Goal: Task Accomplishment & Management: Complete application form

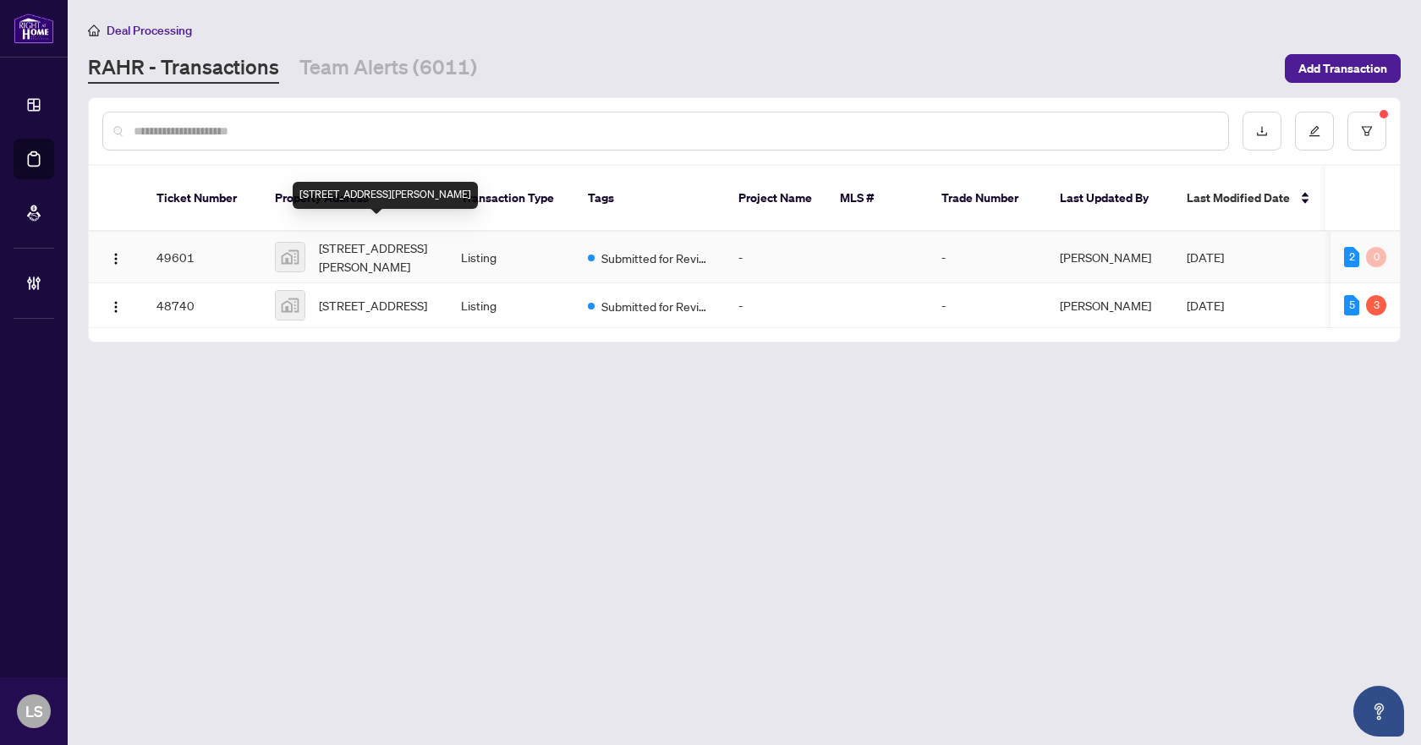
click at [365, 239] on span "[STREET_ADDRESS][PERSON_NAME]" at bounding box center [376, 257] width 115 height 37
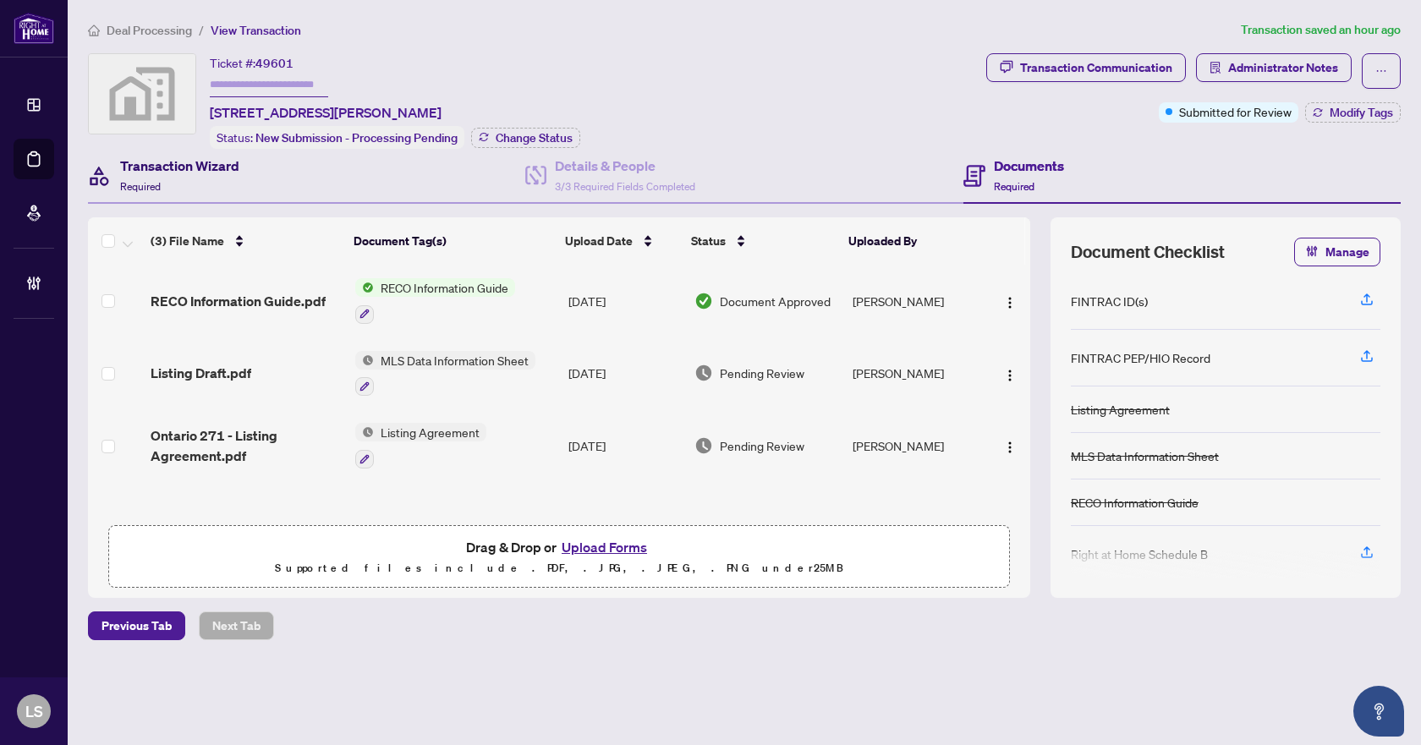
click at [189, 163] on h4 "Transaction Wizard" at bounding box center [179, 166] width 119 height 20
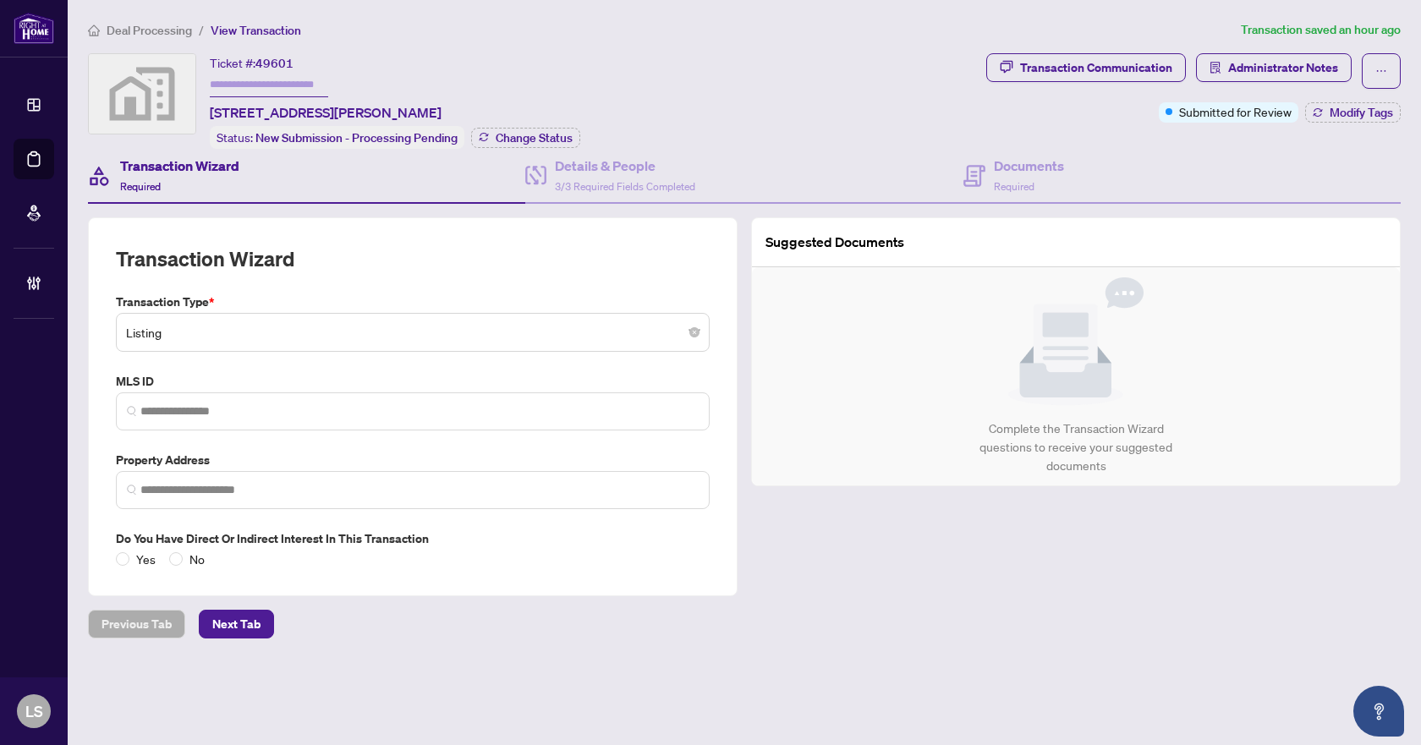
type input "**********"
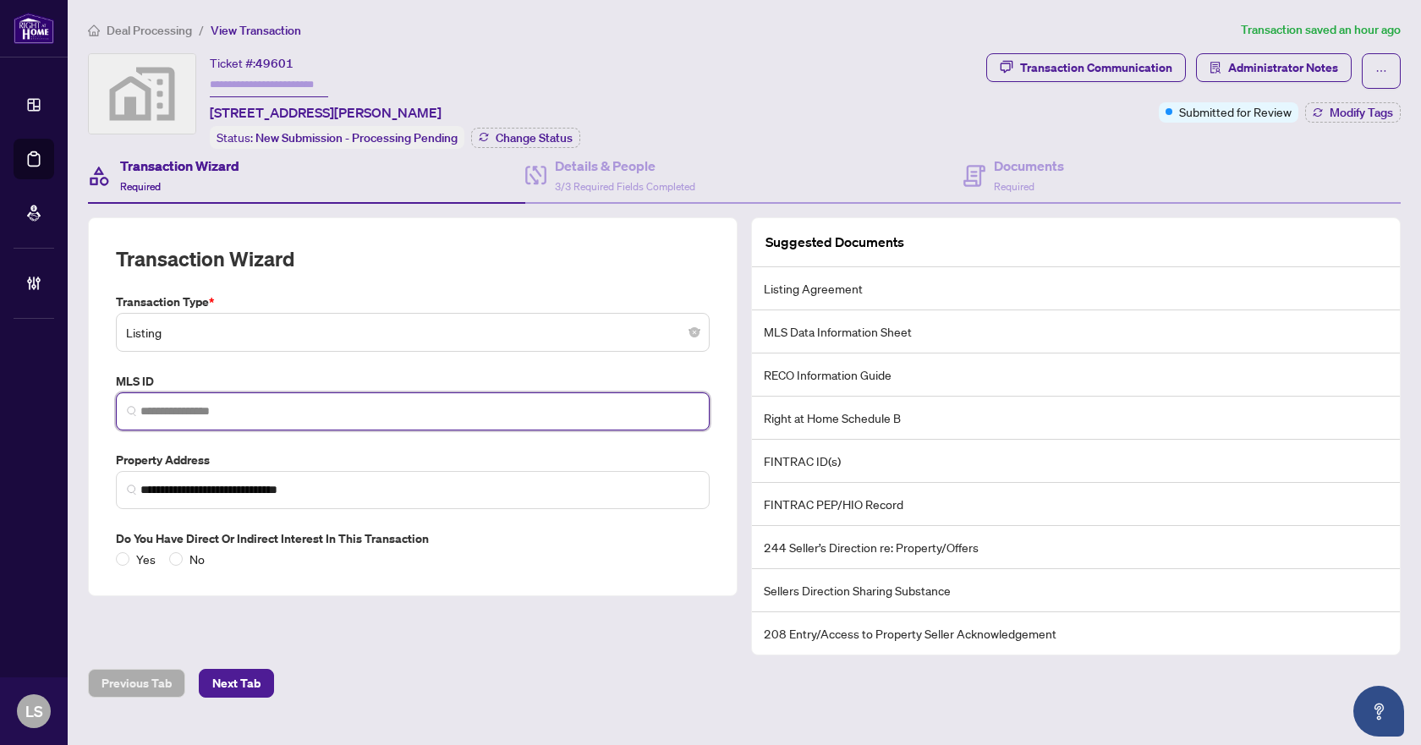
click at [214, 403] on input "search" at bounding box center [419, 412] width 558 height 18
type input "*********"
drag, startPoint x: 233, startPoint y: 408, endPoint x: 136, endPoint y: 409, distance: 97.3
click at [136, 409] on span "*********" at bounding box center [413, 411] width 594 height 38
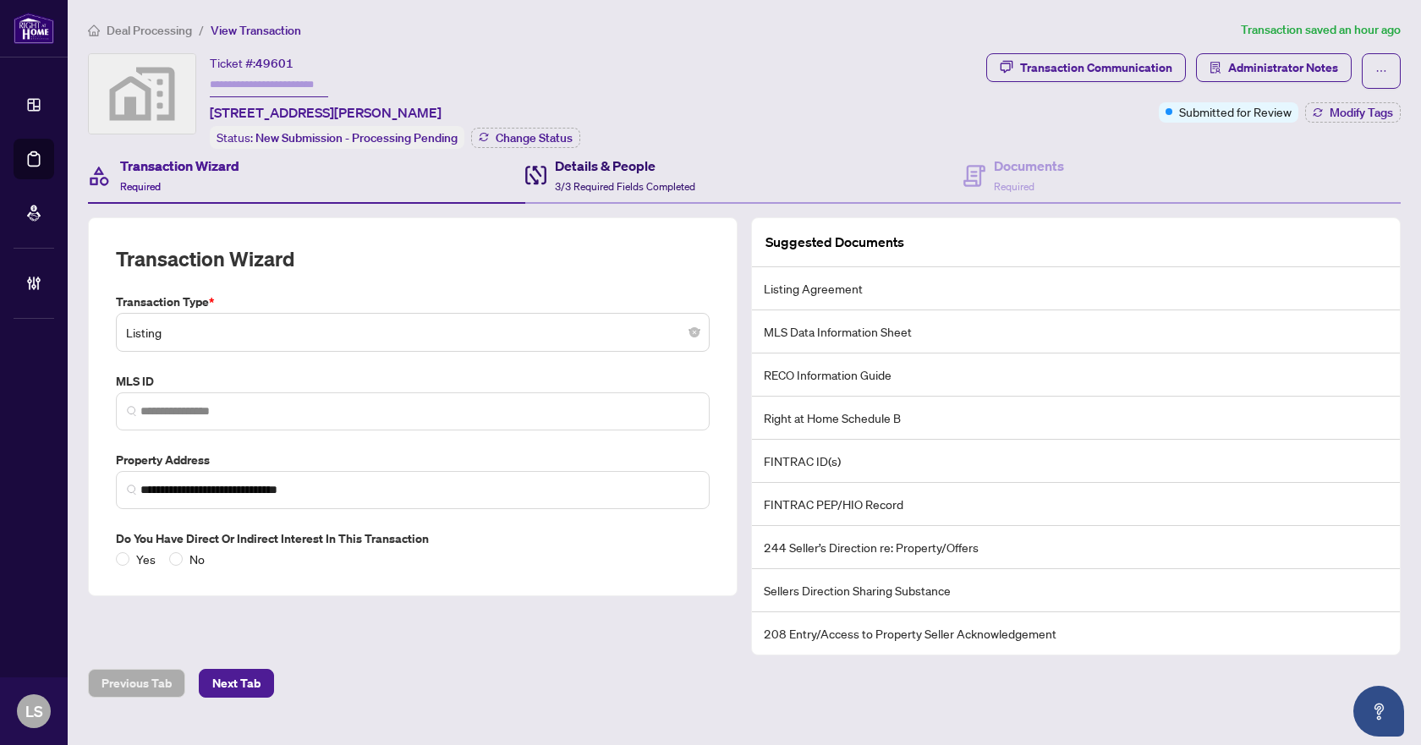
click at [672, 180] on span "3/3 Required Fields Completed" at bounding box center [625, 186] width 140 height 13
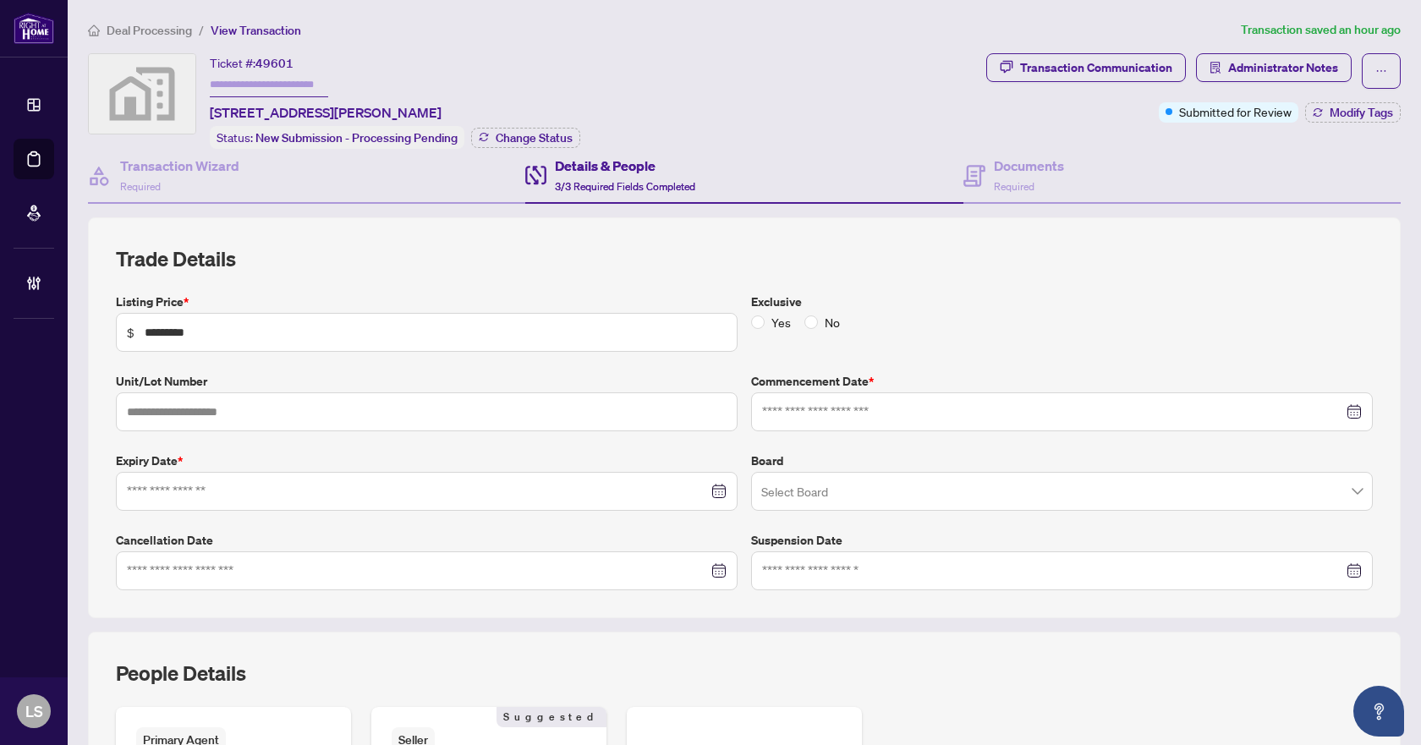
type input "**********"
click at [156, 180] on span "Required" at bounding box center [140, 186] width 41 height 13
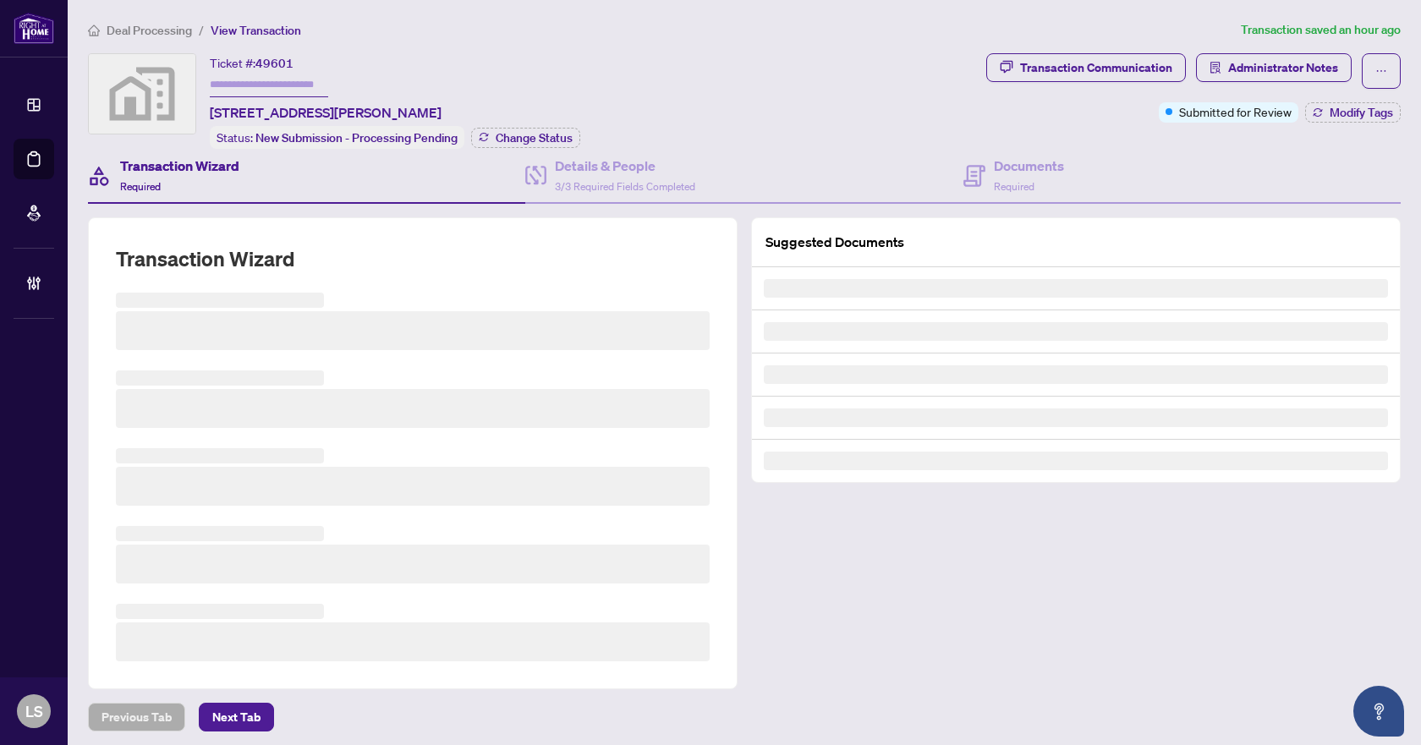
click at [171, 28] on span "Deal Processing" at bounding box center [149, 30] width 85 height 15
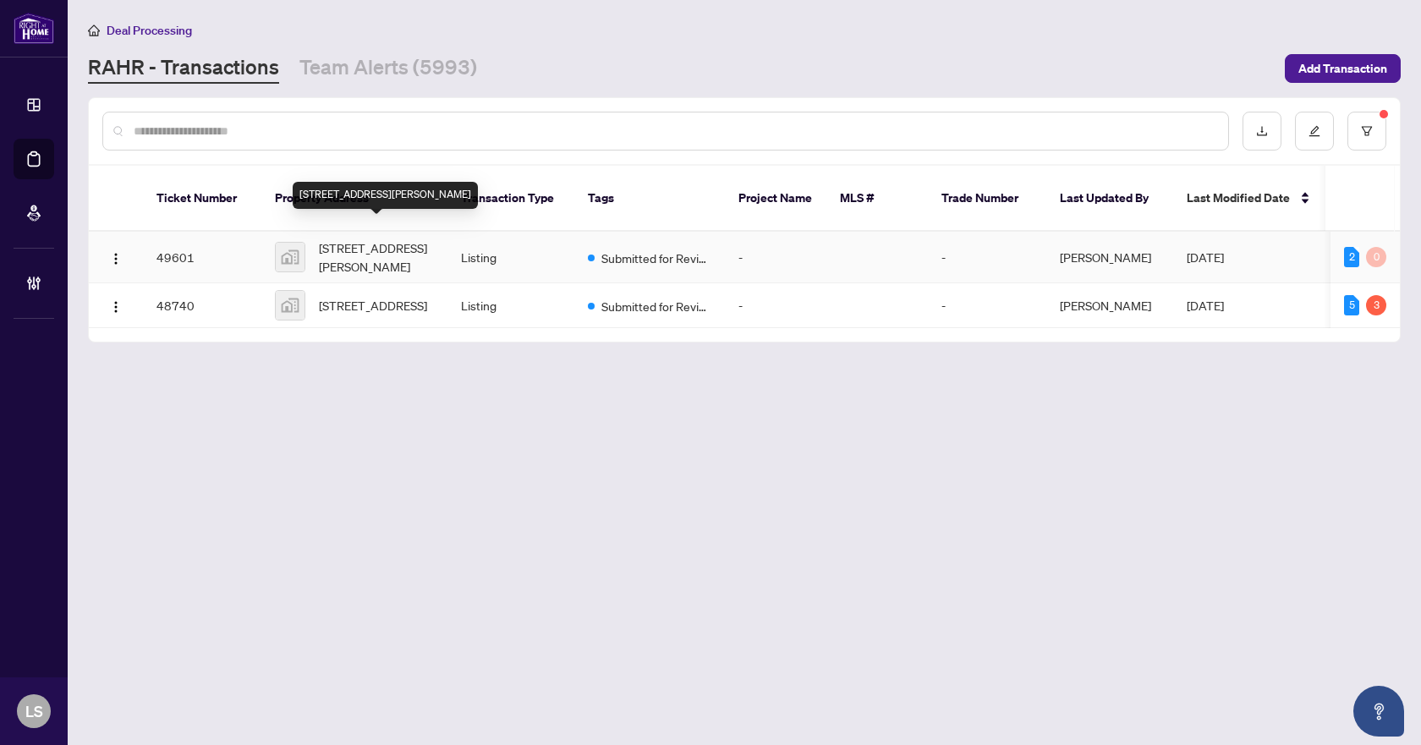
click at [399, 239] on span "[STREET_ADDRESS][PERSON_NAME]" at bounding box center [376, 257] width 115 height 37
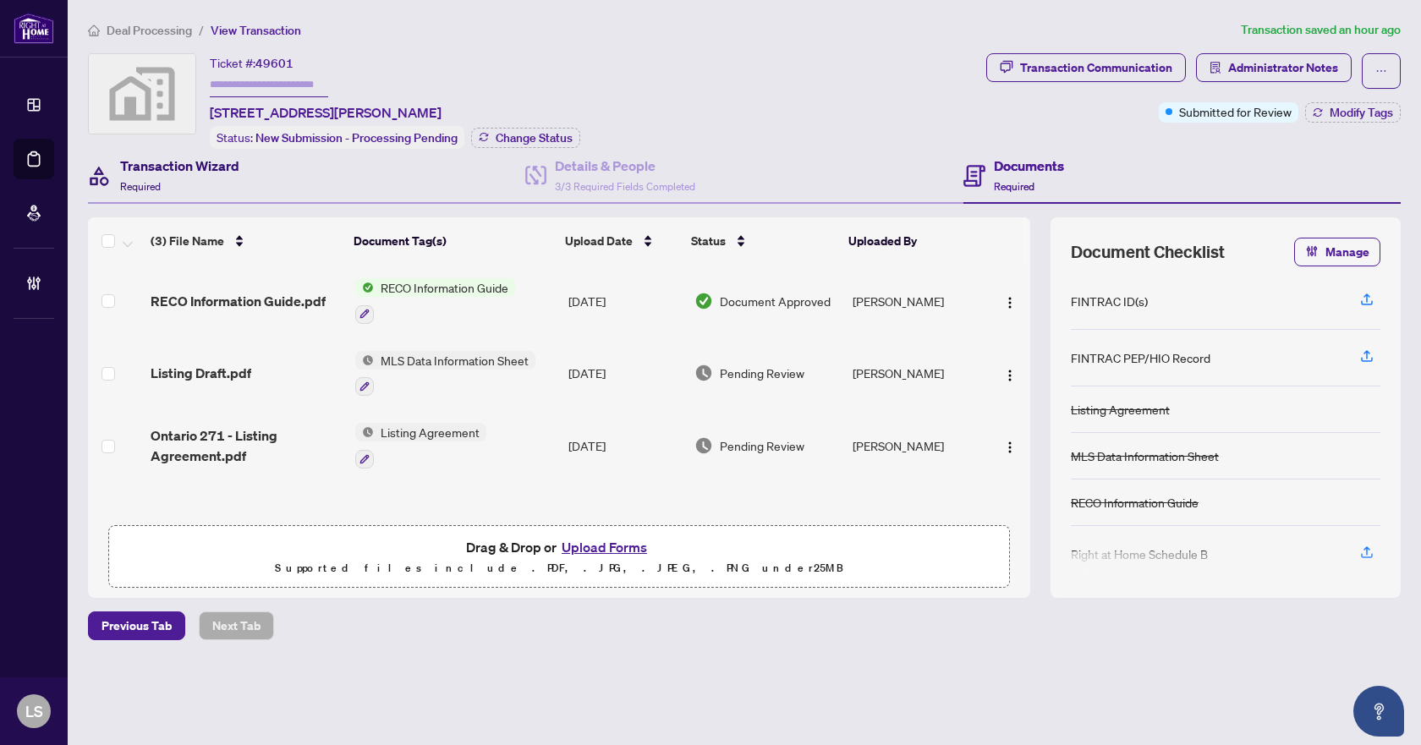
click at [206, 186] on div "Transaction Wizard Required" at bounding box center [179, 176] width 119 height 40
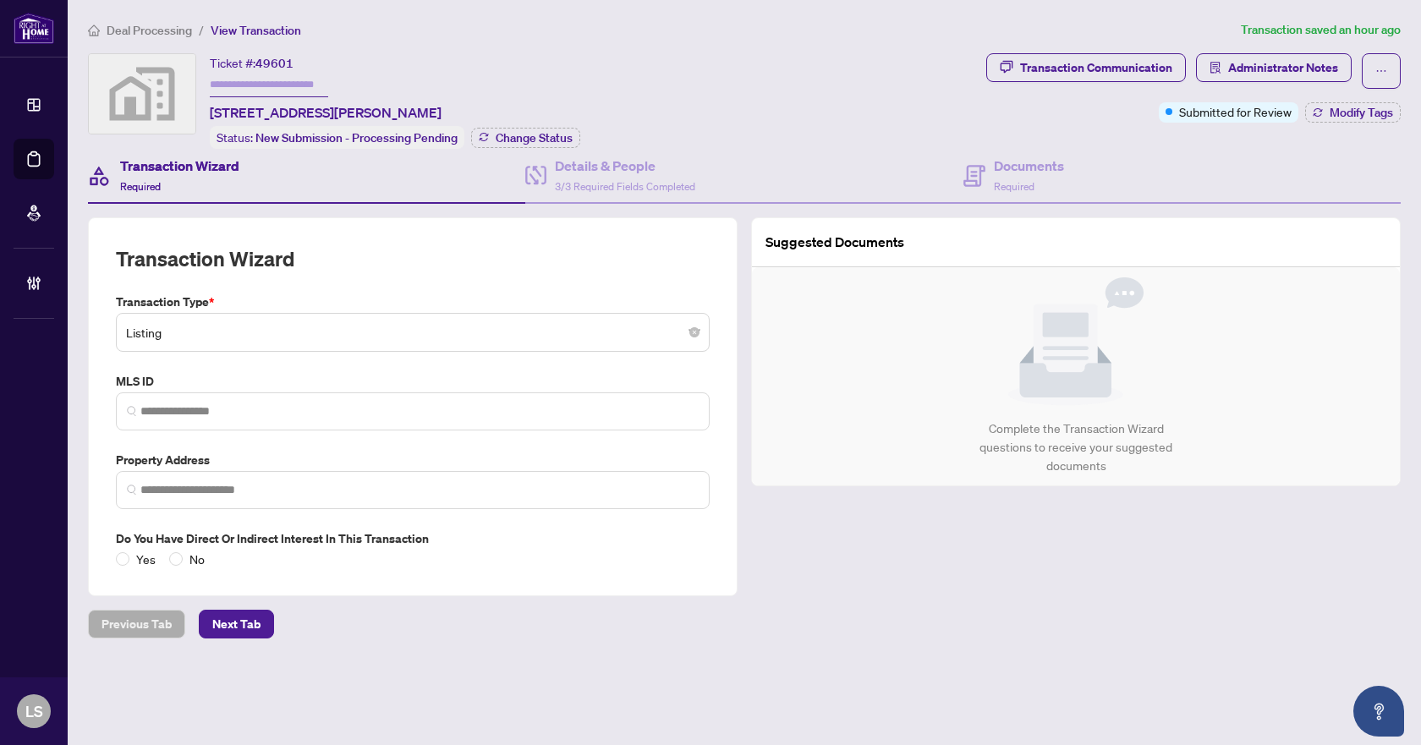
type input "**********"
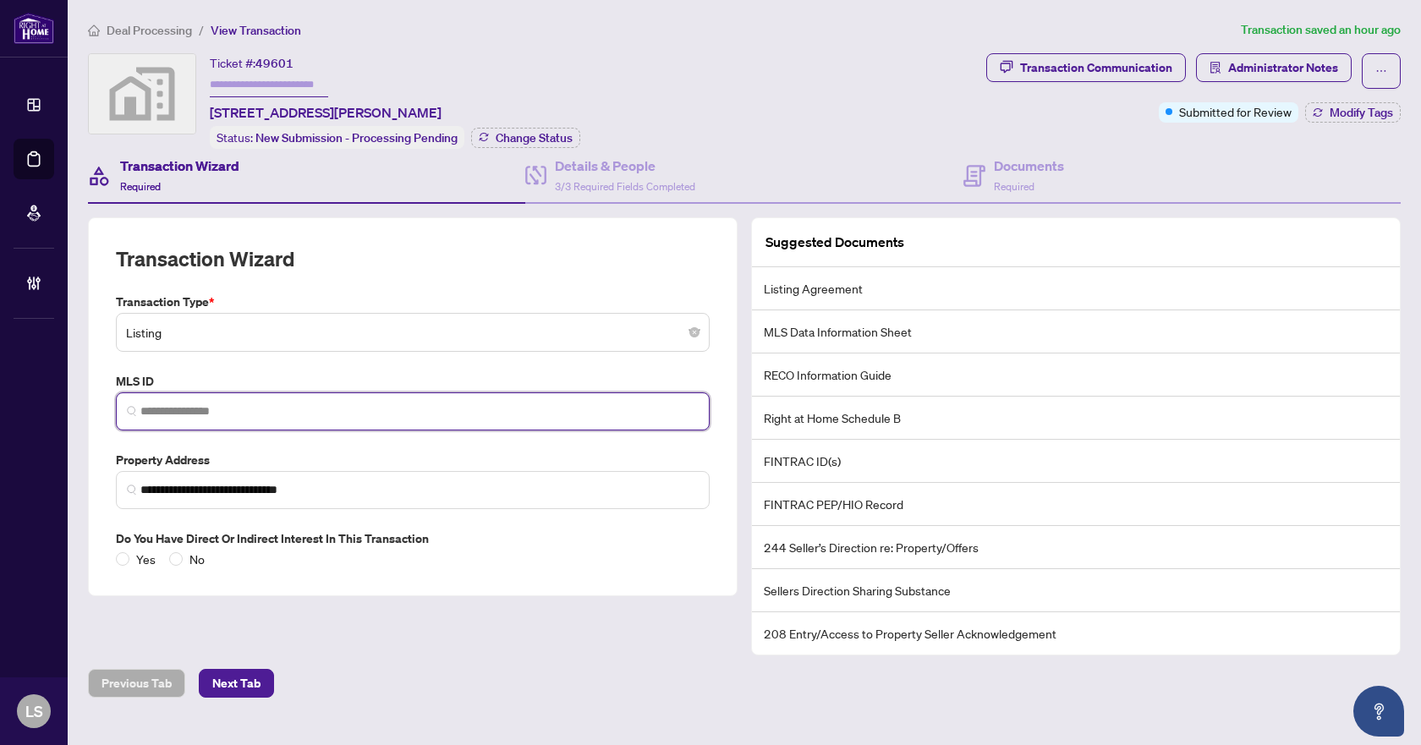
click at [170, 413] on input "search" at bounding box center [419, 412] width 558 height 18
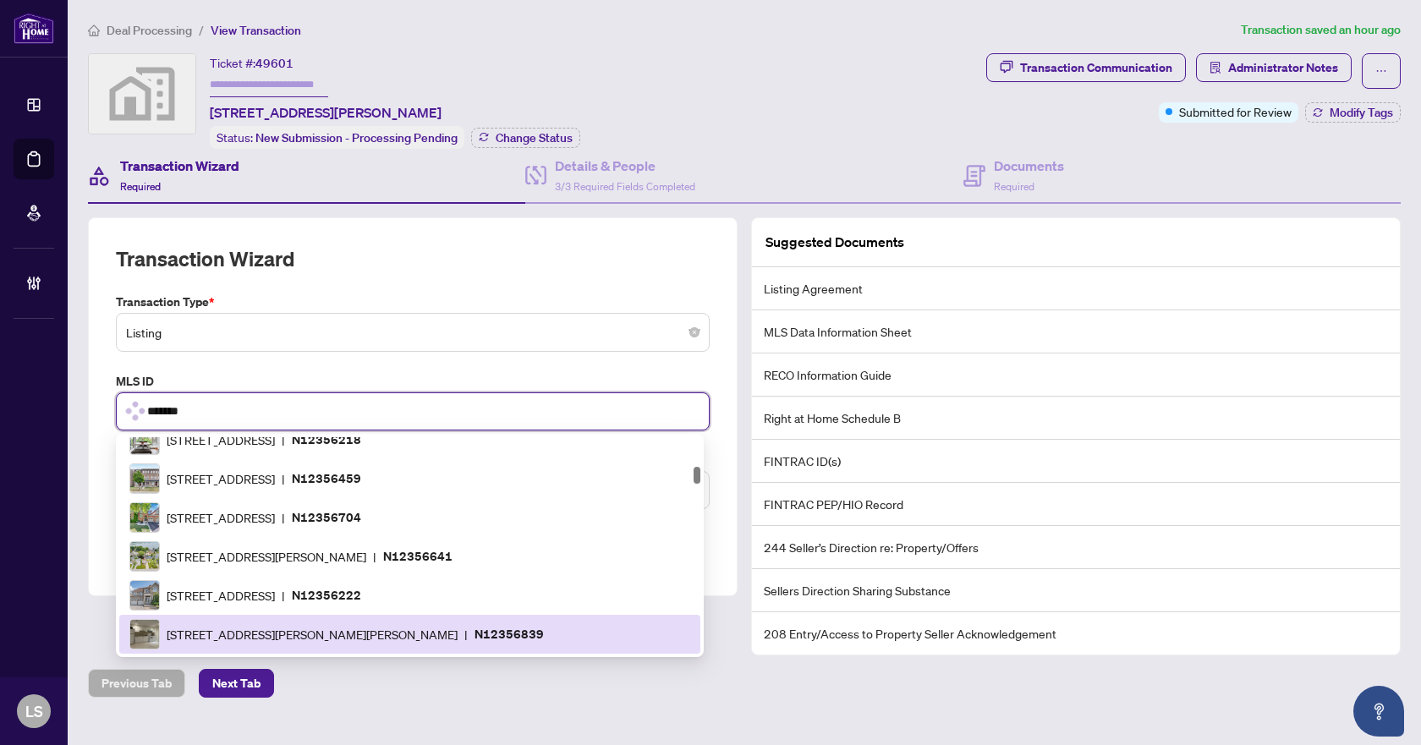
scroll to position [93, 0]
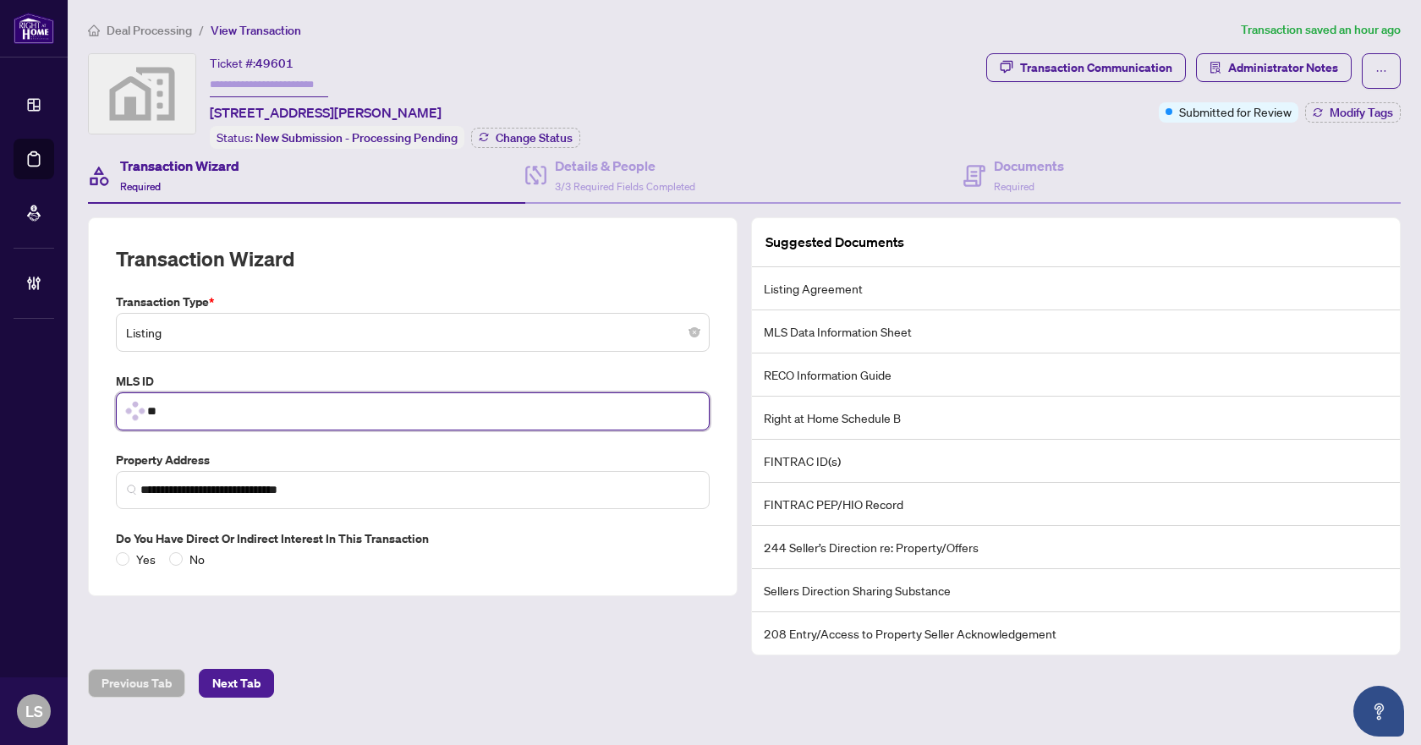
type input "*"
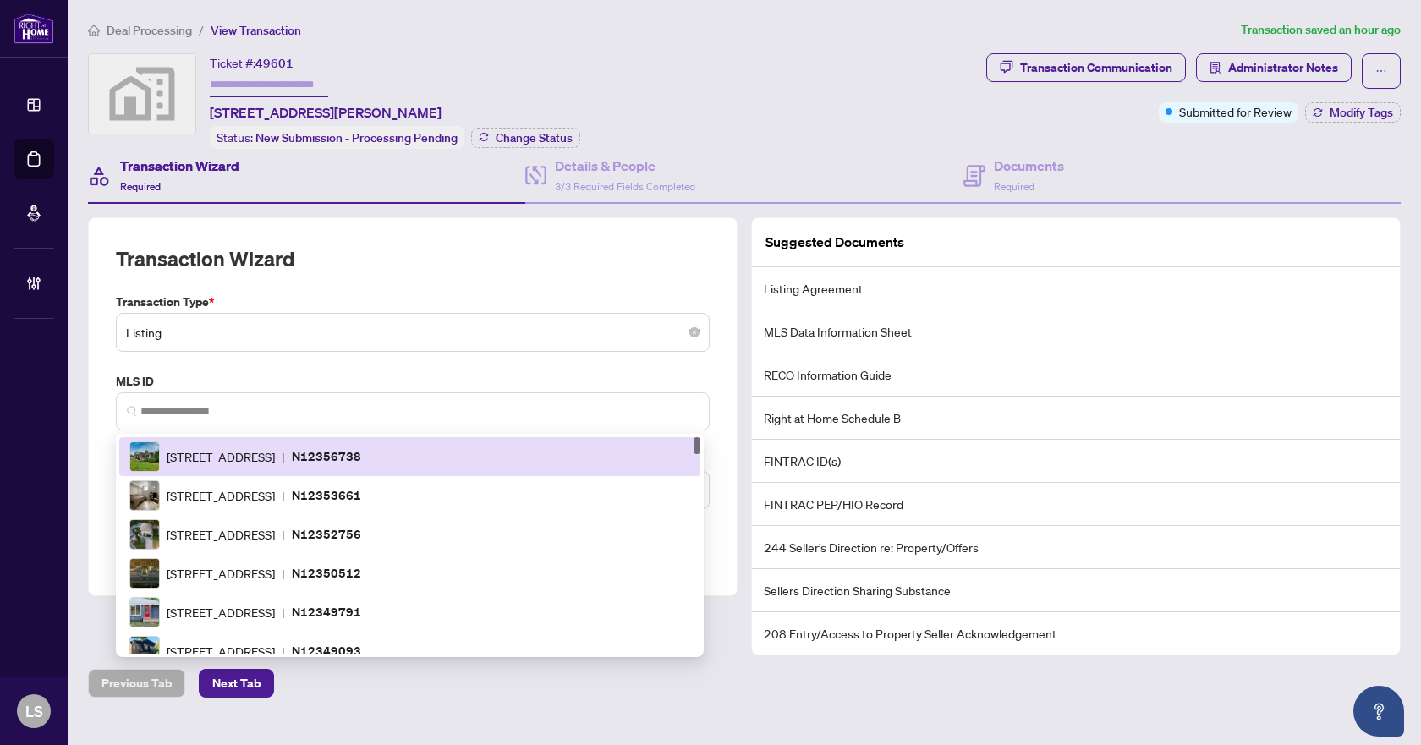
click at [559, 357] on div "**********" at bounding box center [412, 431] width 607 height 276
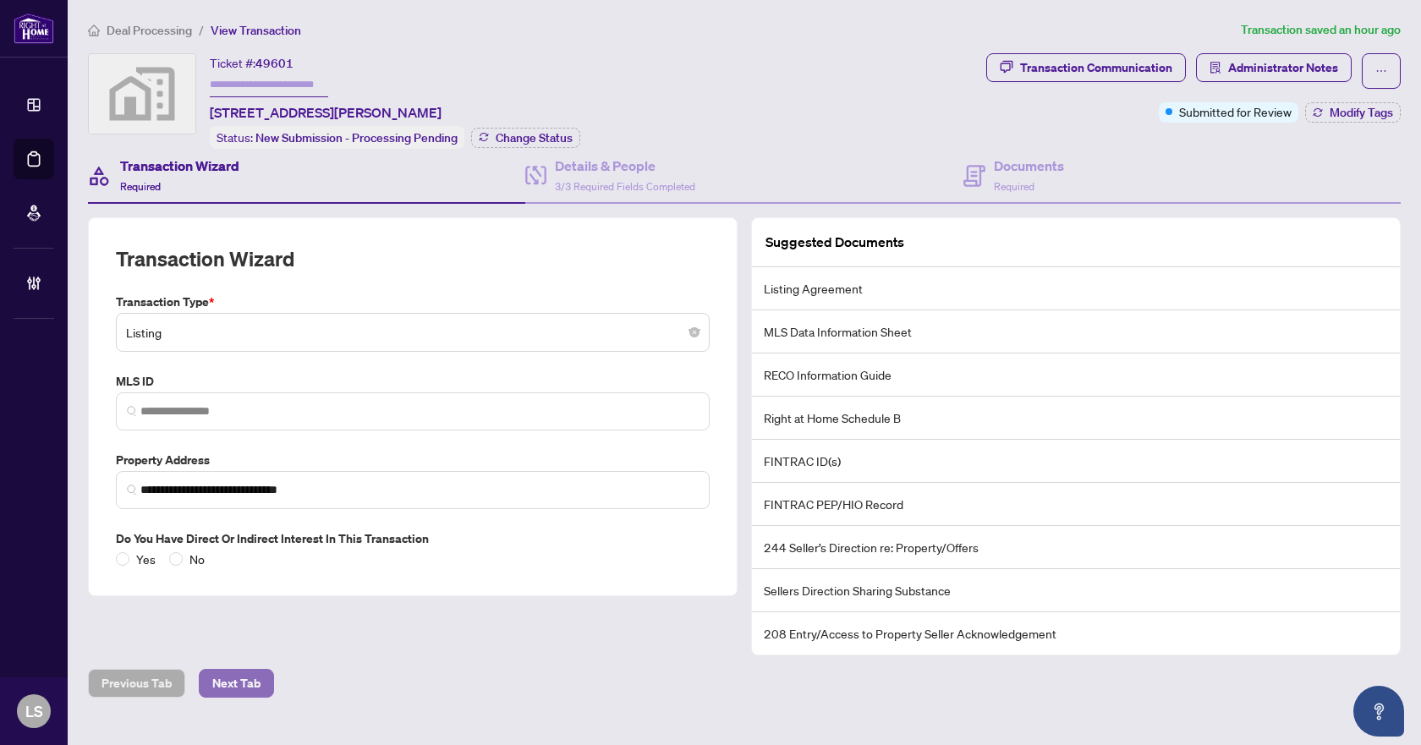
click at [239, 688] on span "Next Tab" at bounding box center [236, 683] width 48 height 27
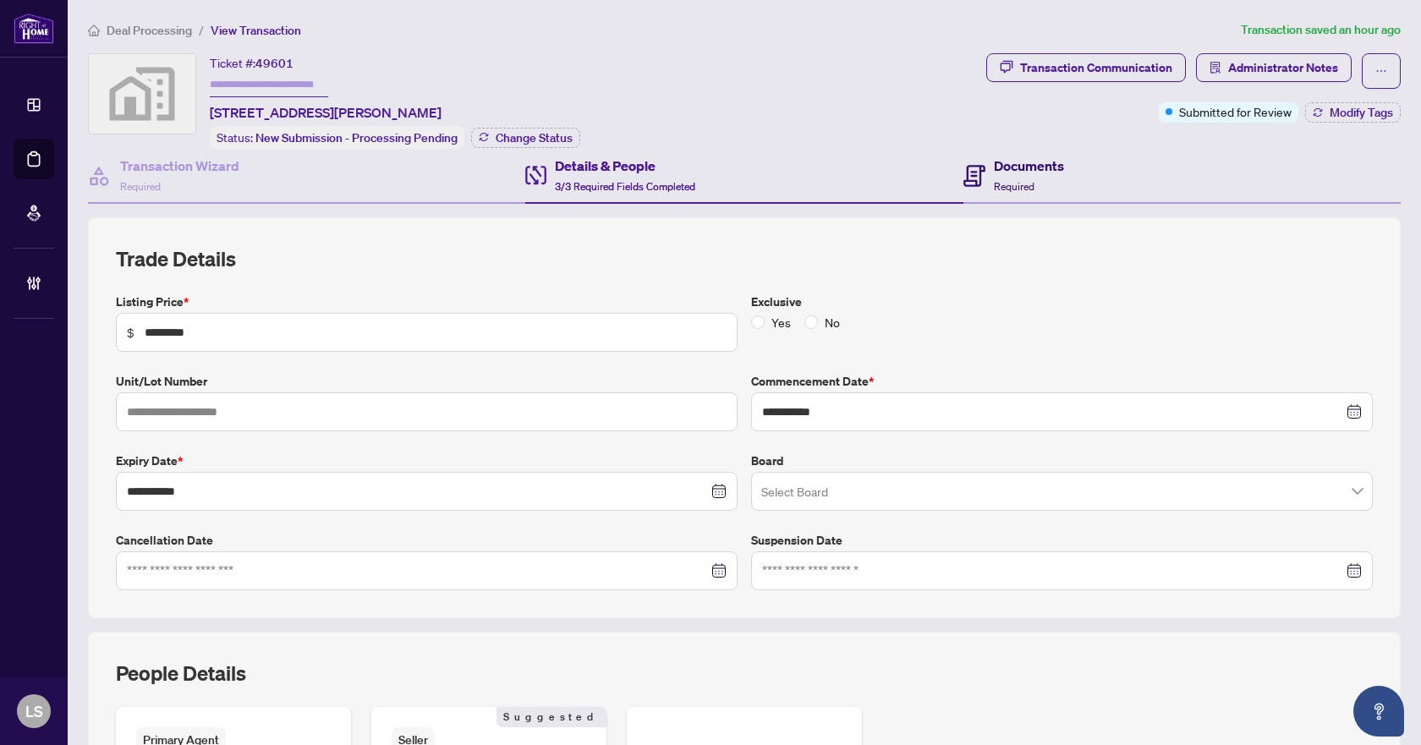
click at [968, 167] on icon at bounding box center [974, 176] width 22 height 22
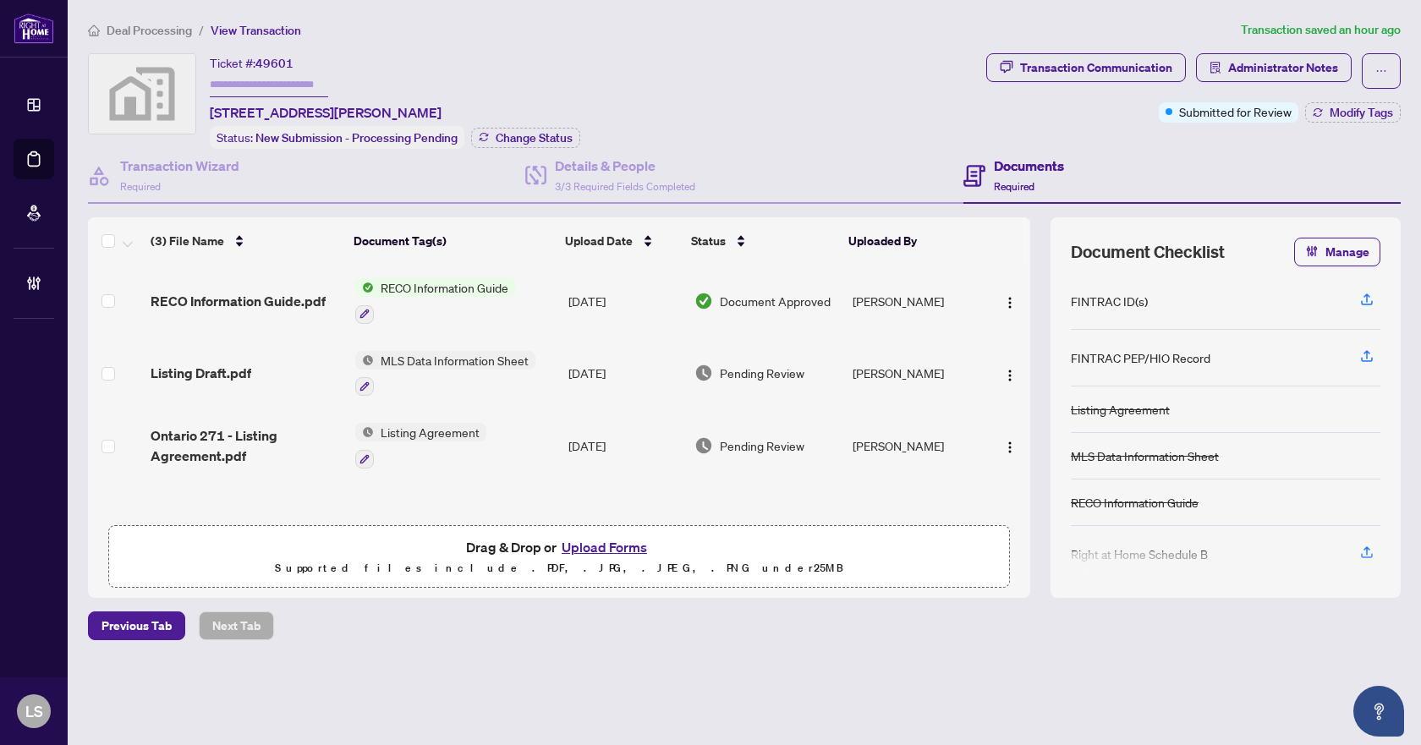
click at [227, 374] on span "Listing Draft.pdf" at bounding box center [201, 373] width 101 height 20
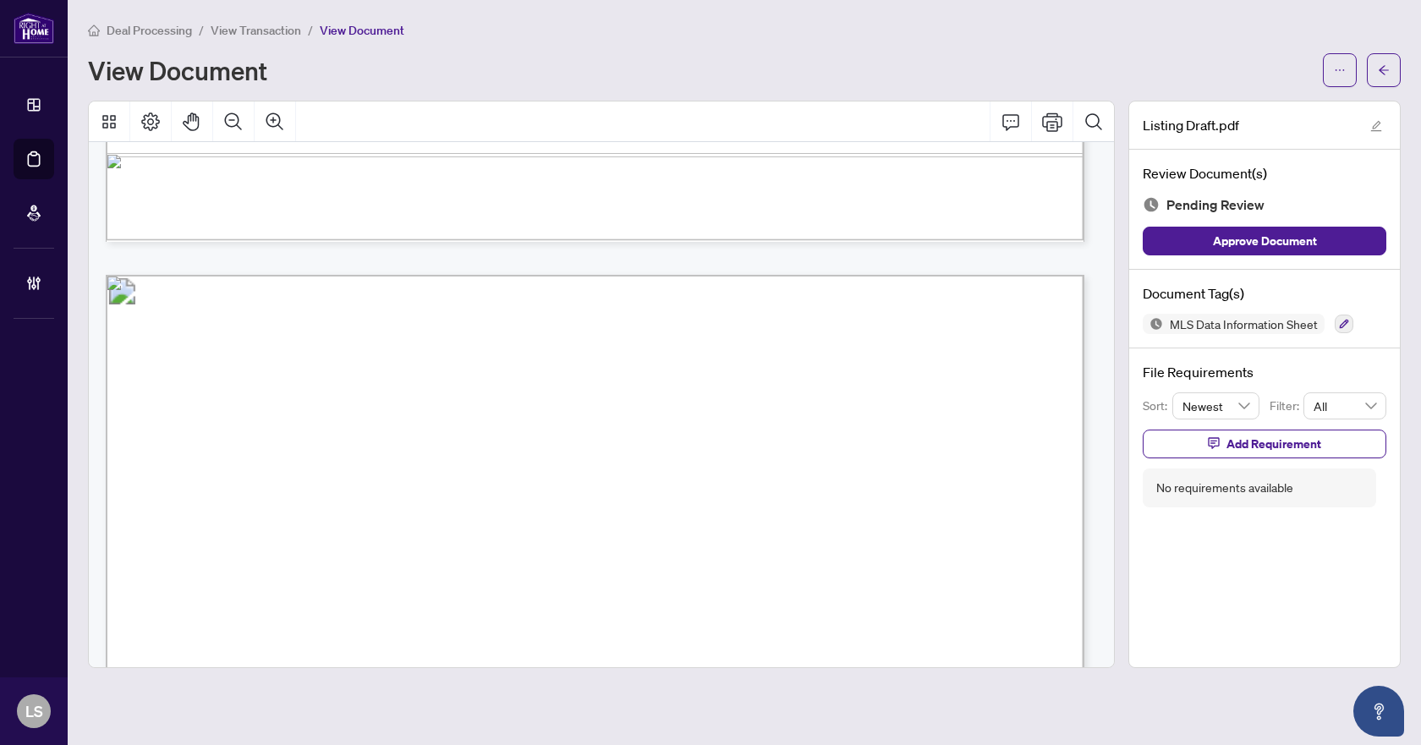
scroll to position [1353, 0]
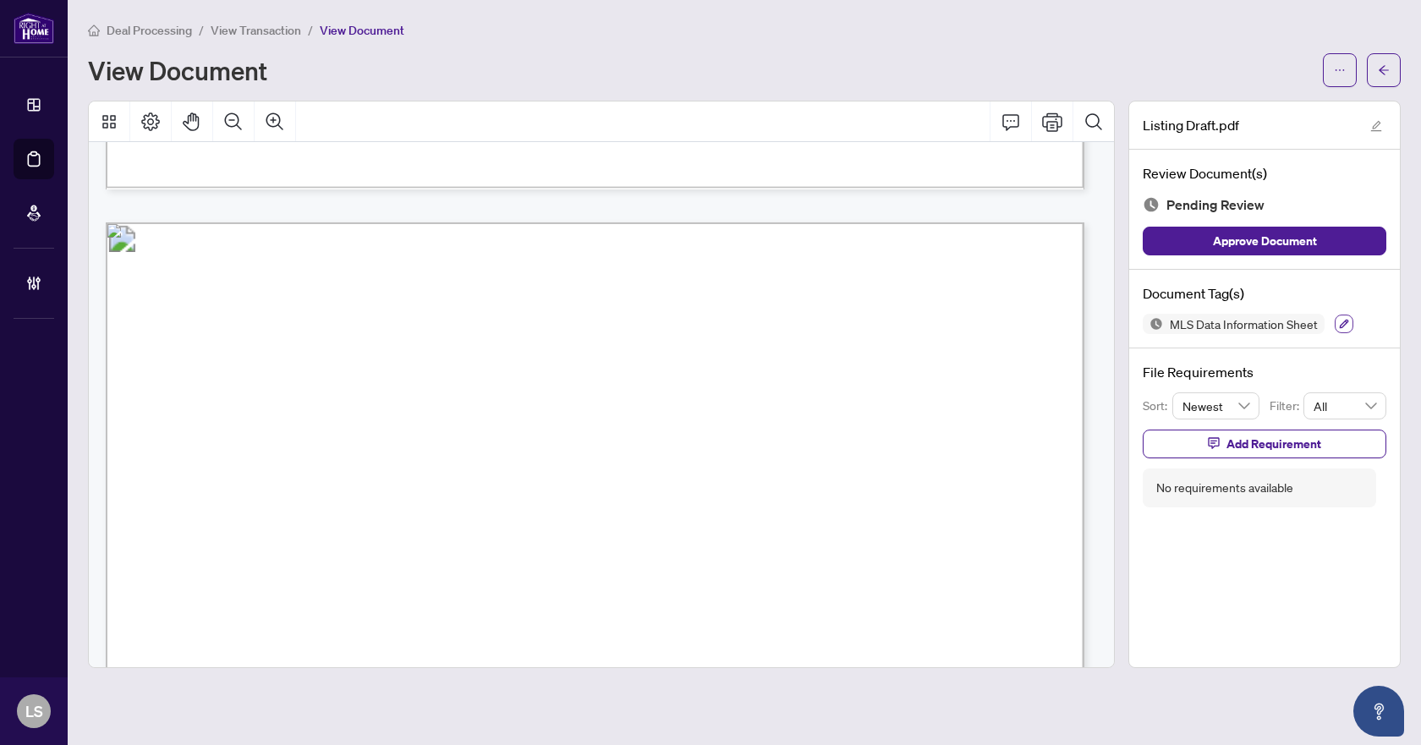
click at [1335, 323] on button "button" at bounding box center [1344, 324] width 19 height 19
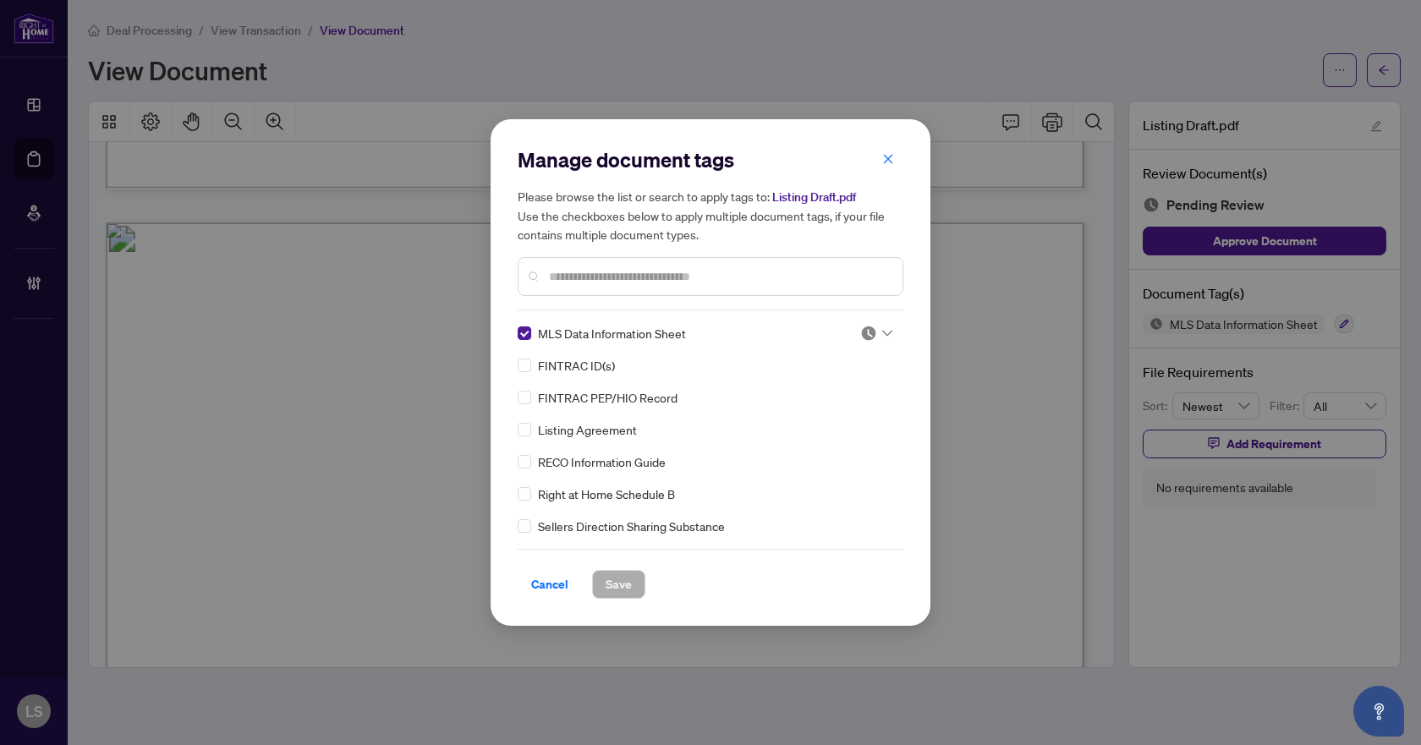
click at [872, 336] on div at bounding box center [876, 333] width 32 height 17
click at [820, 415] on div "Approved" at bounding box center [820, 416] width 108 height 19
click at [619, 586] on span "Save" at bounding box center [619, 584] width 26 height 27
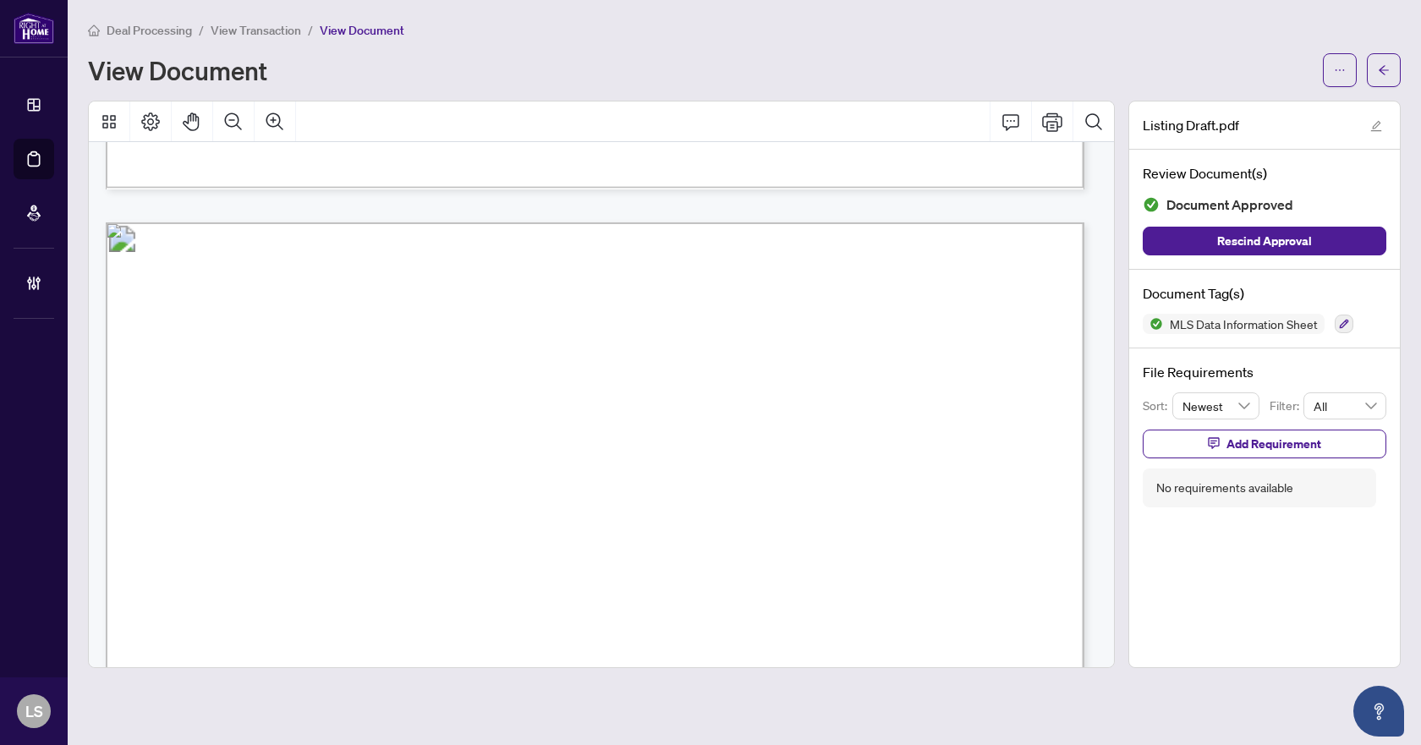
scroll to position [930, 0]
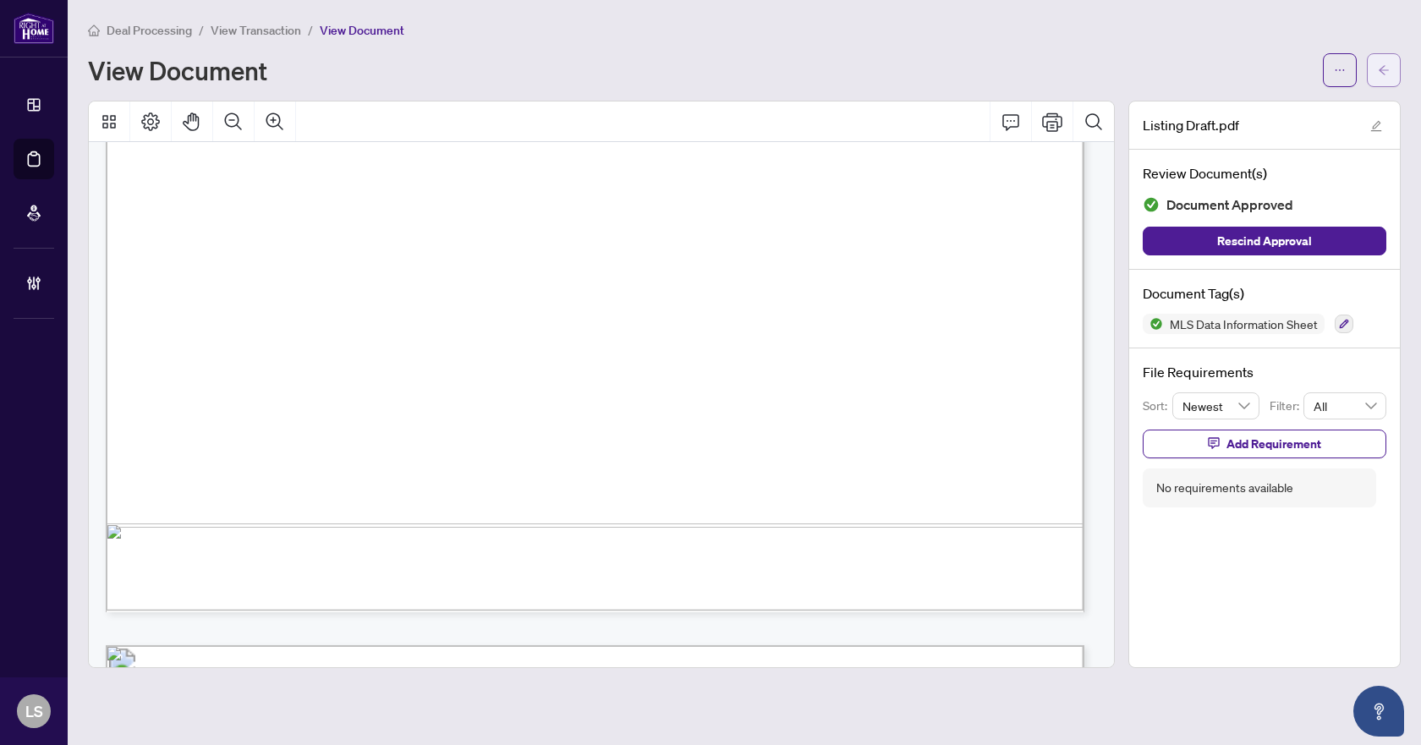
click at [1396, 74] on button "button" at bounding box center [1384, 70] width 34 height 34
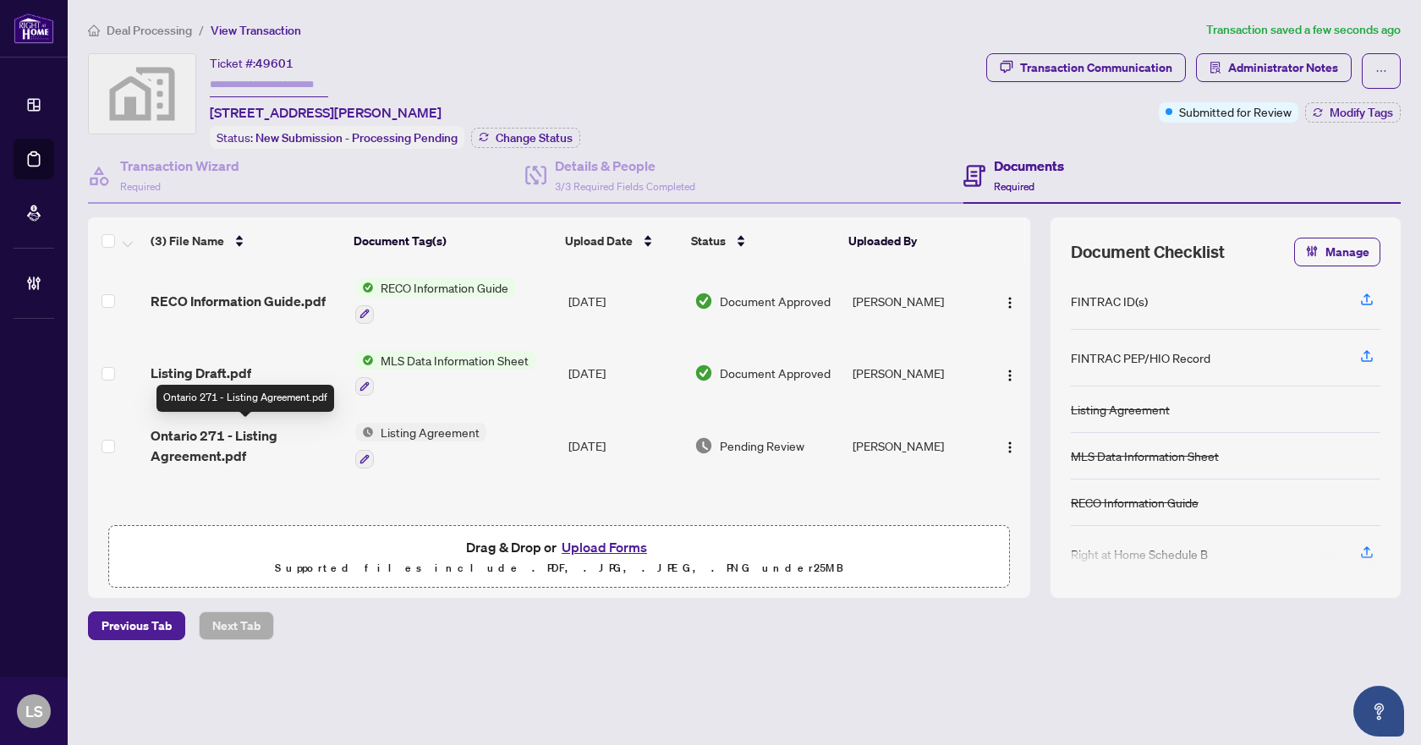
click at [241, 453] on span "Ontario 271 - Listing Agreement.pdf" at bounding box center [246, 445] width 191 height 41
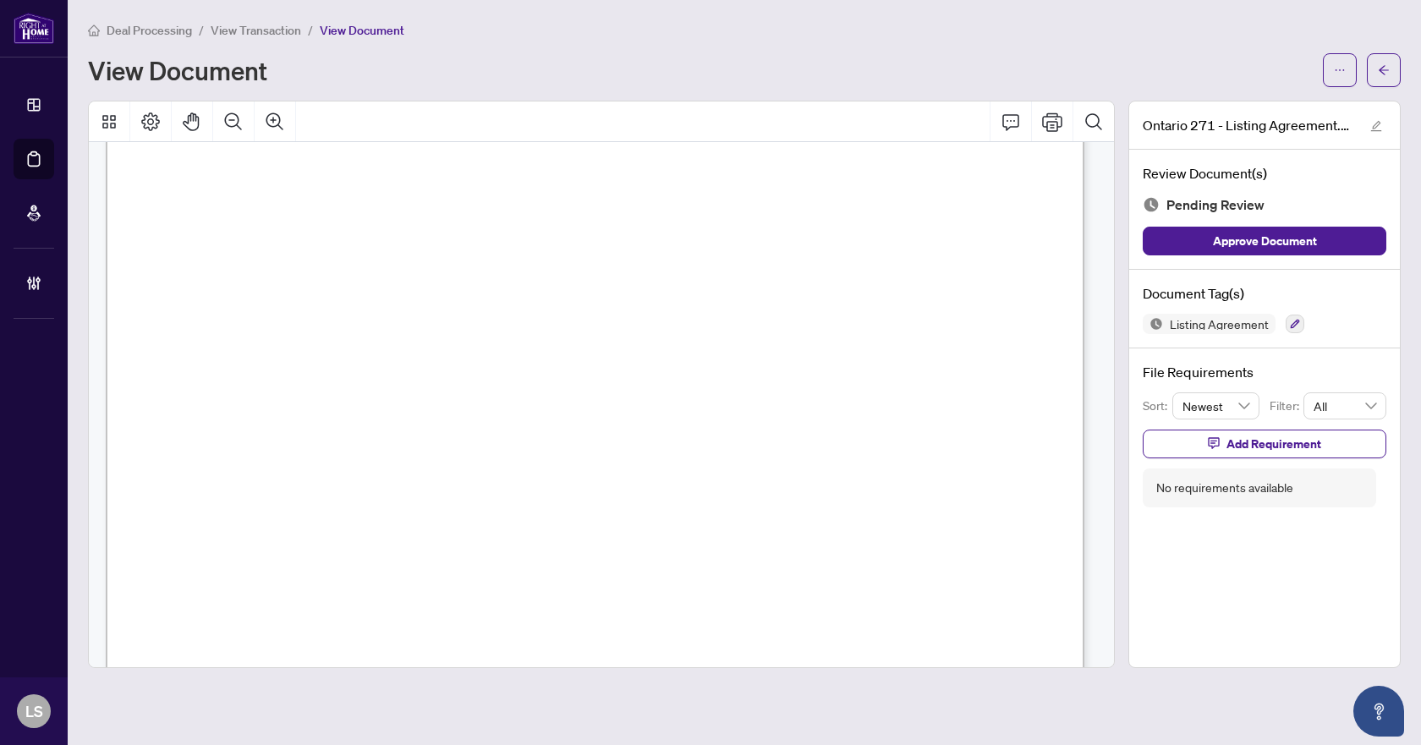
scroll to position [5968, 0]
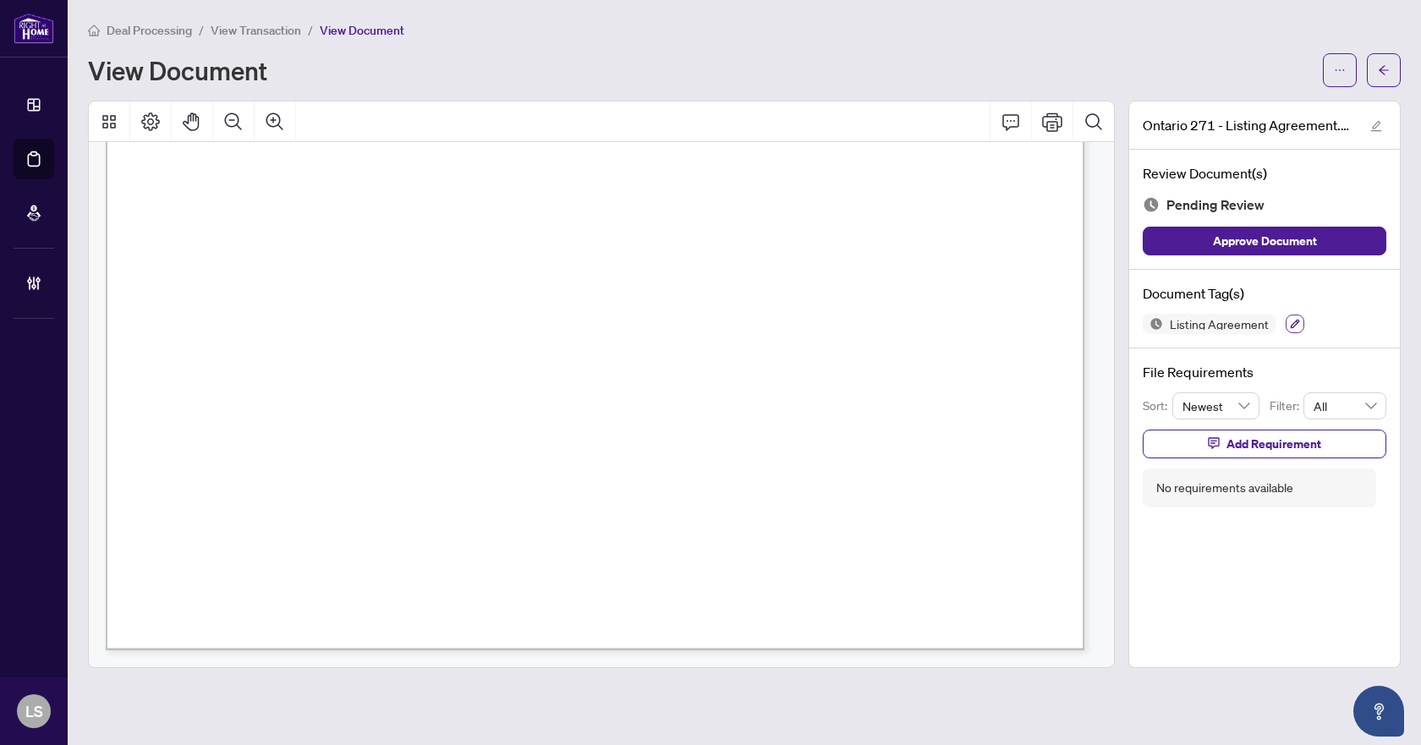
click at [1292, 329] on button "button" at bounding box center [1295, 324] width 19 height 19
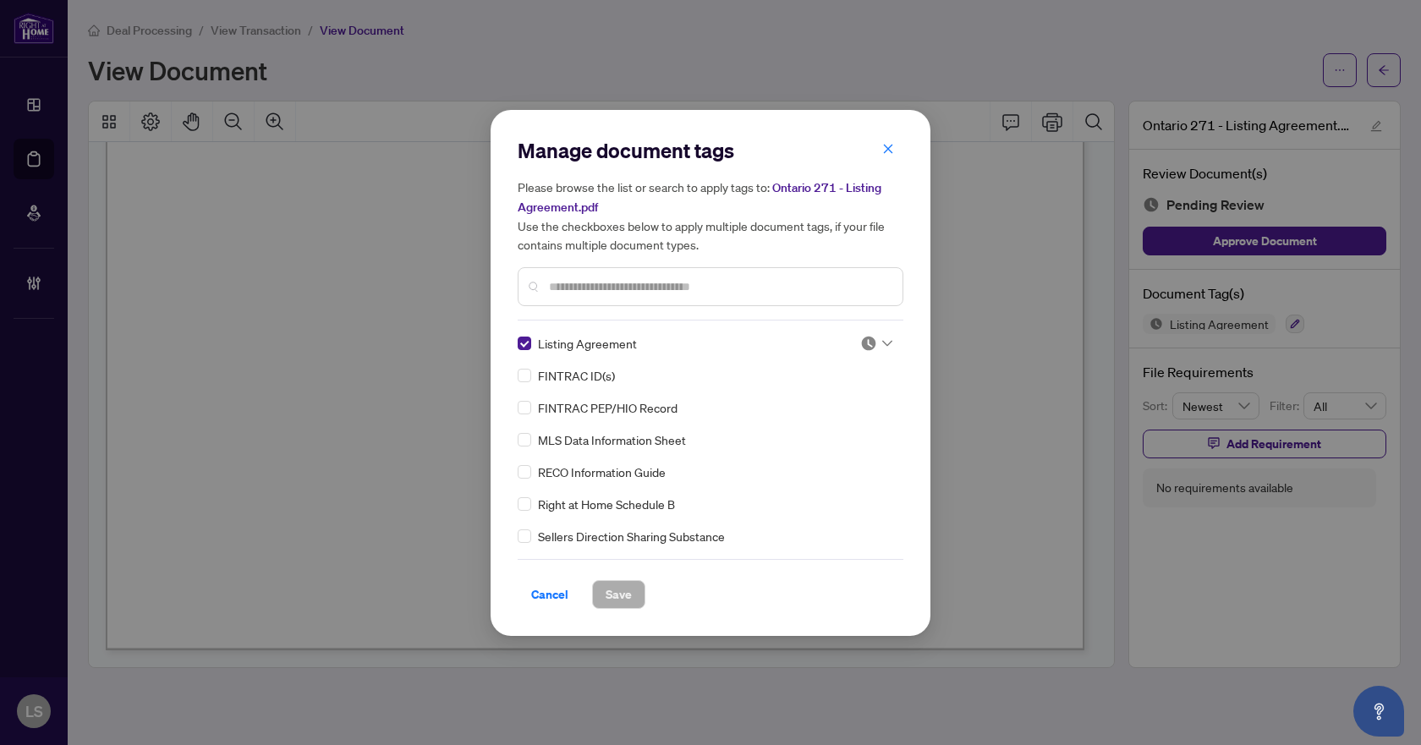
click at [882, 340] on icon at bounding box center [887, 343] width 10 height 7
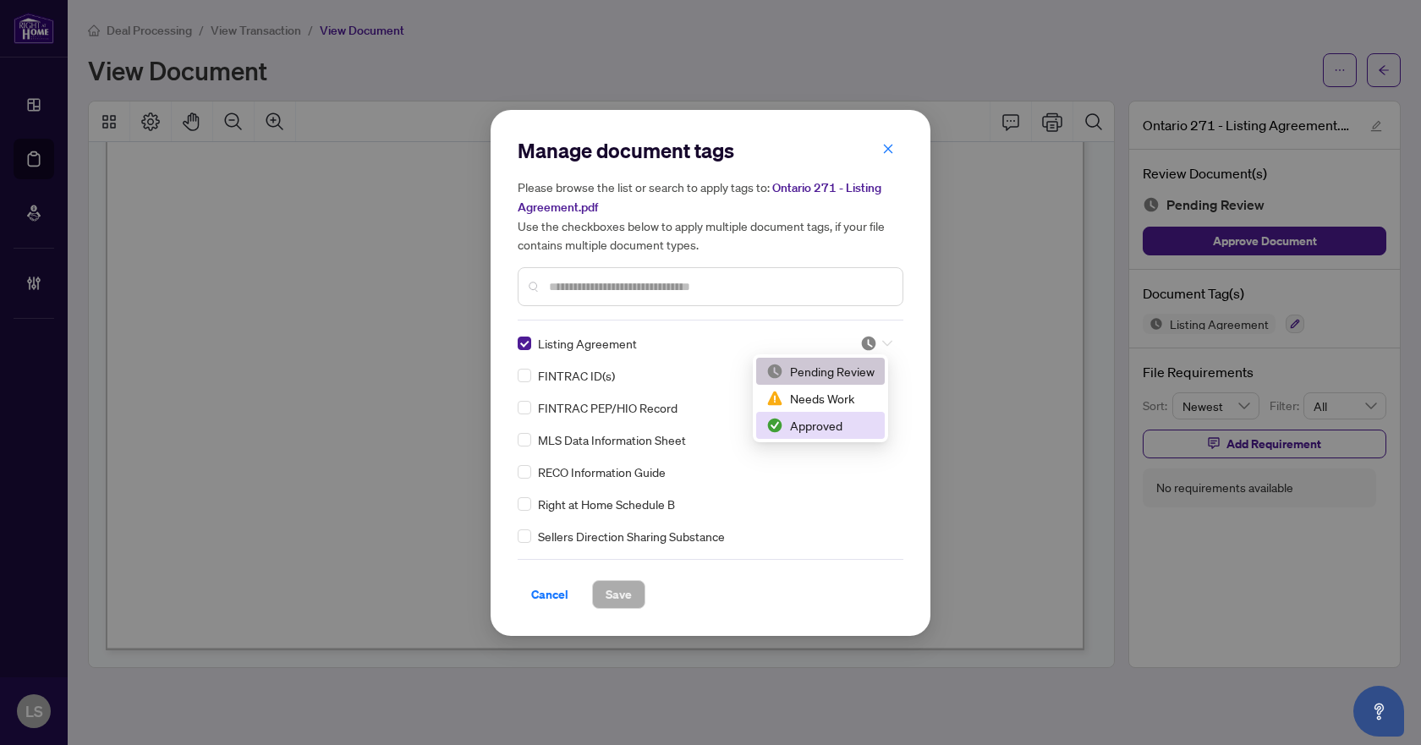
click at [835, 425] on div "Approved" at bounding box center [820, 425] width 108 height 19
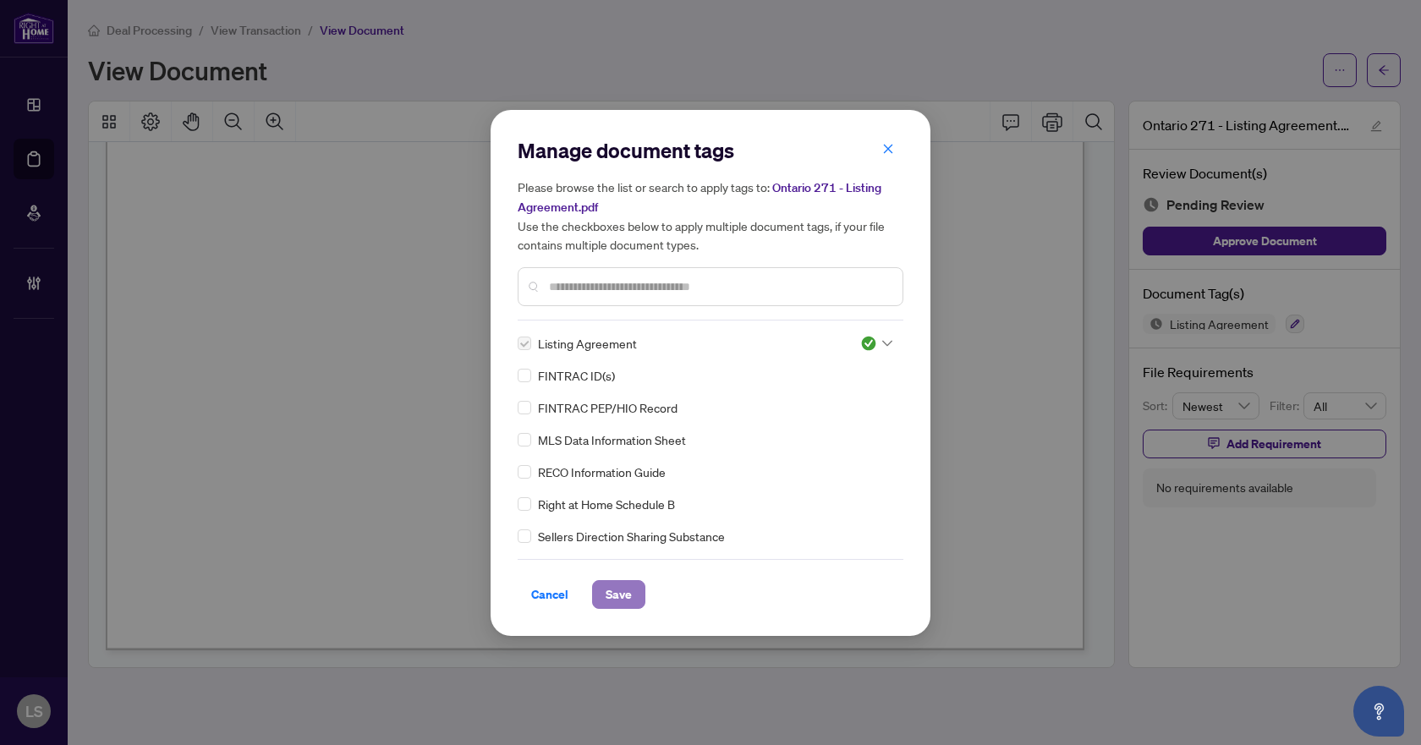
click at [636, 588] on button "Save" at bounding box center [618, 594] width 53 height 29
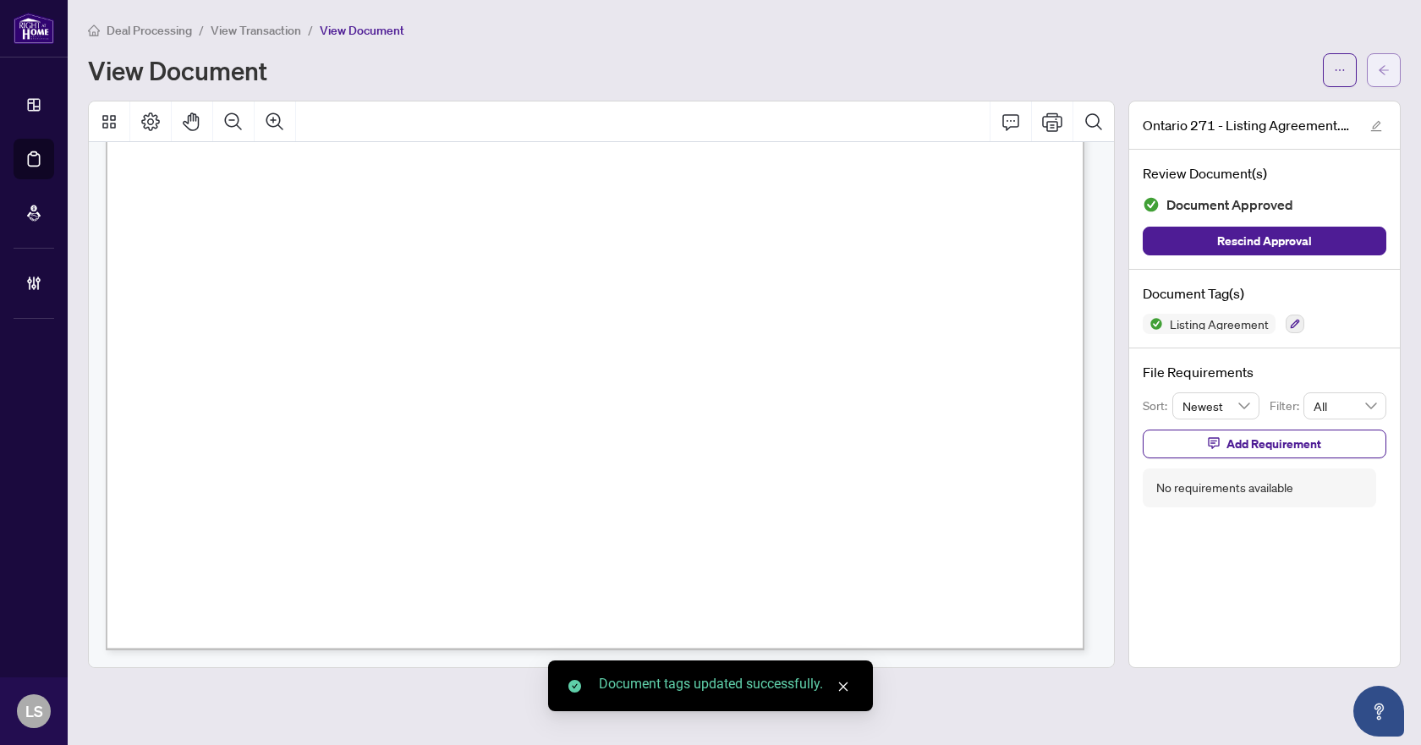
click at [1383, 70] on icon "arrow-left" at bounding box center [1384, 69] width 10 height 9
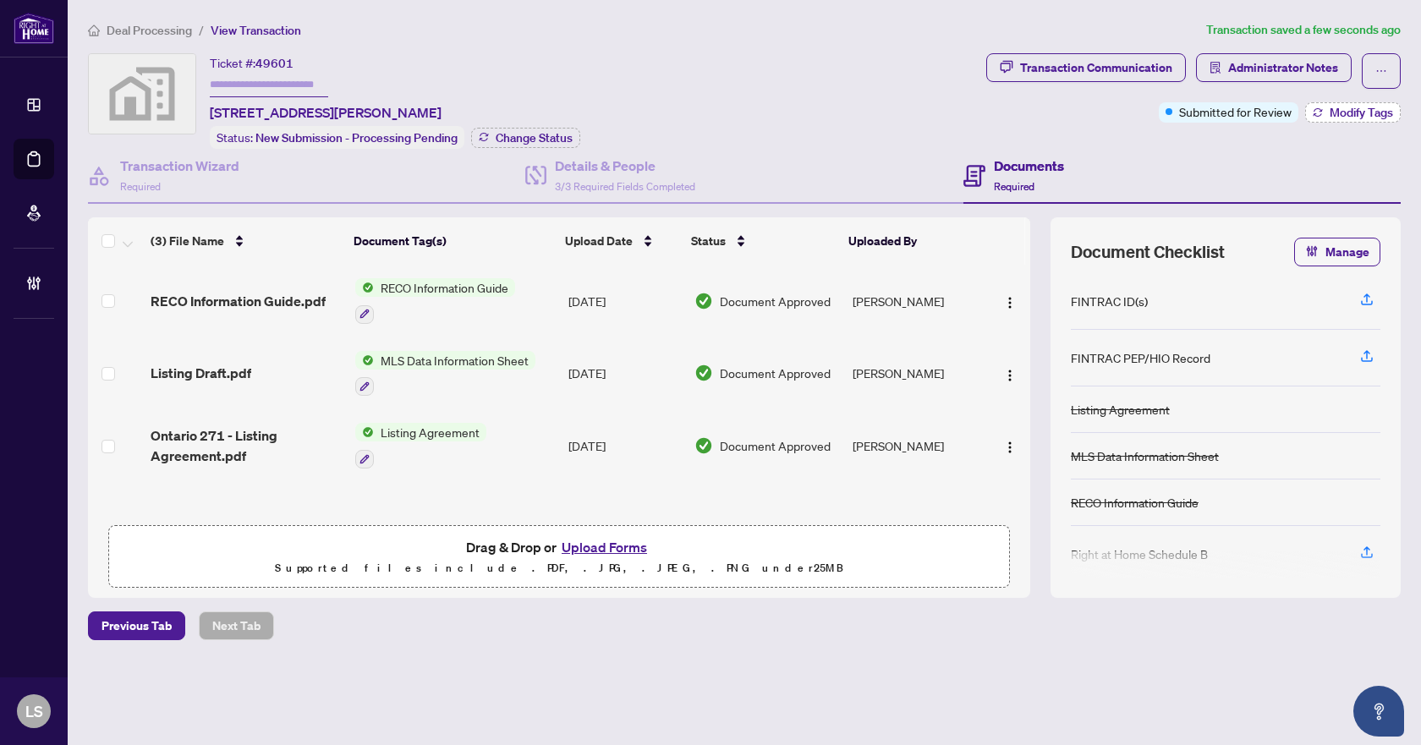
click at [1361, 115] on span "Modify Tags" at bounding box center [1361, 113] width 63 height 12
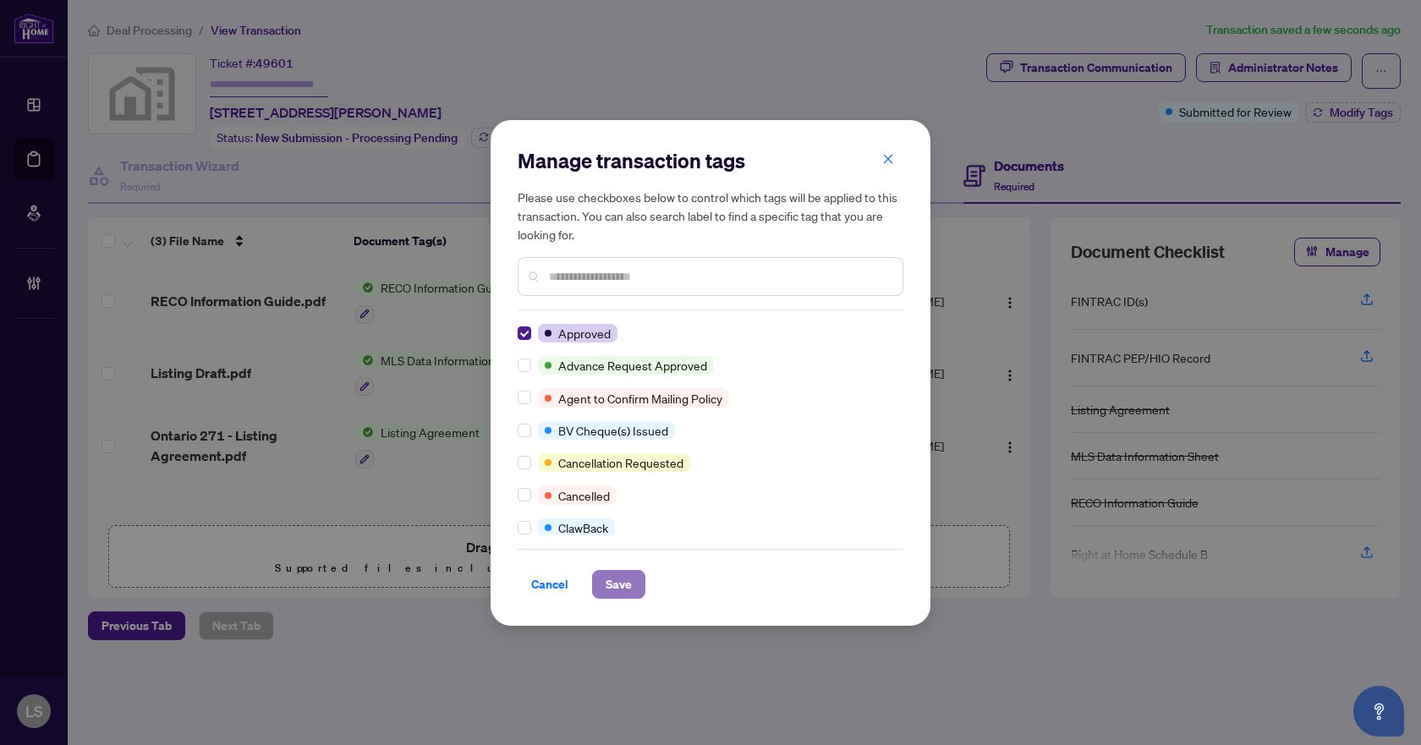
click at [622, 588] on span "Save" at bounding box center [619, 584] width 26 height 27
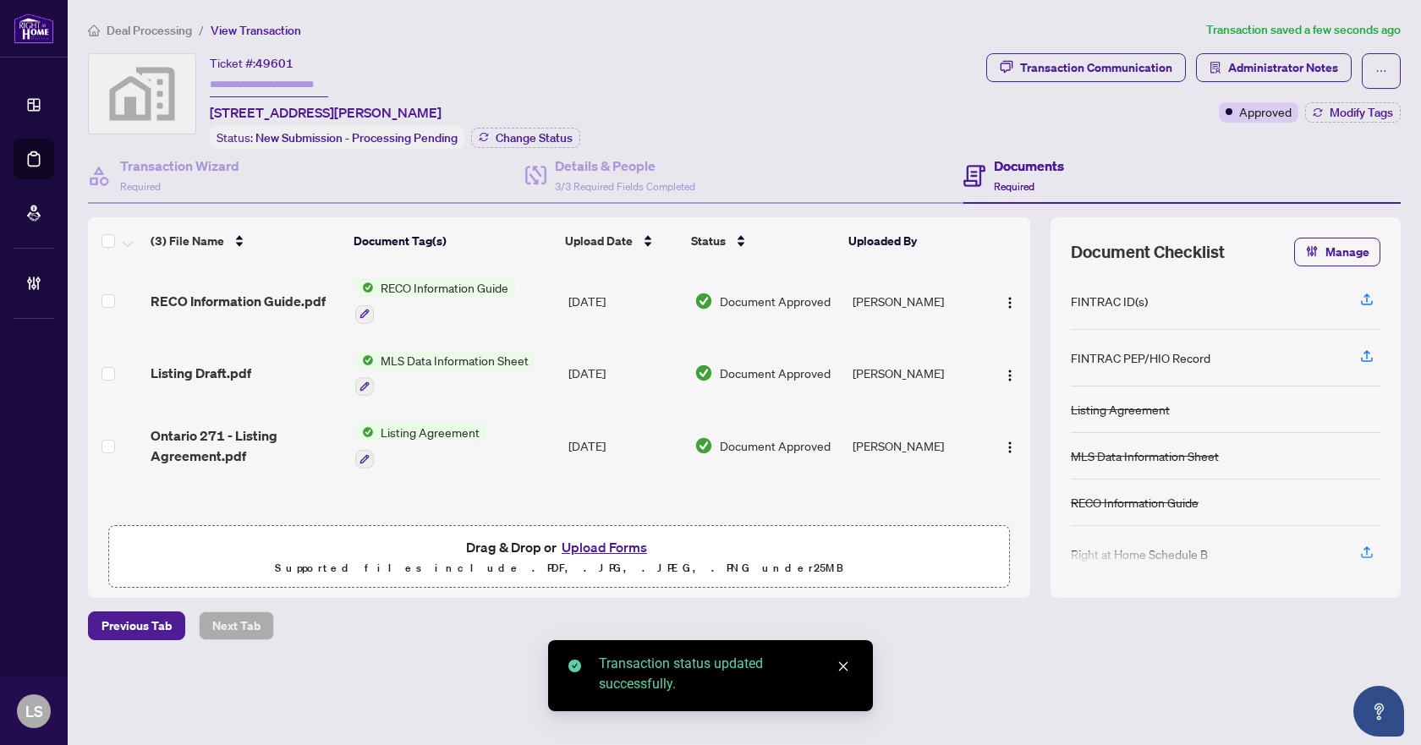
click at [164, 34] on span "Deal Processing" at bounding box center [149, 30] width 85 height 15
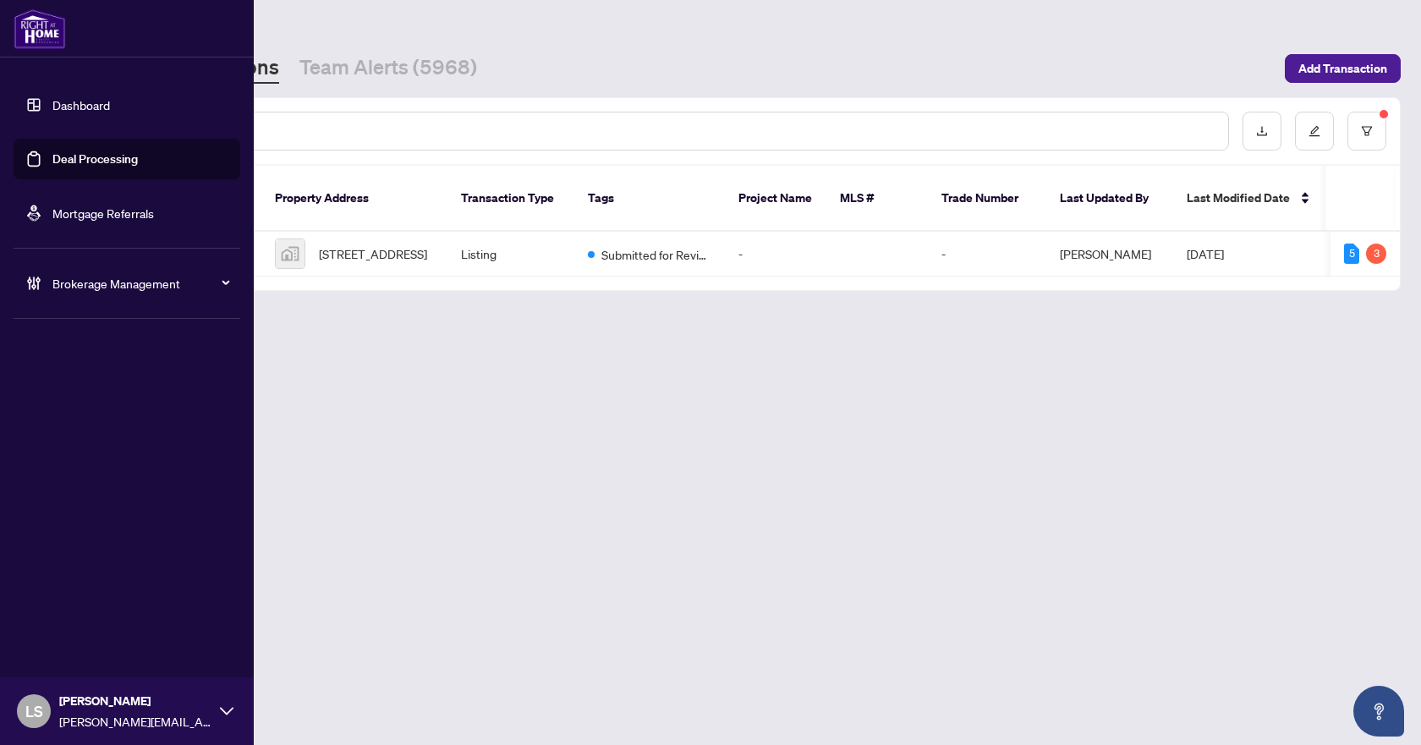
click at [115, 289] on span "Brokerage Management" at bounding box center [140, 283] width 176 height 19
click at [108, 412] on link "Manage Agents" at bounding box center [78, 405] width 84 height 15
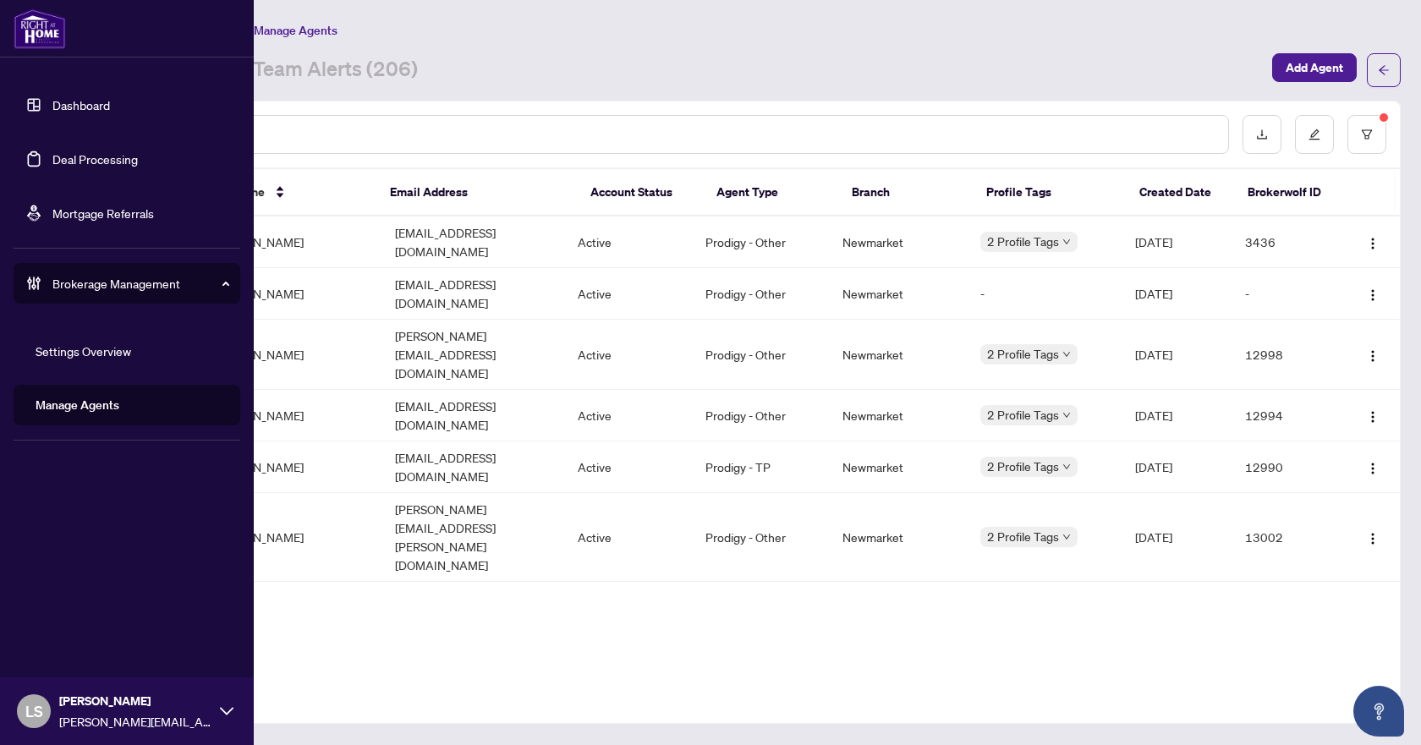
click at [84, 161] on link "Deal Processing" at bounding box center [94, 158] width 85 height 15
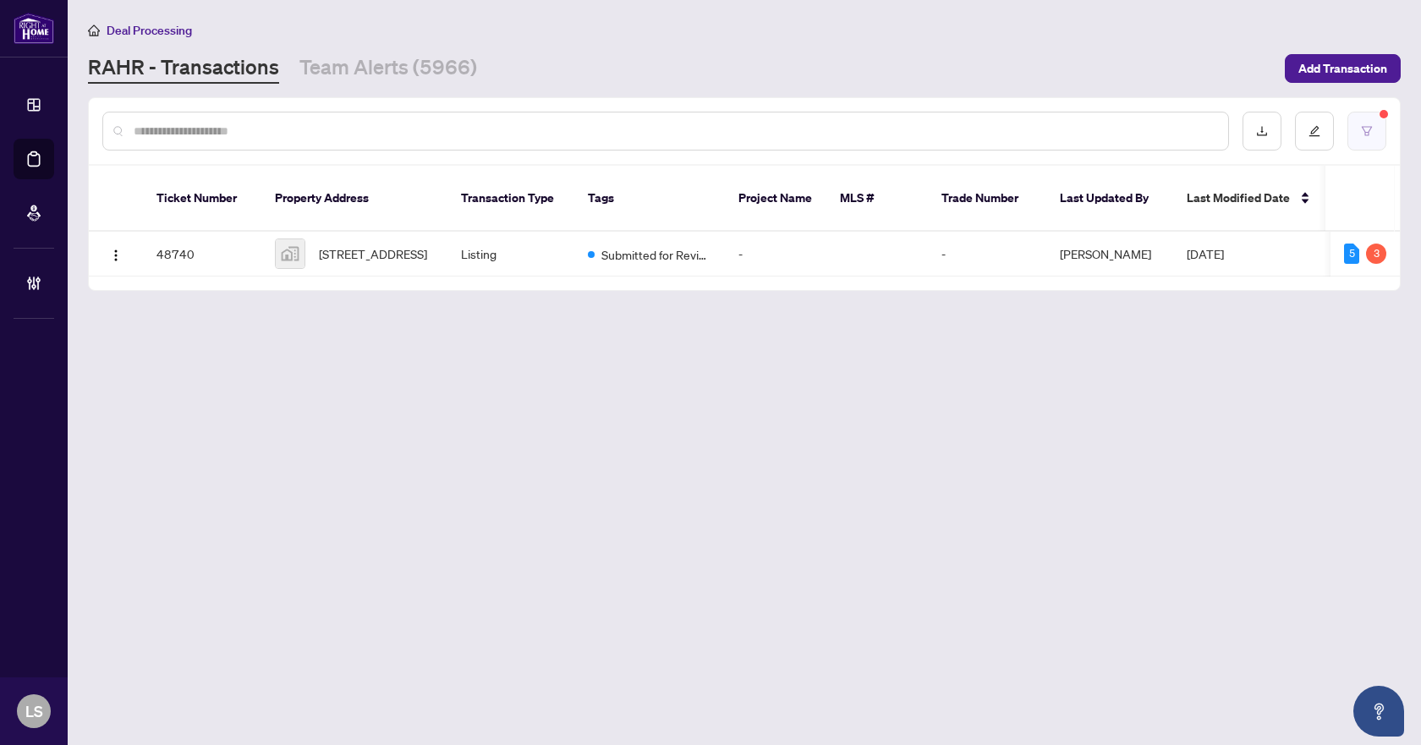
click at [1380, 135] on button "button" at bounding box center [1366, 131] width 39 height 39
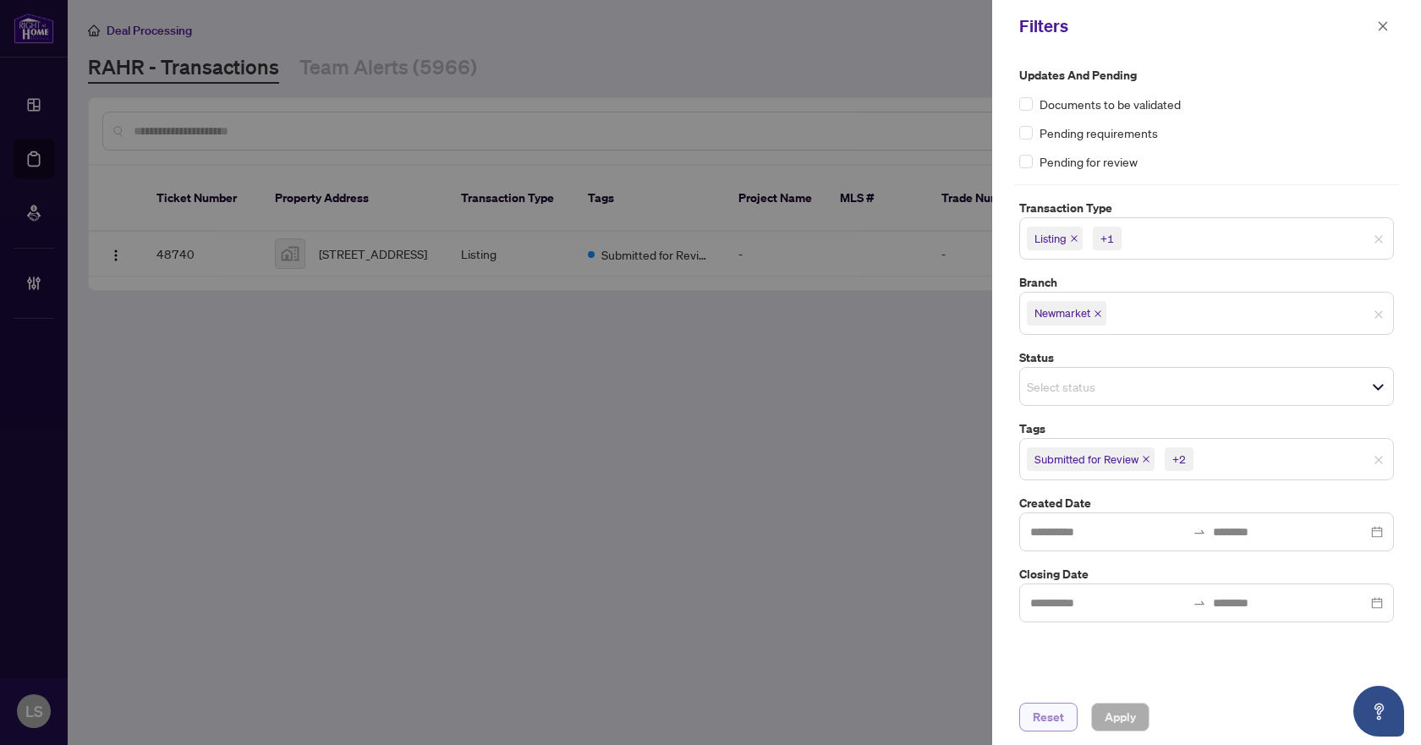
click at [1072, 722] on button "Reset" at bounding box center [1048, 717] width 58 height 29
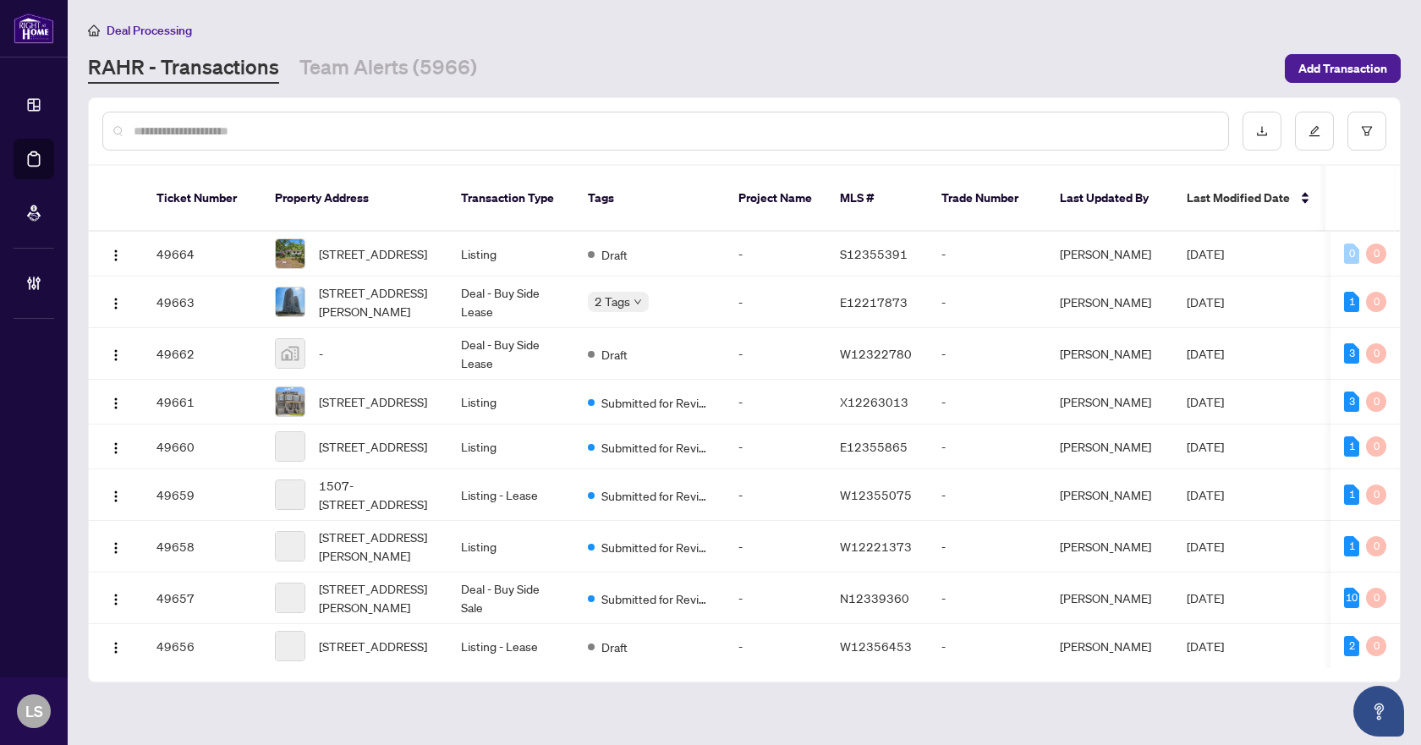
click at [252, 125] on input "text" at bounding box center [674, 131] width 1081 height 19
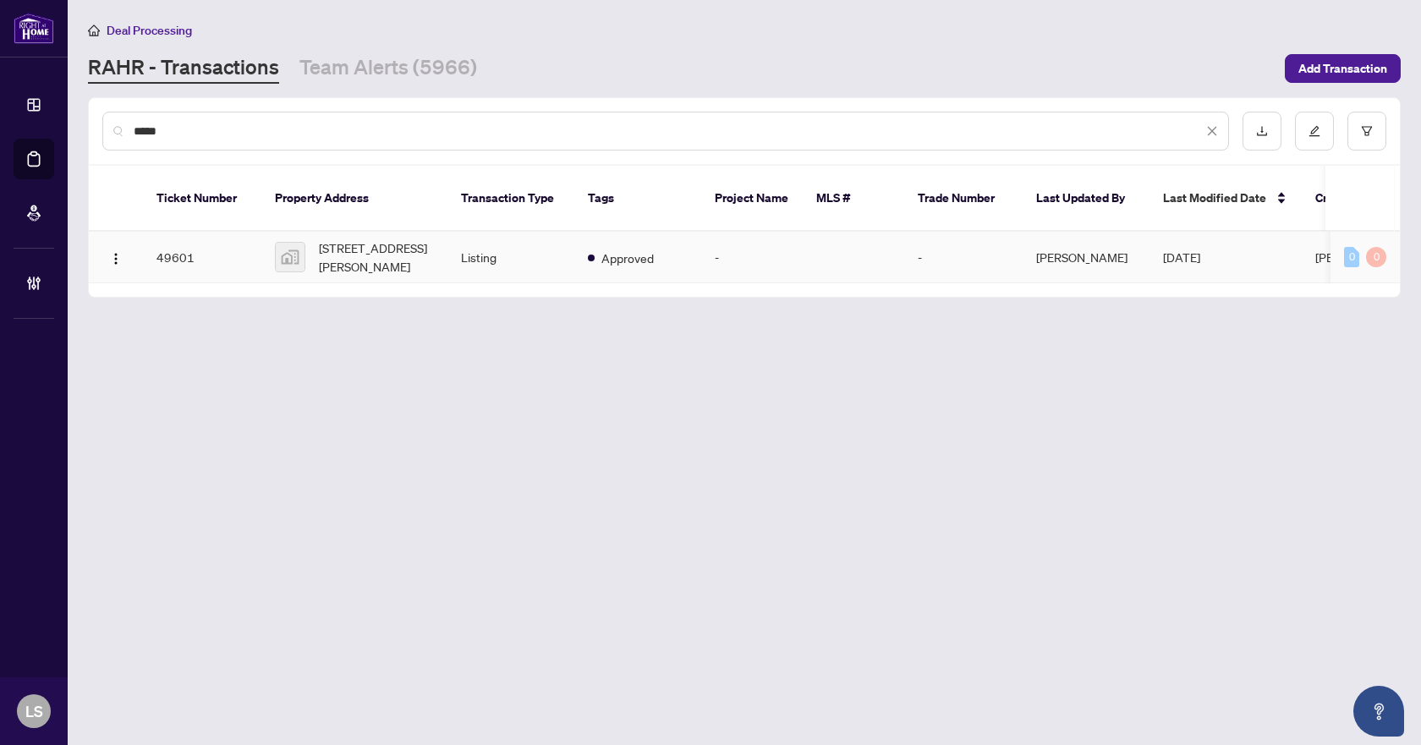
type input "****"
click at [423, 241] on span "[STREET_ADDRESS][PERSON_NAME]" at bounding box center [376, 257] width 115 height 37
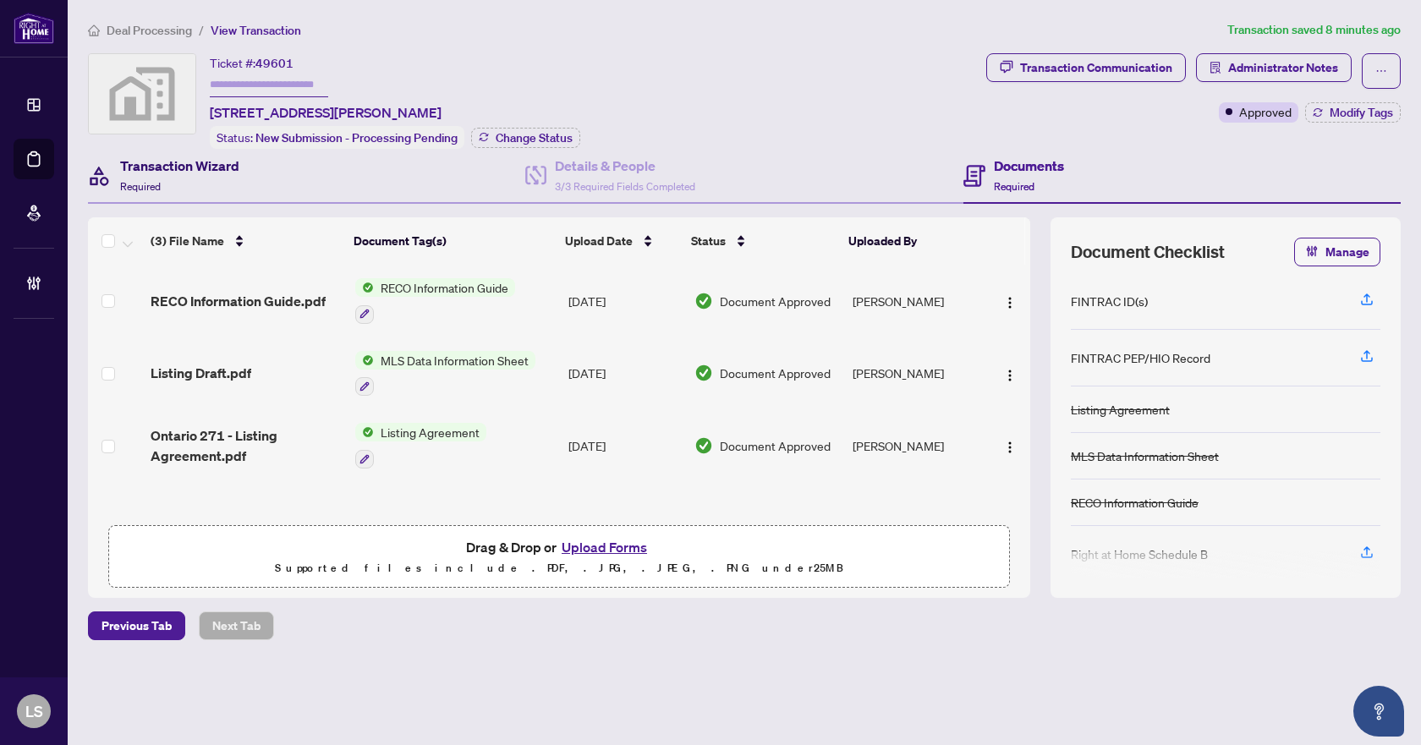
click at [199, 167] on h4 "Transaction Wizard" at bounding box center [179, 166] width 119 height 20
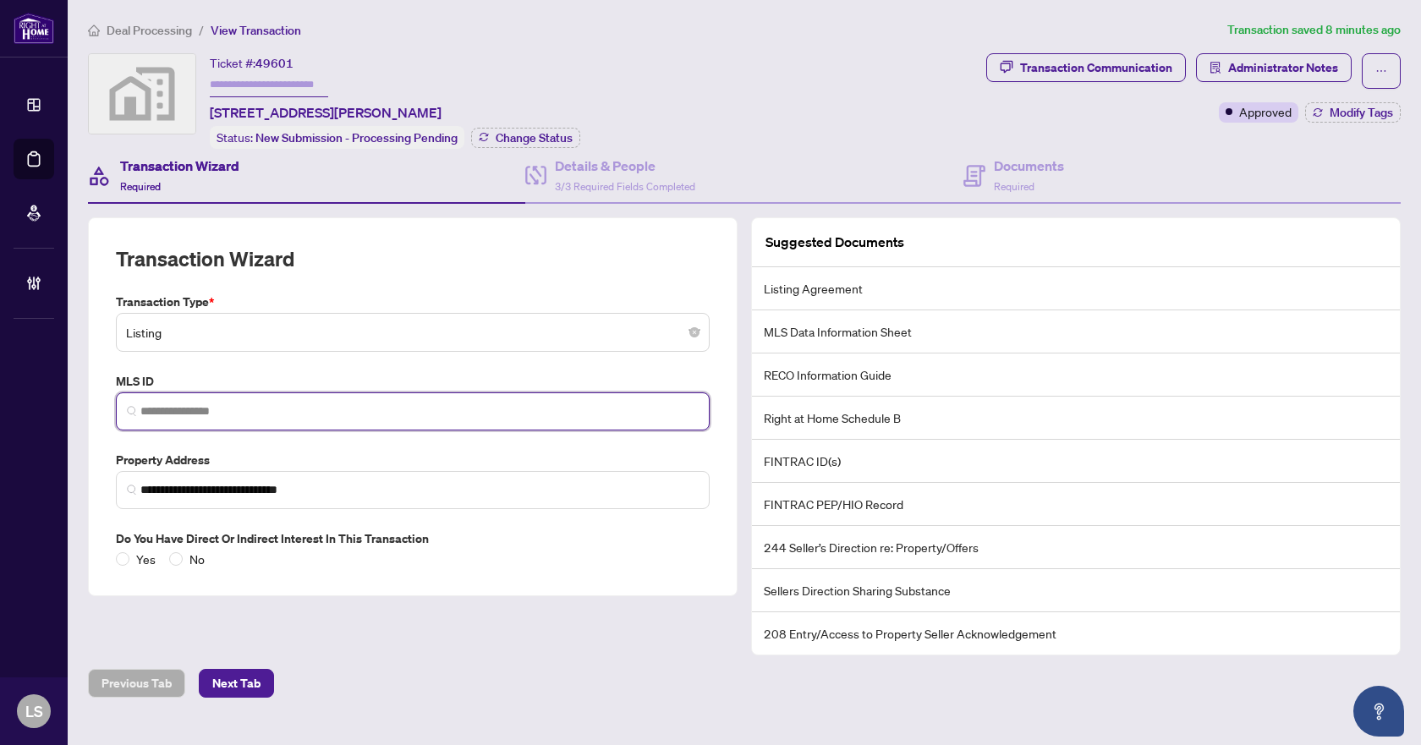
click at [204, 403] on input "search" at bounding box center [419, 412] width 558 height 18
paste input "*********"
type input "*********"
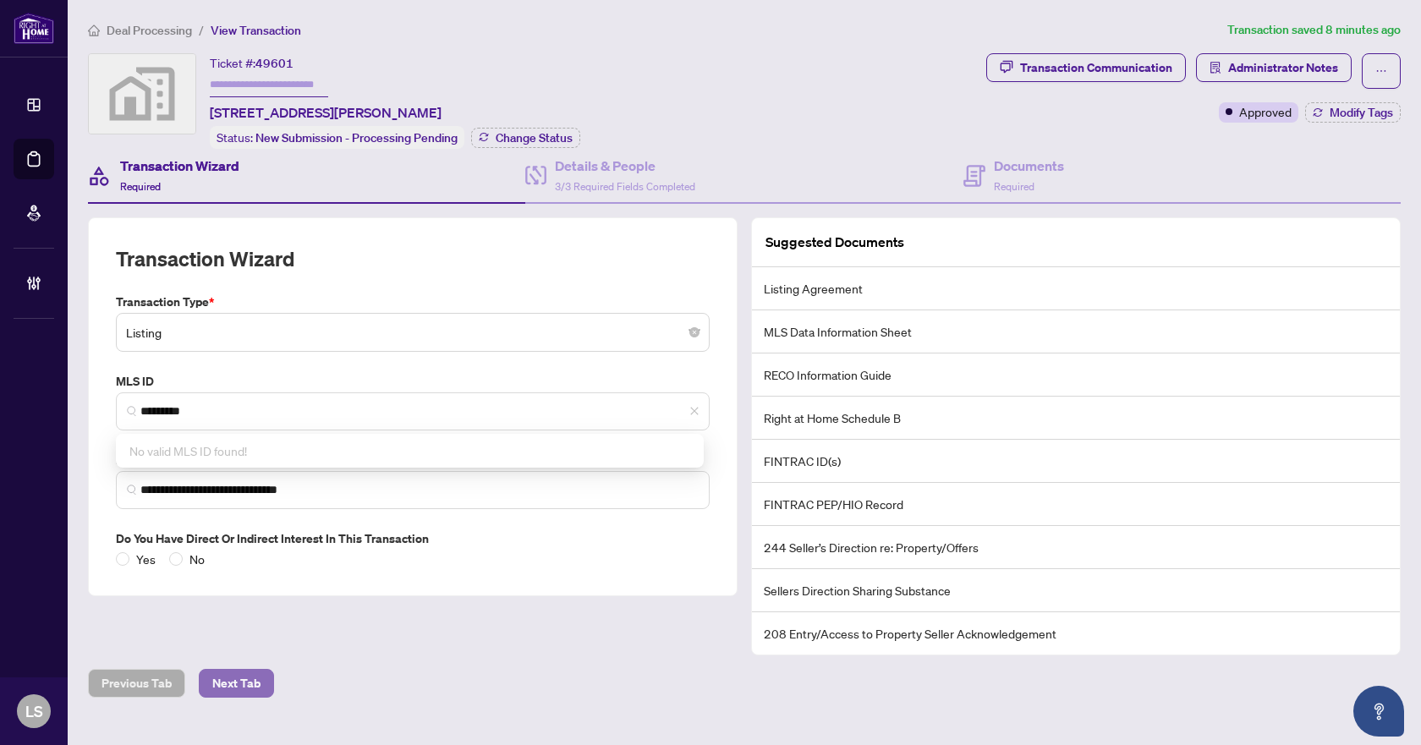
click at [233, 677] on span "Next Tab" at bounding box center [236, 683] width 48 height 27
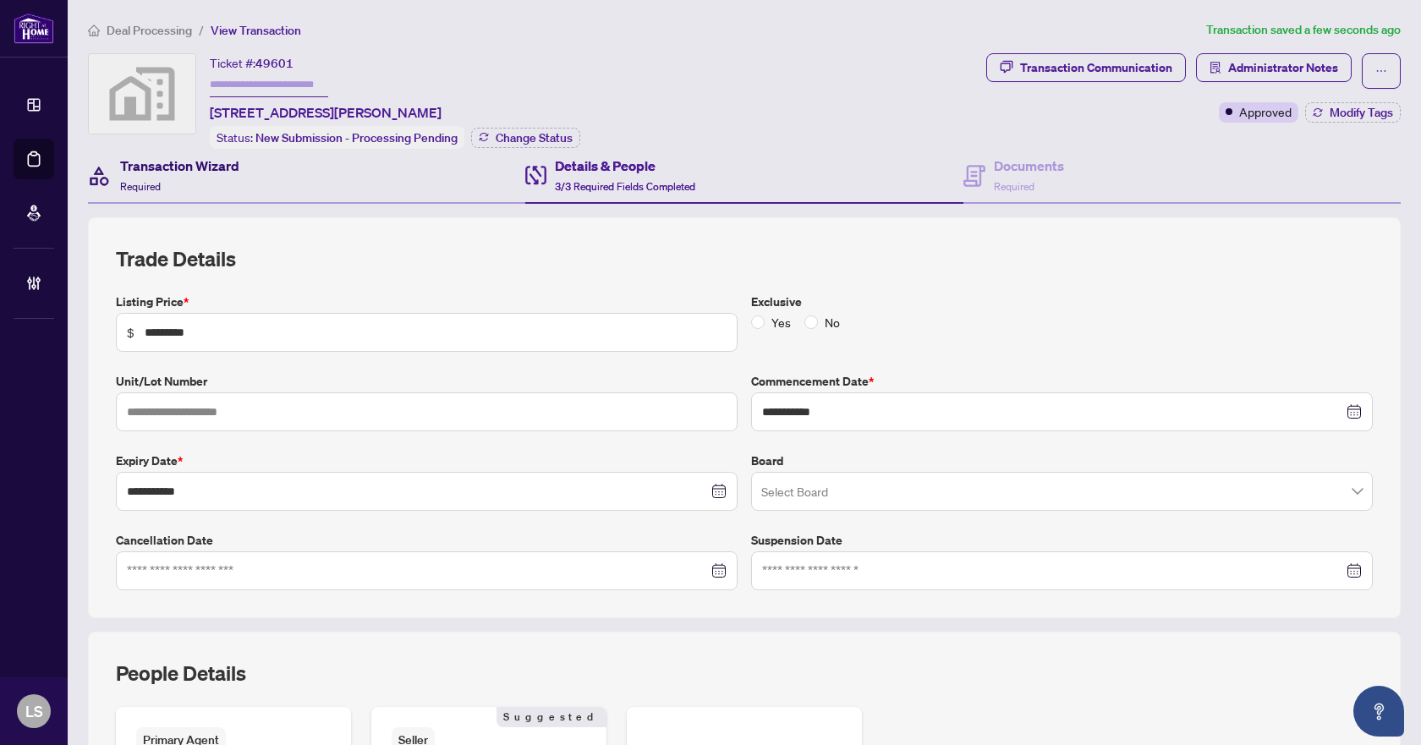
click at [185, 169] on h4 "Transaction Wizard" at bounding box center [179, 166] width 119 height 20
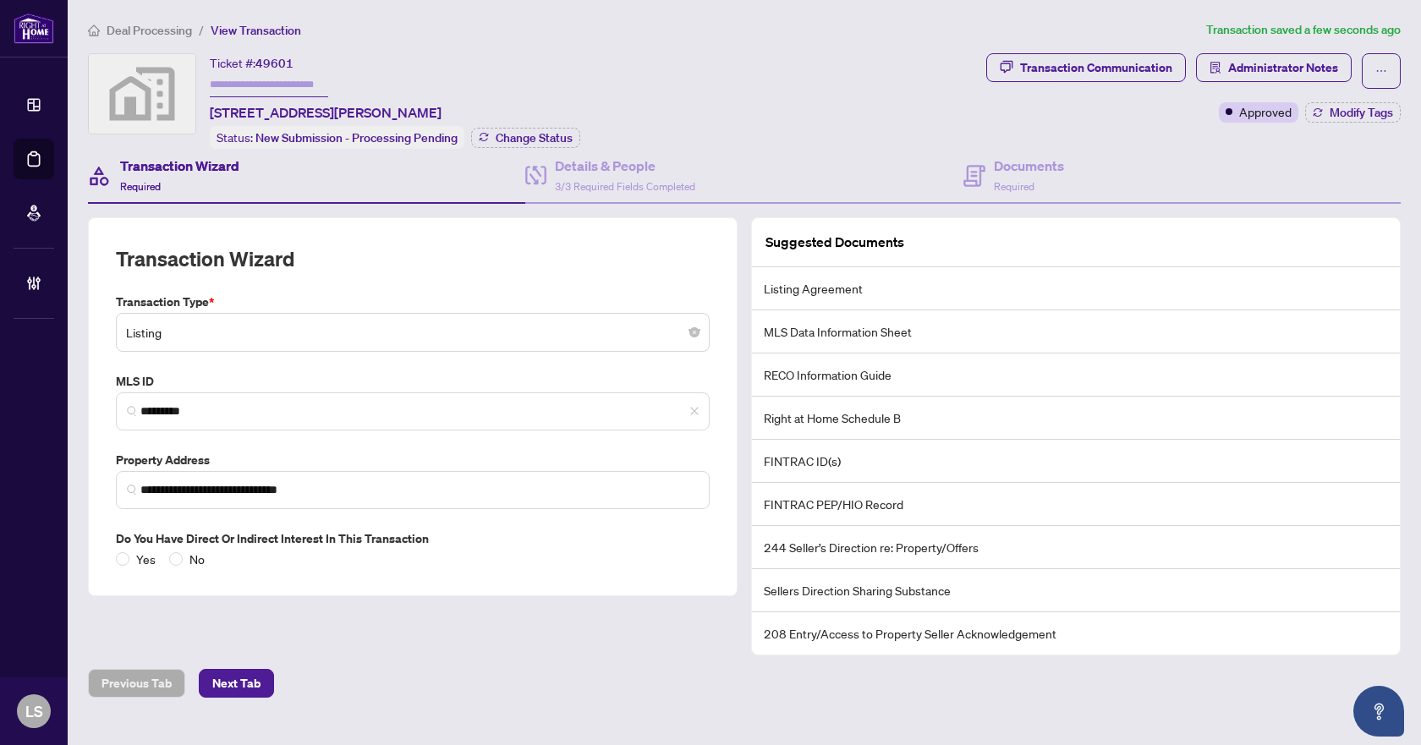
click at [167, 31] on span "Deal Processing" at bounding box center [149, 30] width 85 height 15
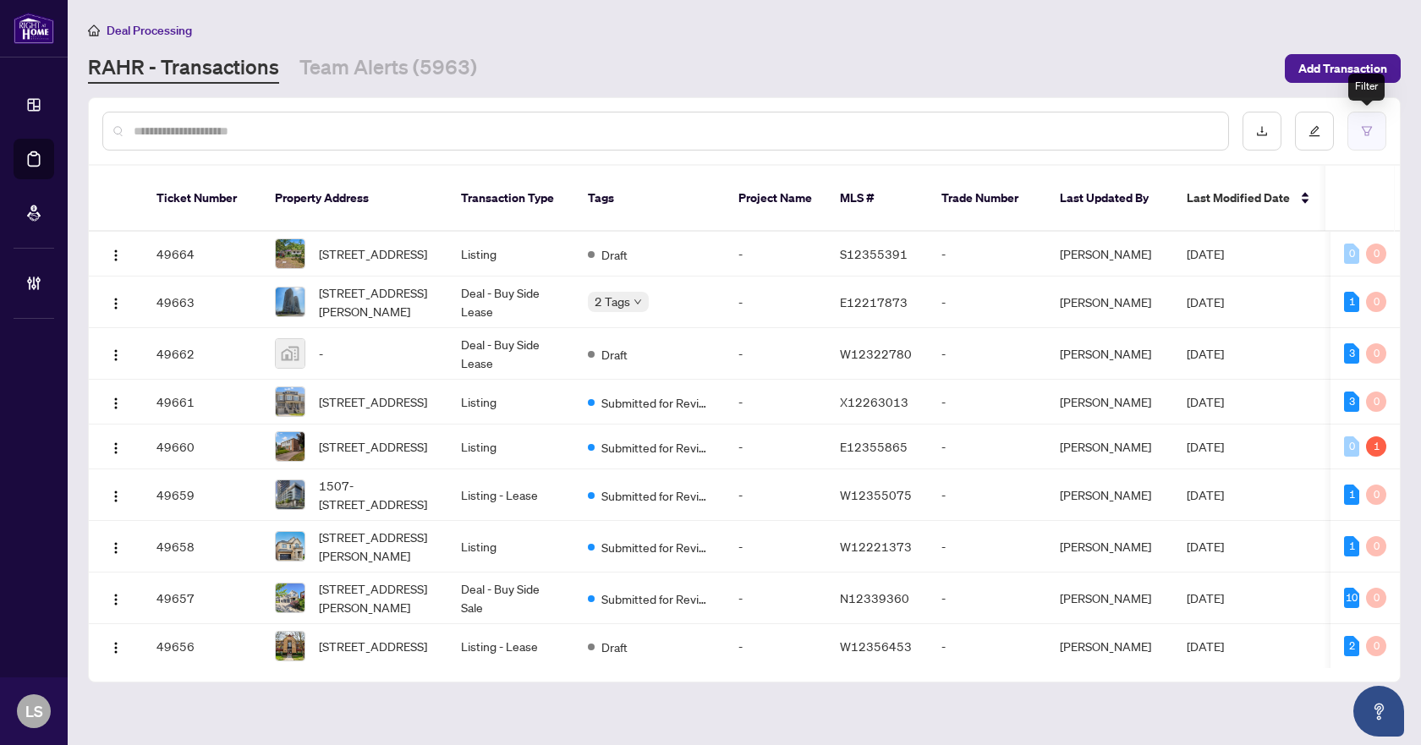
click at [1373, 127] on button "button" at bounding box center [1366, 131] width 39 height 39
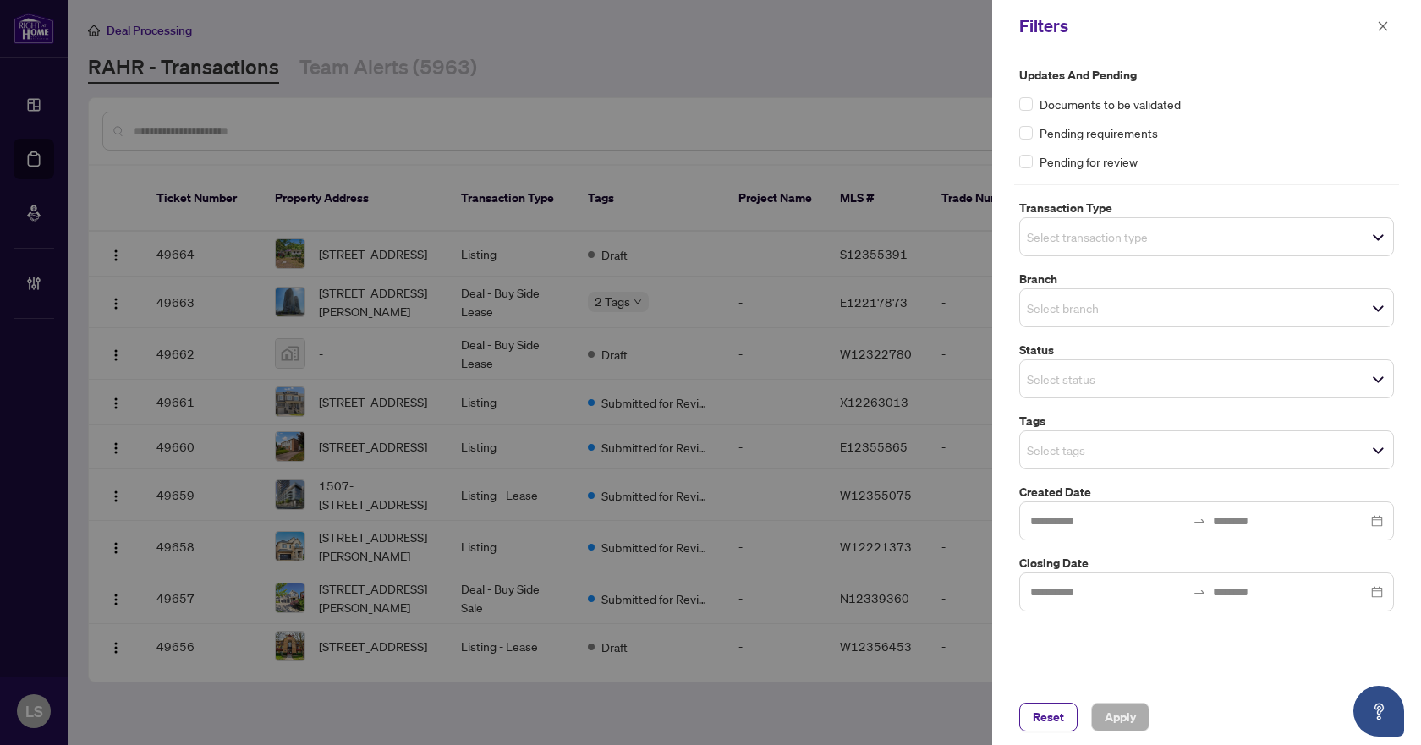
click at [1098, 236] on input "search" at bounding box center [1086, 237] width 118 height 20
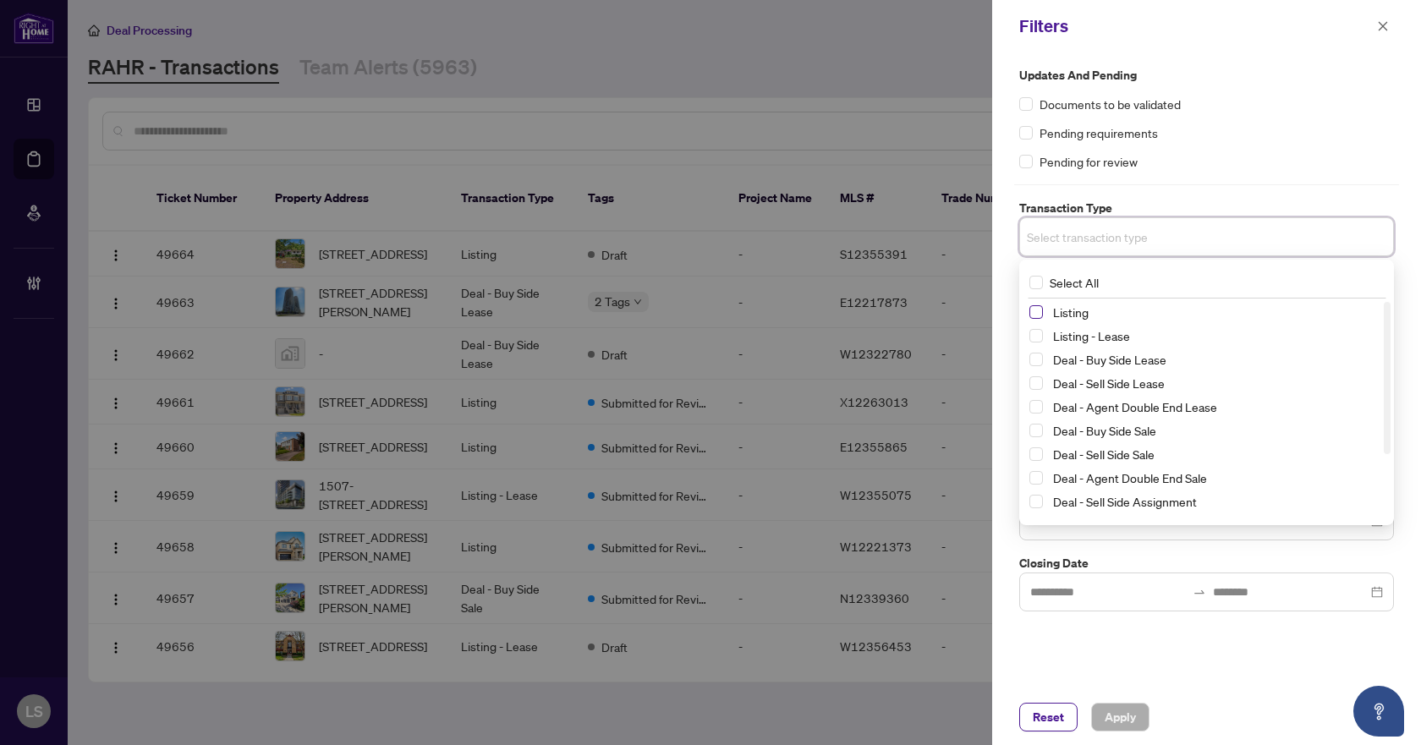
click at [1034, 314] on span "Select Listing" at bounding box center [1036, 312] width 14 height 14
click at [1036, 336] on span "Select Listing - Lease" at bounding box center [1036, 339] width 14 height 14
click at [1277, 139] on div "Pending requirements" at bounding box center [1206, 132] width 375 height 19
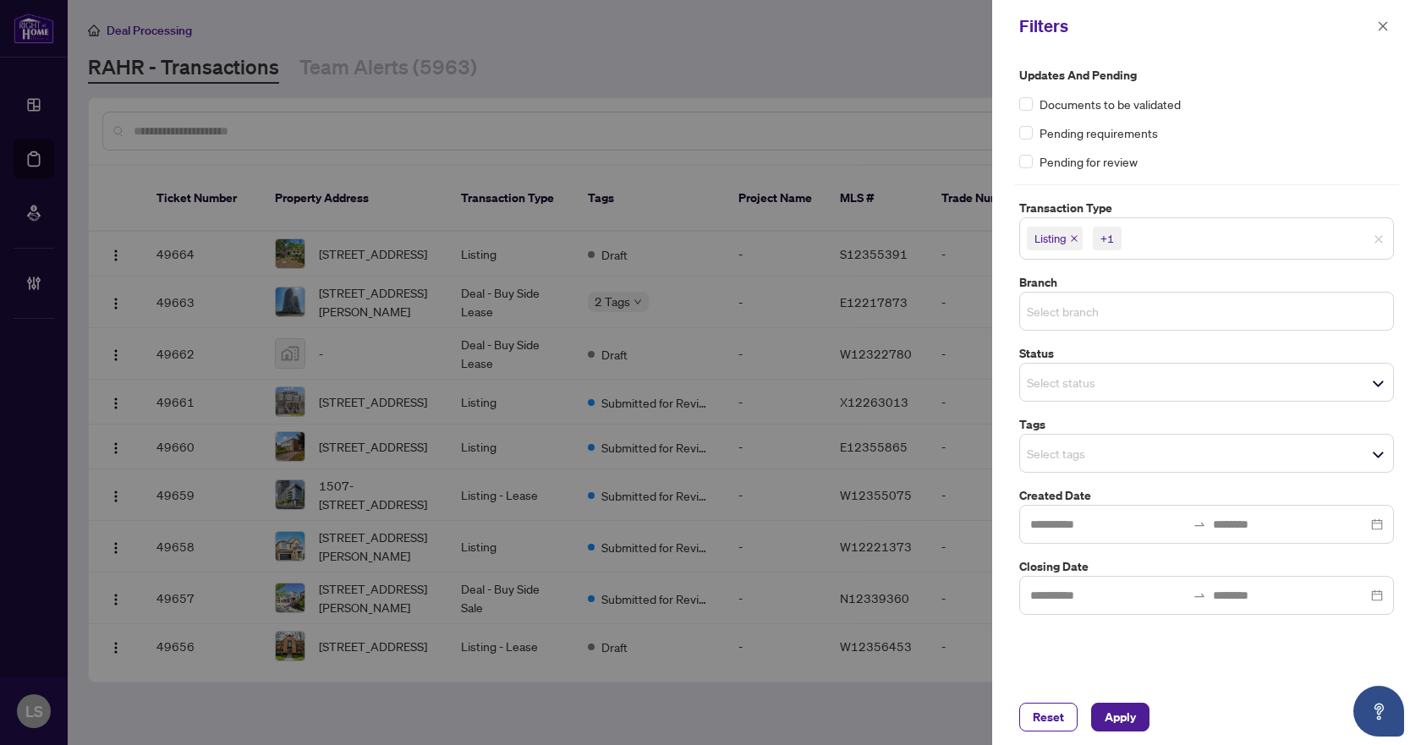
click at [1067, 305] on input "search" at bounding box center [1086, 311] width 118 height 20
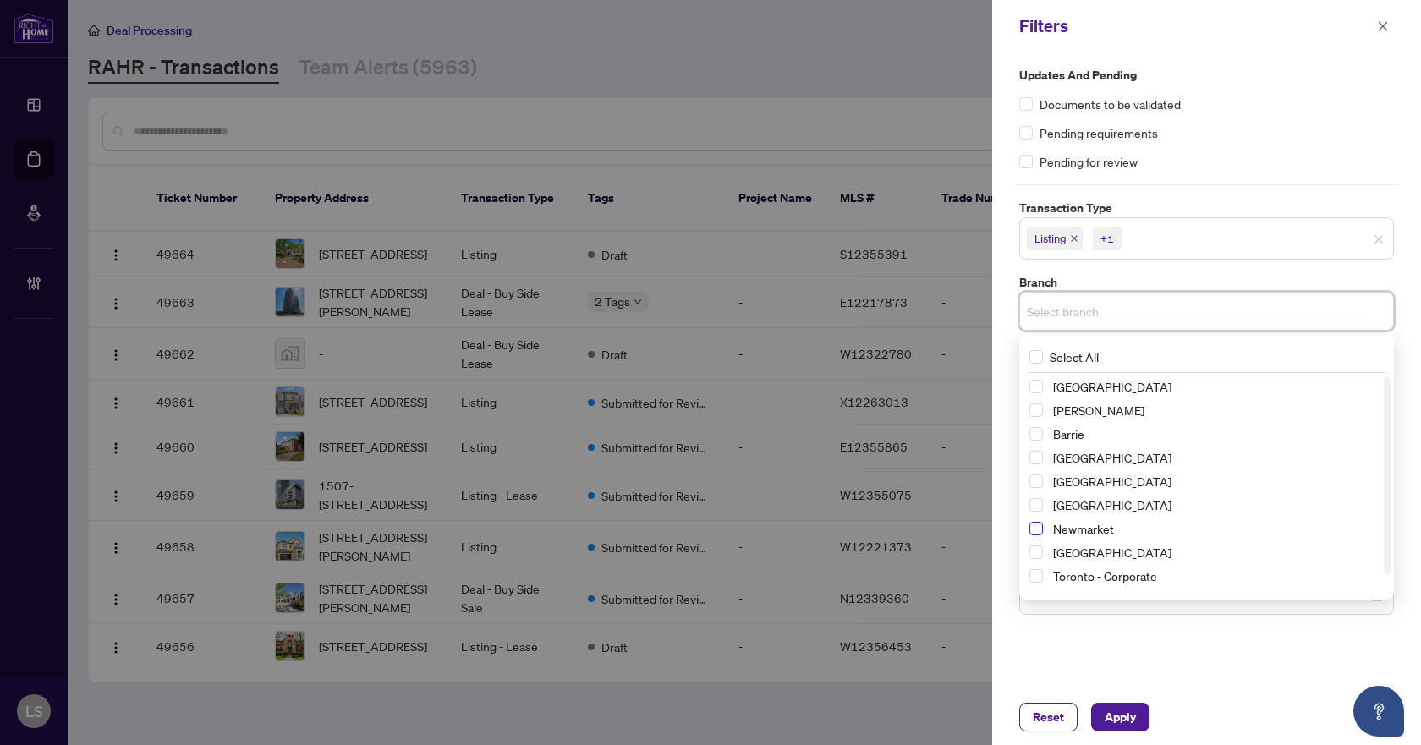
click at [1033, 529] on span "Select Newmarket" at bounding box center [1036, 529] width 14 height 14
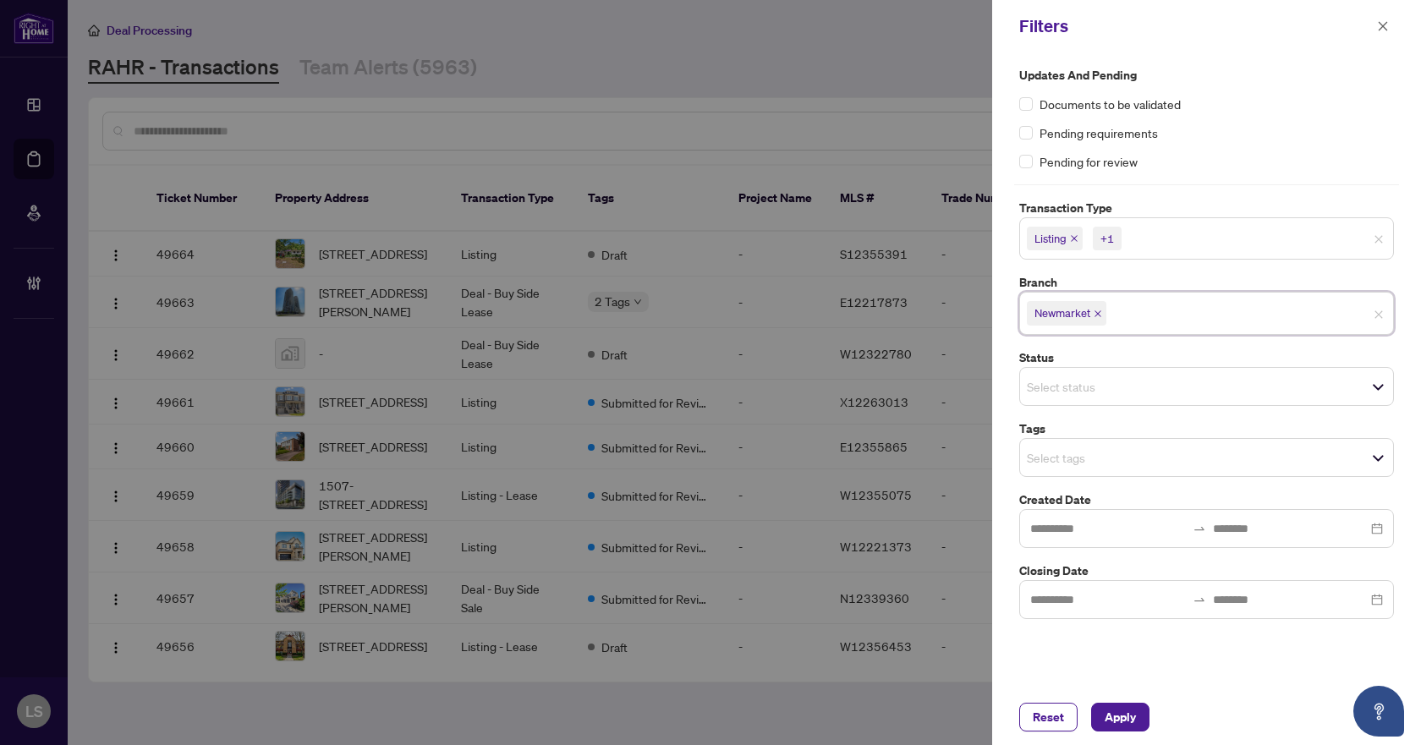
click at [1230, 128] on div "Pending requirements" at bounding box center [1206, 132] width 375 height 19
click at [1044, 456] on input "search" at bounding box center [1086, 457] width 118 height 20
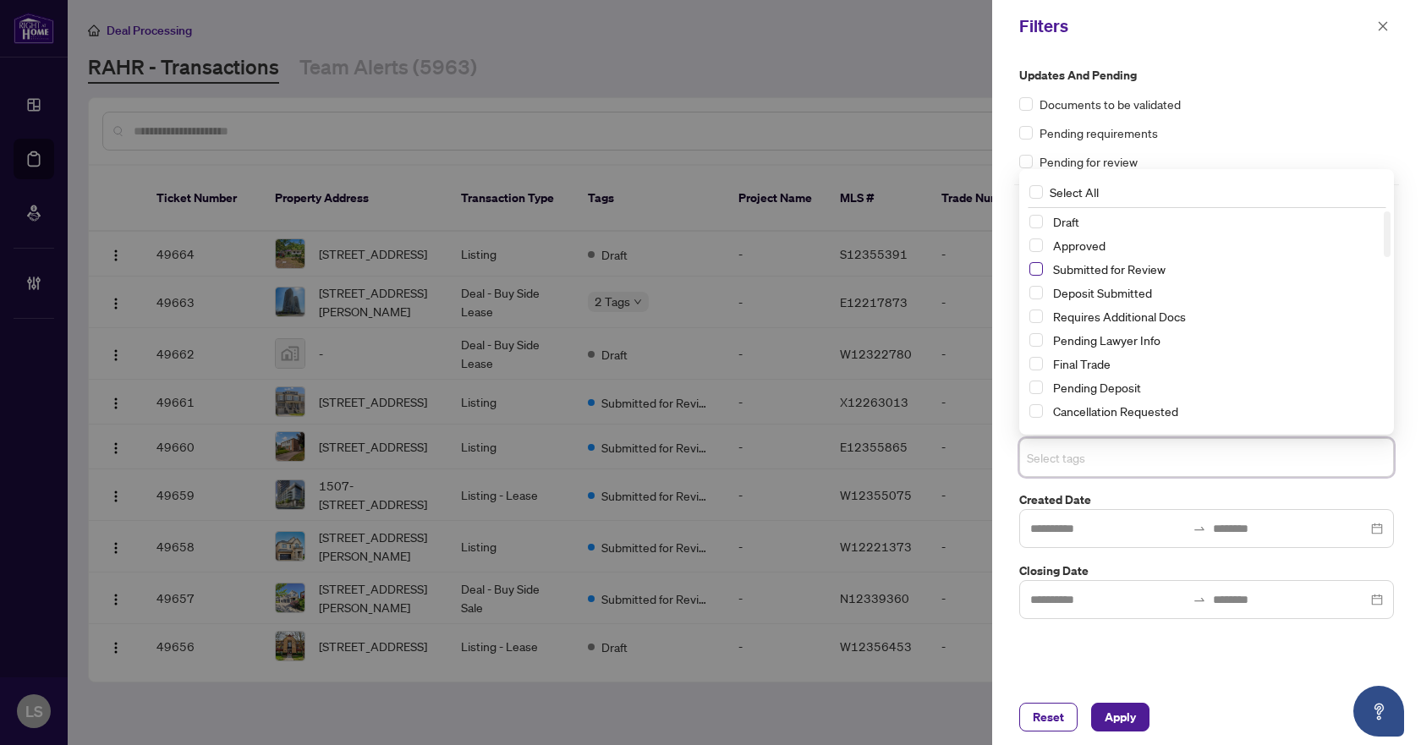
click at [1034, 269] on span "Select Submitted for Review" at bounding box center [1036, 269] width 14 height 14
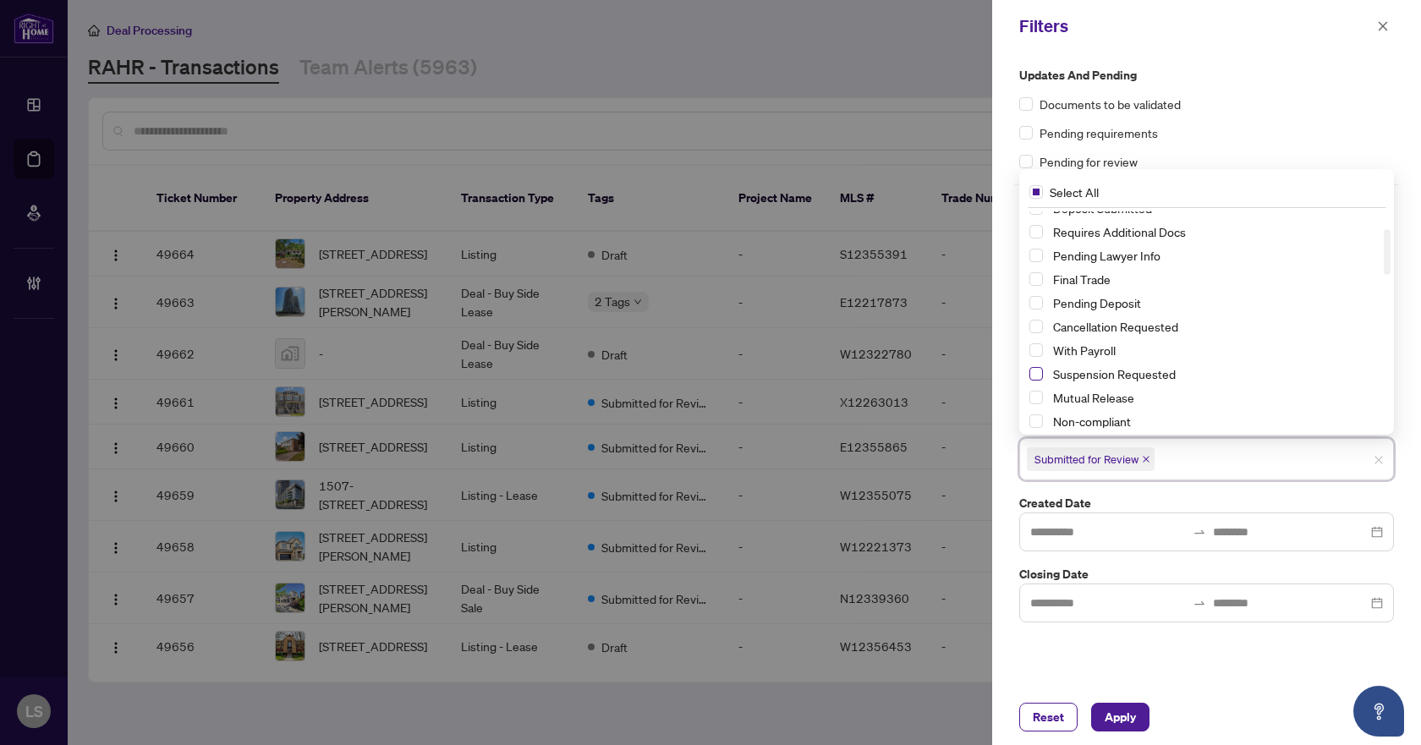
click at [1039, 374] on span "Select Suspension Requested" at bounding box center [1036, 374] width 14 height 14
click at [1037, 327] on span "Select Cancellation Requested" at bounding box center [1036, 327] width 14 height 14
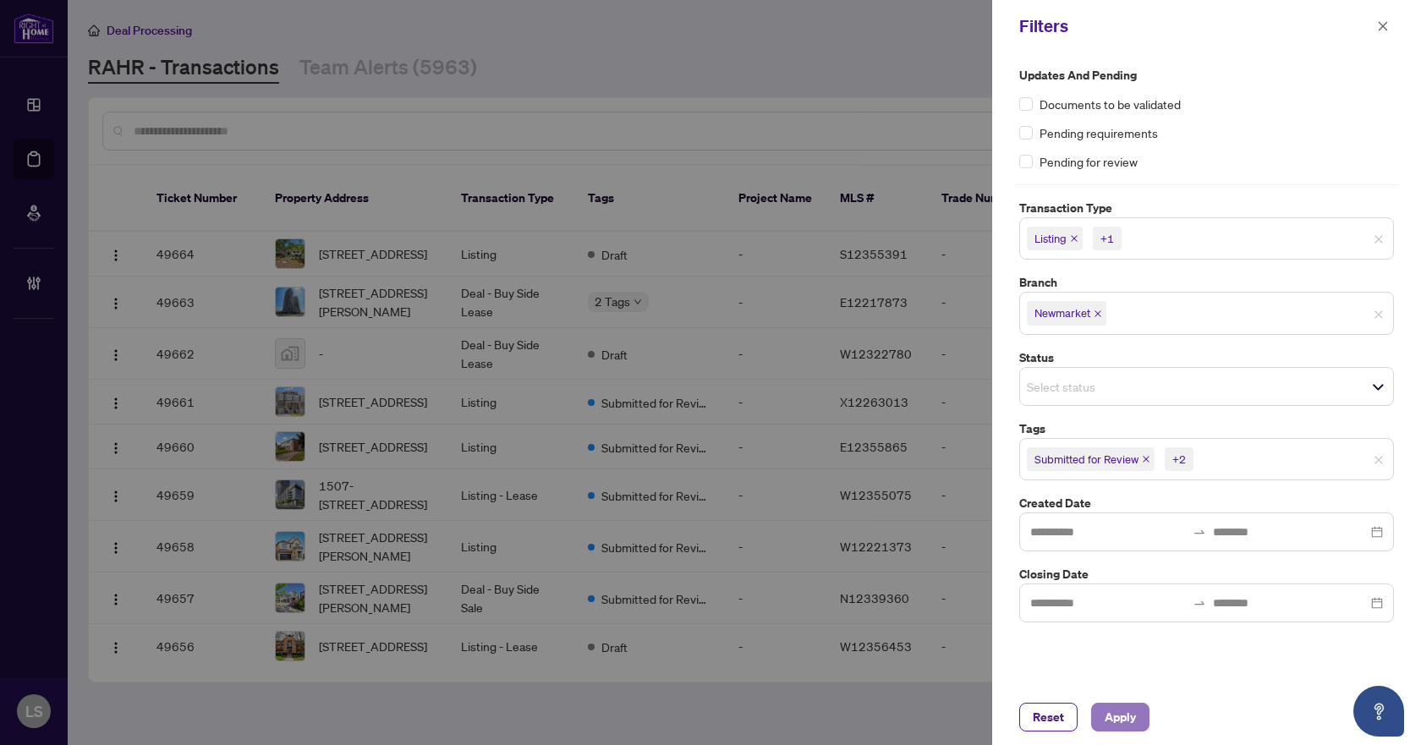
click at [1110, 717] on span "Apply" at bounding box center [1120, 717] width 31 height 27
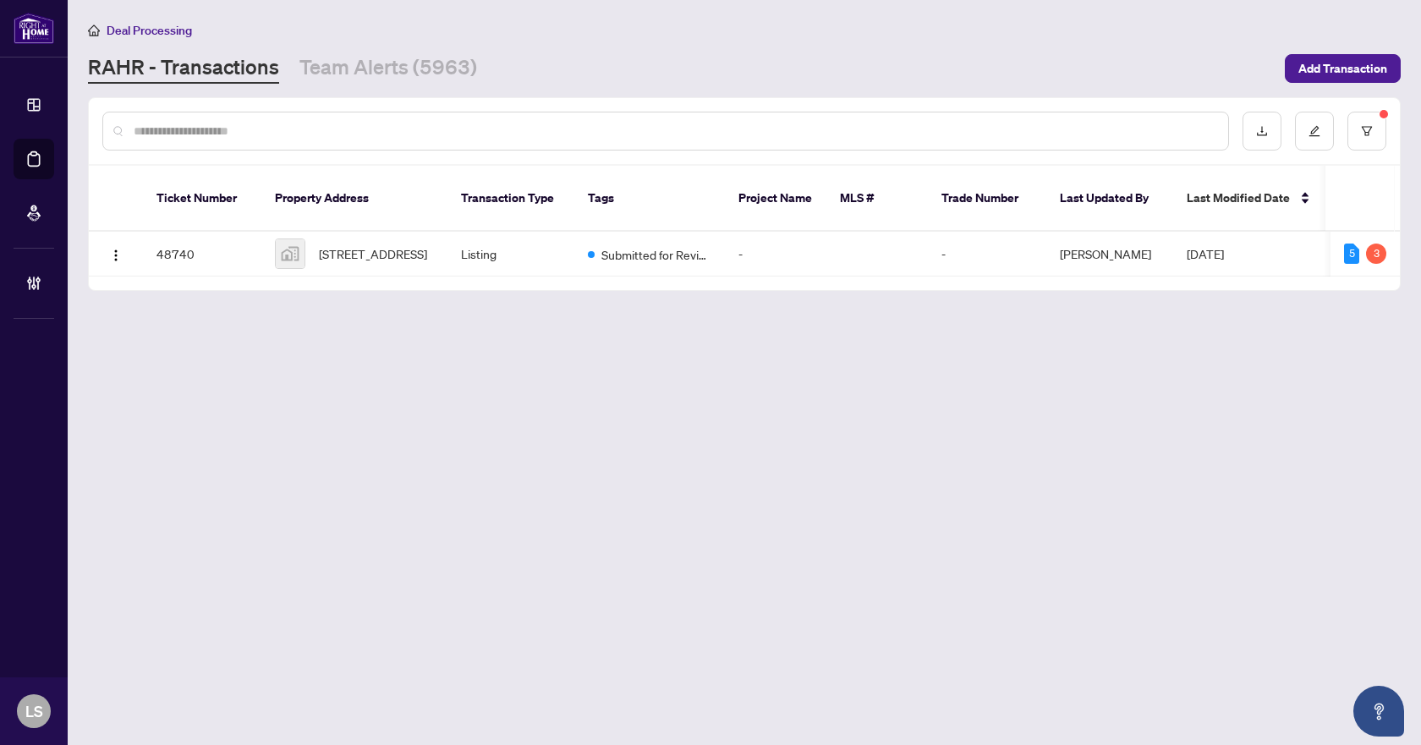
drag, startPoint x: 374, startPoint y: 64, endPoint x: 456, endPoint y: 173, distance: 135.8
click at [374, 64] on link "Team Alerts (5963)" at bounding box center [388, 68] width 178 height 30
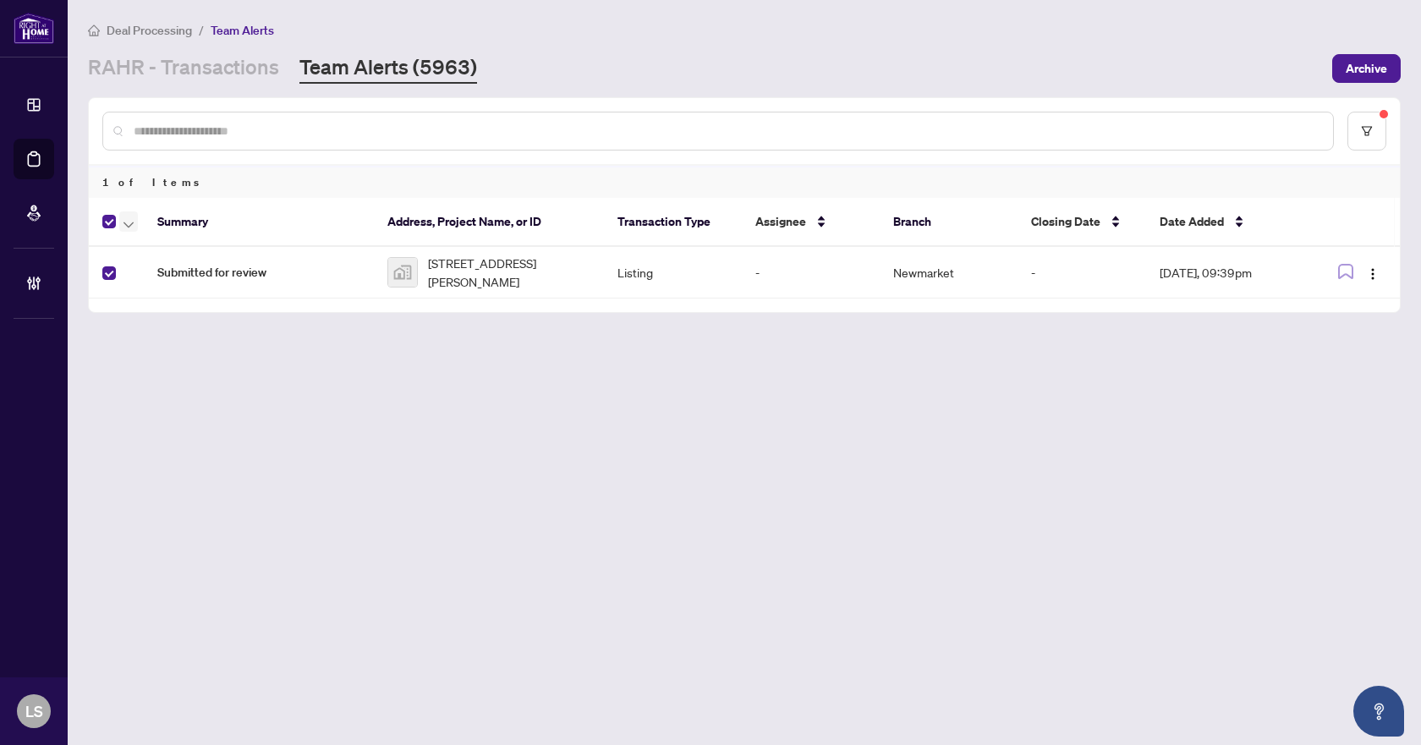
click at [132, 223] on icon "button" at bounding box center [128, 225] width 10 height 6
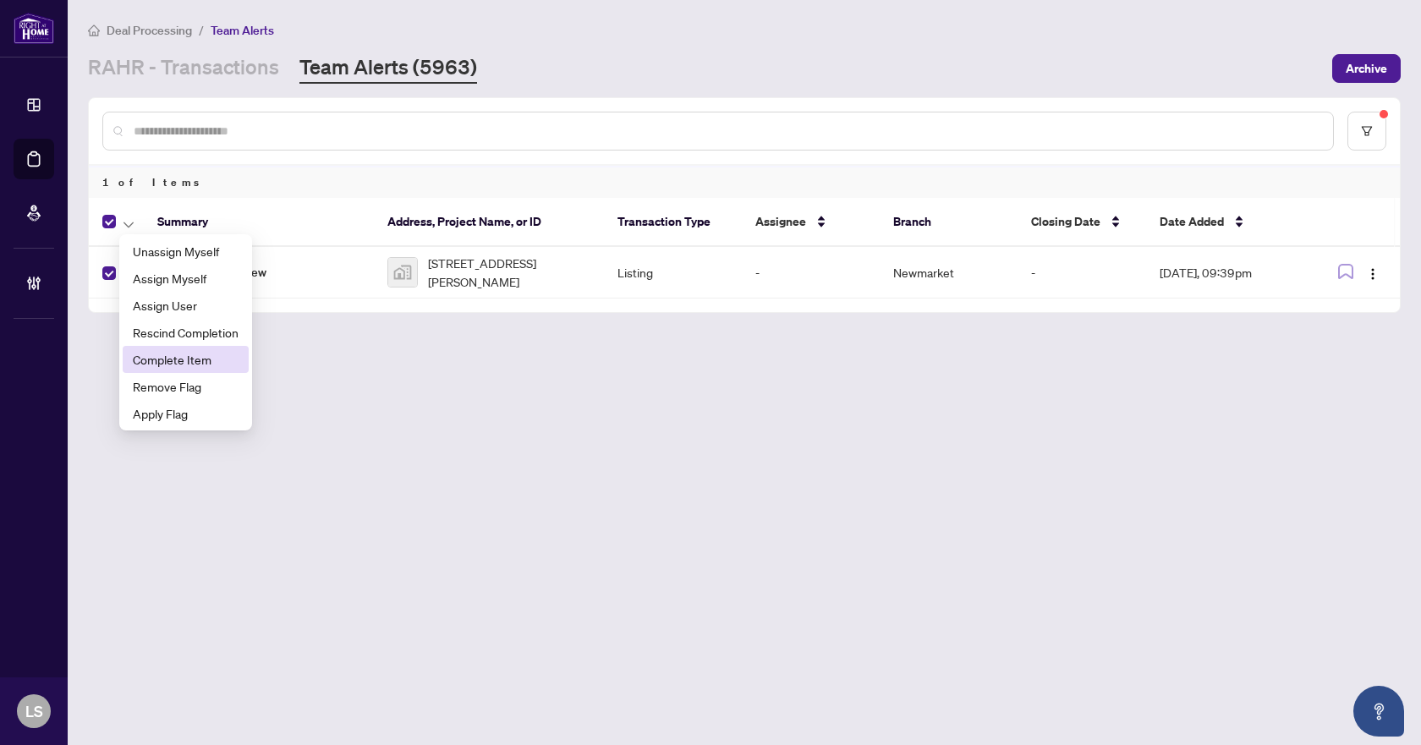
click at [176, 354] on span "Complete Item" at bounding box center [186, 359] width 106 height 19
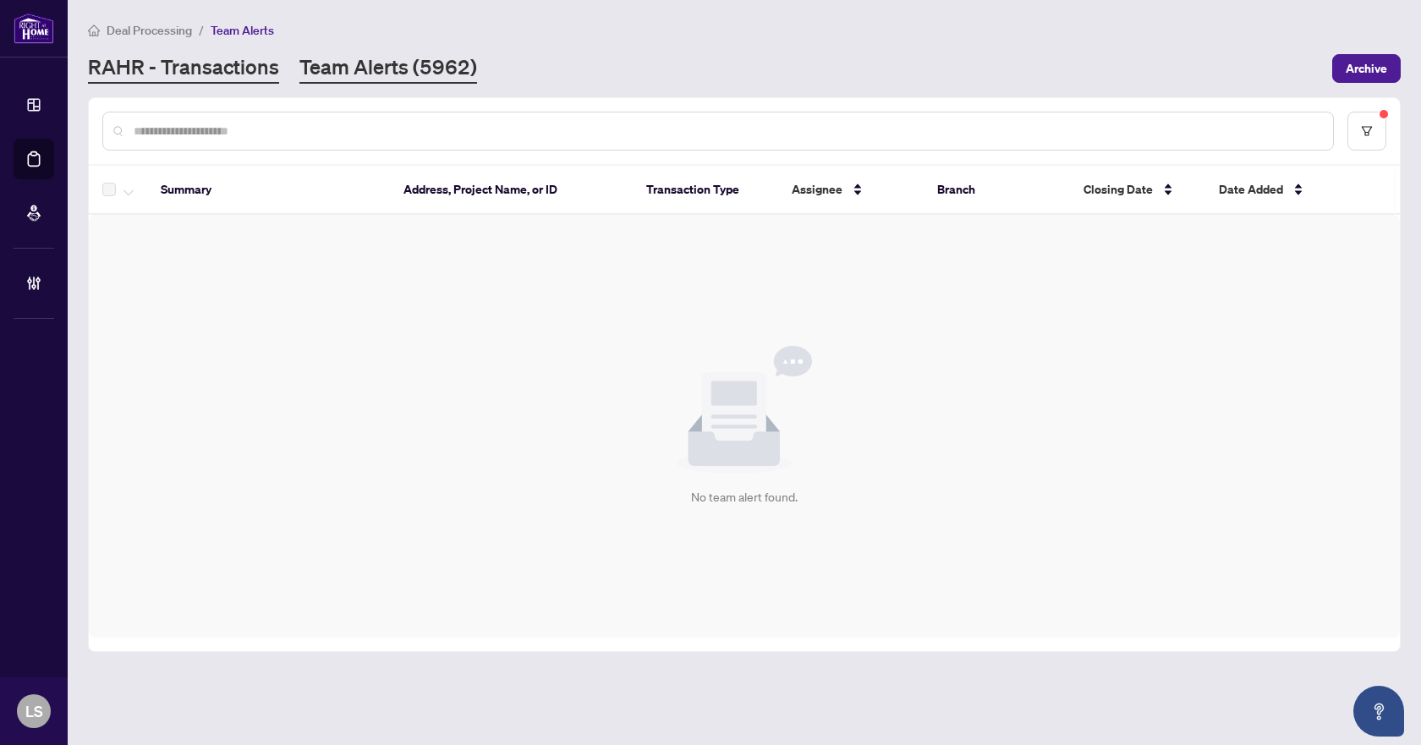
click at [192, 76] on link "RAHR - Transactions" at bounding box center [183, 68] width 191 height 30
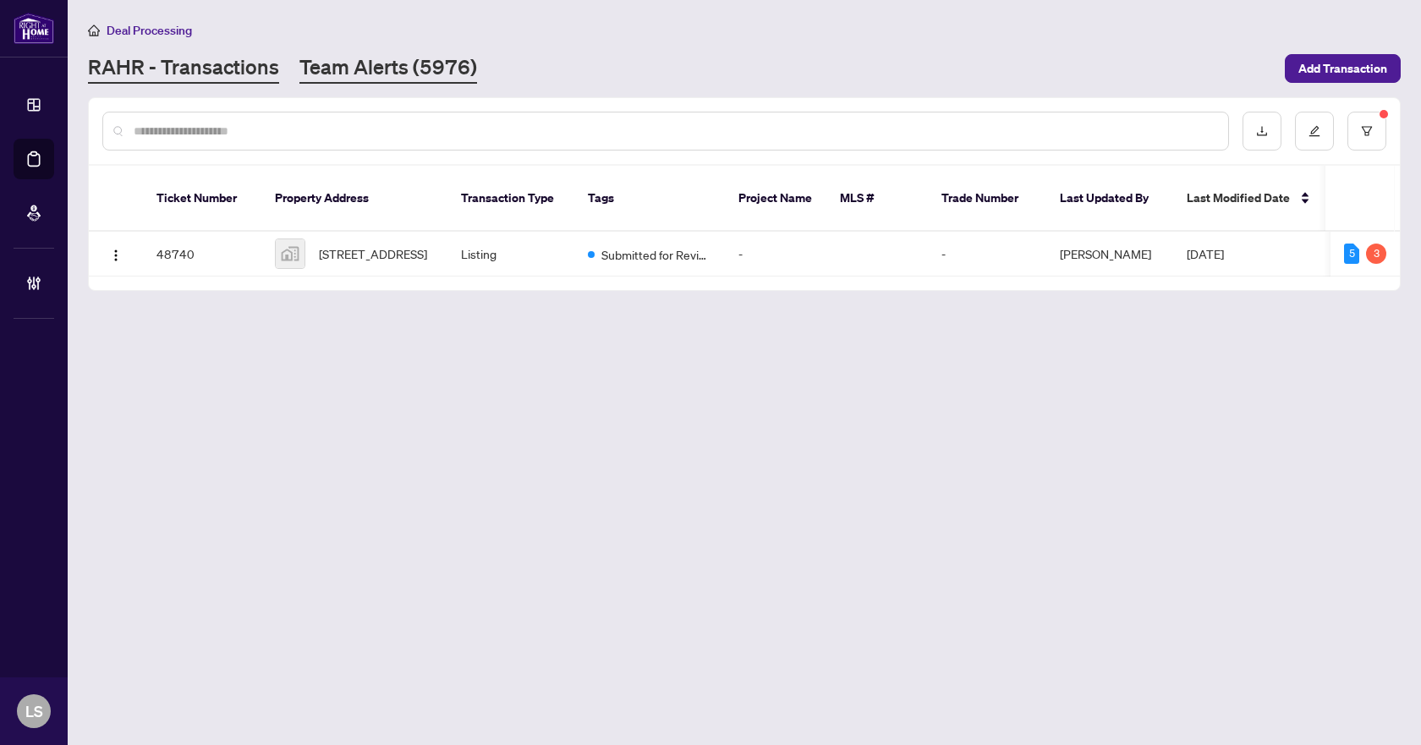
click at [411, 69] on link "Team Alerts (5976)" at bounding box center [388, 68] width 178 height 30
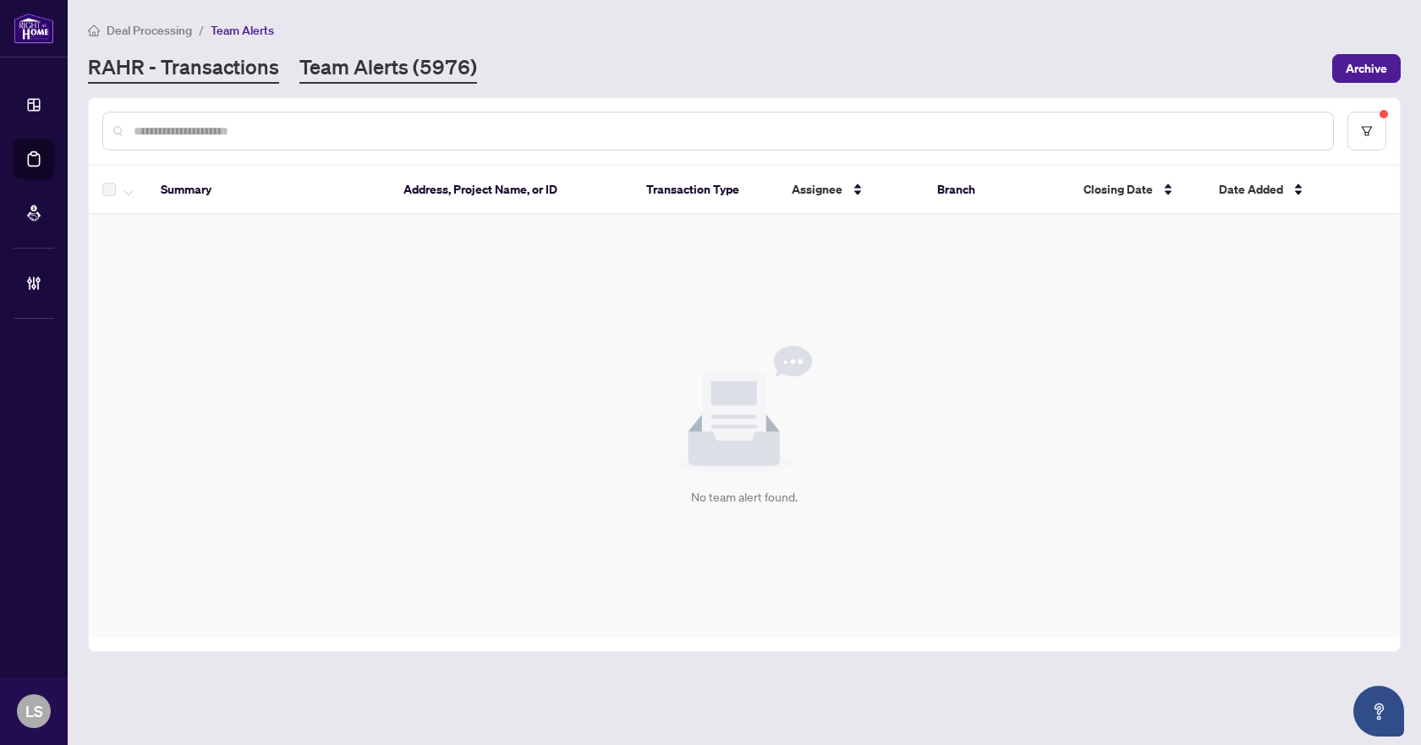
click at [204, 69] on link "RAHR - Transactions" at bounding box center [183, 68] width 191 height 30
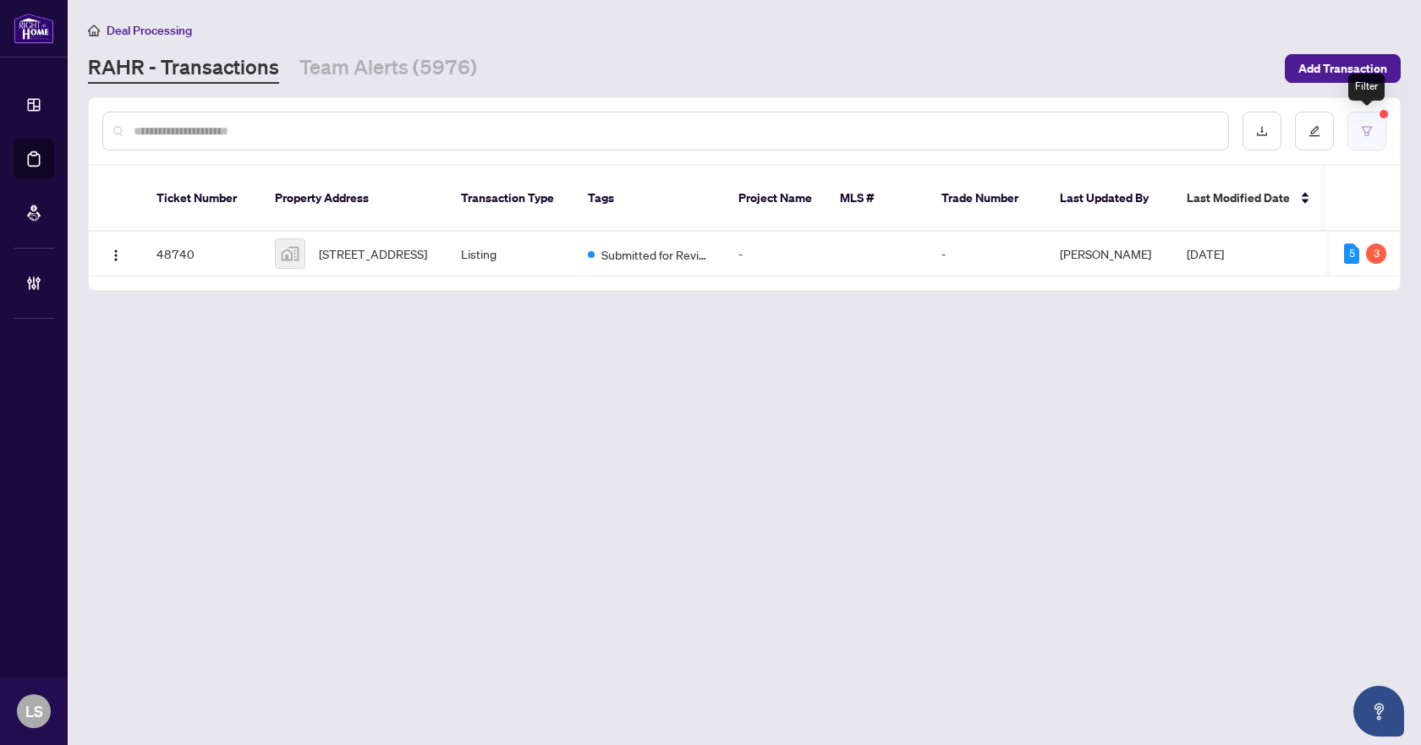
click at [1365, 127] on icon "filter" at bounding box center [1367, 131] width 12 height 12
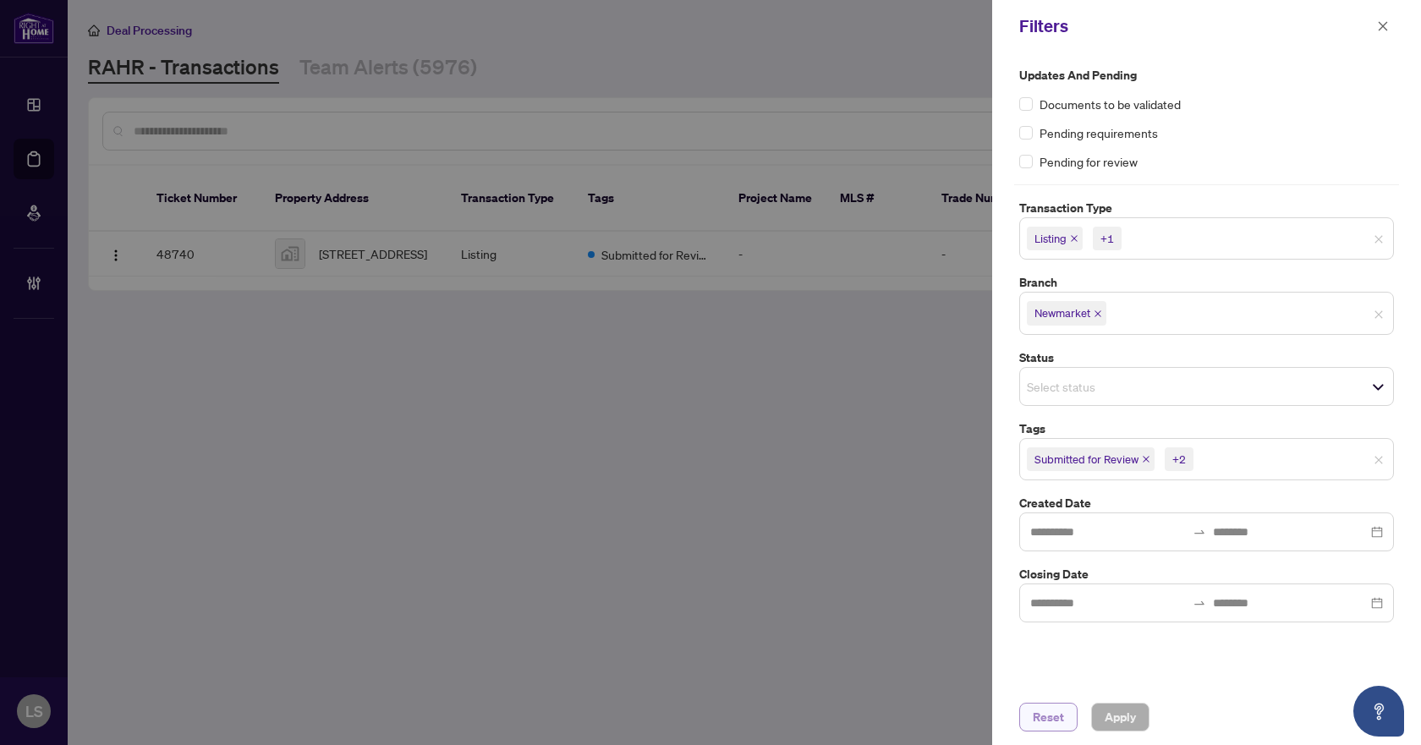
click at [1050, 727] on span "Reset" at bounding box center [1048, 717] width 31 height 27
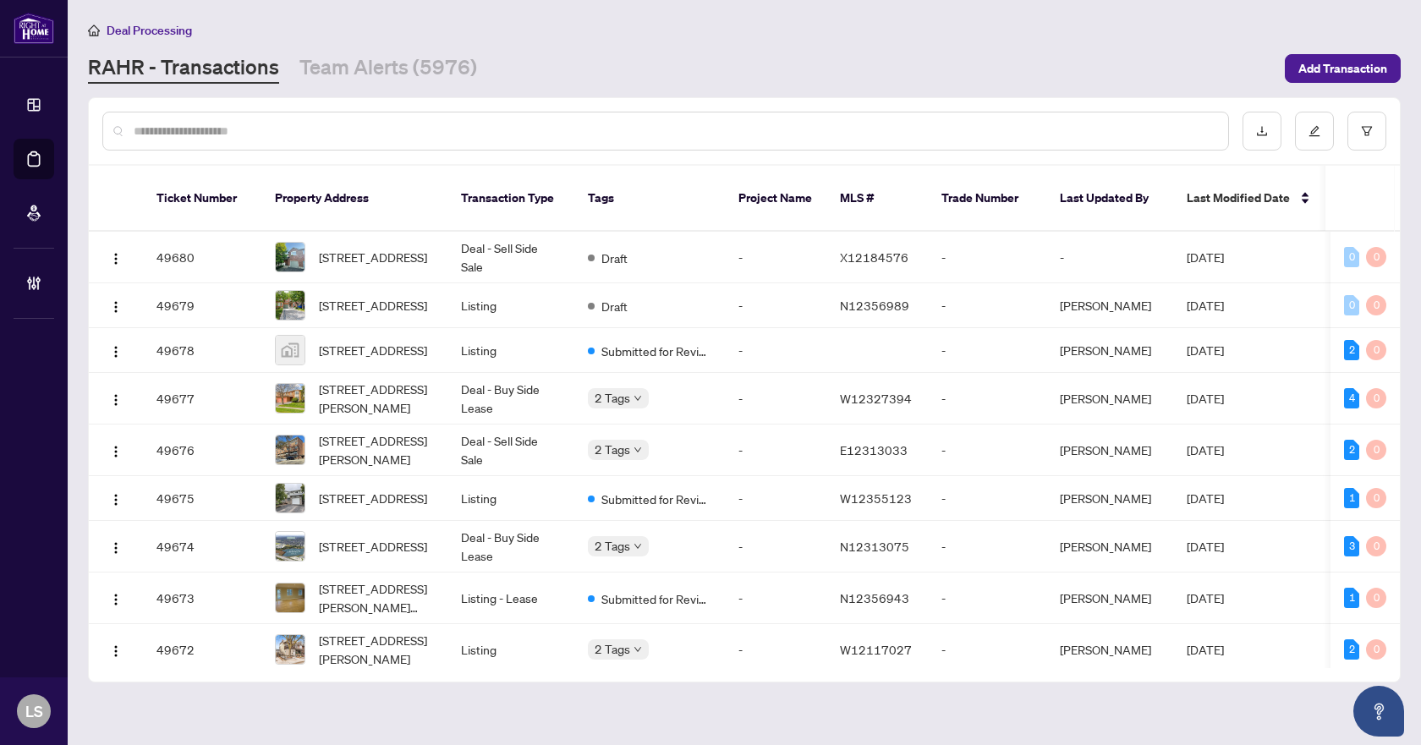
click at [200, 138] on input "text" at bounding box center [674, 131] width 1081 height 19
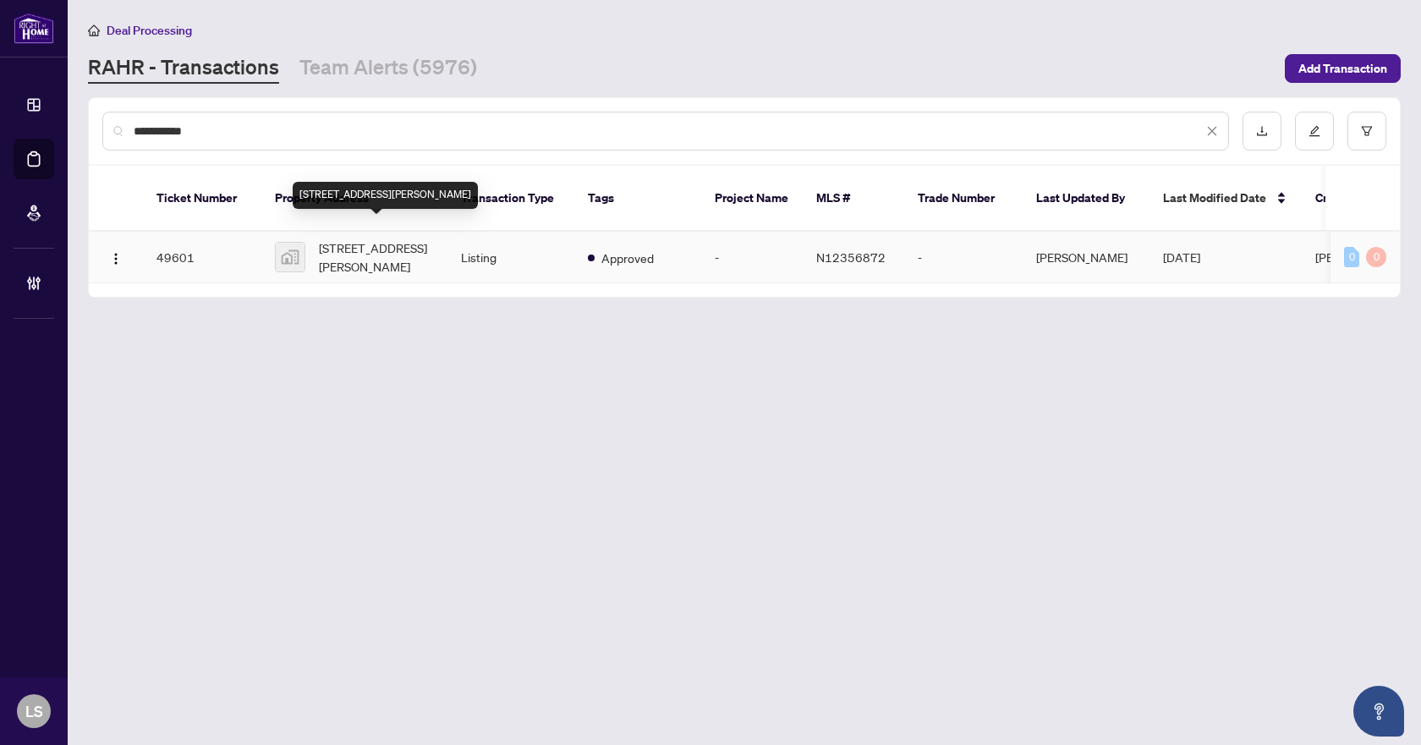
type input "**********"
click at [403, 239] on span "[STREET_ADDRESS][PERSON_NAME]" at bounding box center [376, 257] width 115 height 37
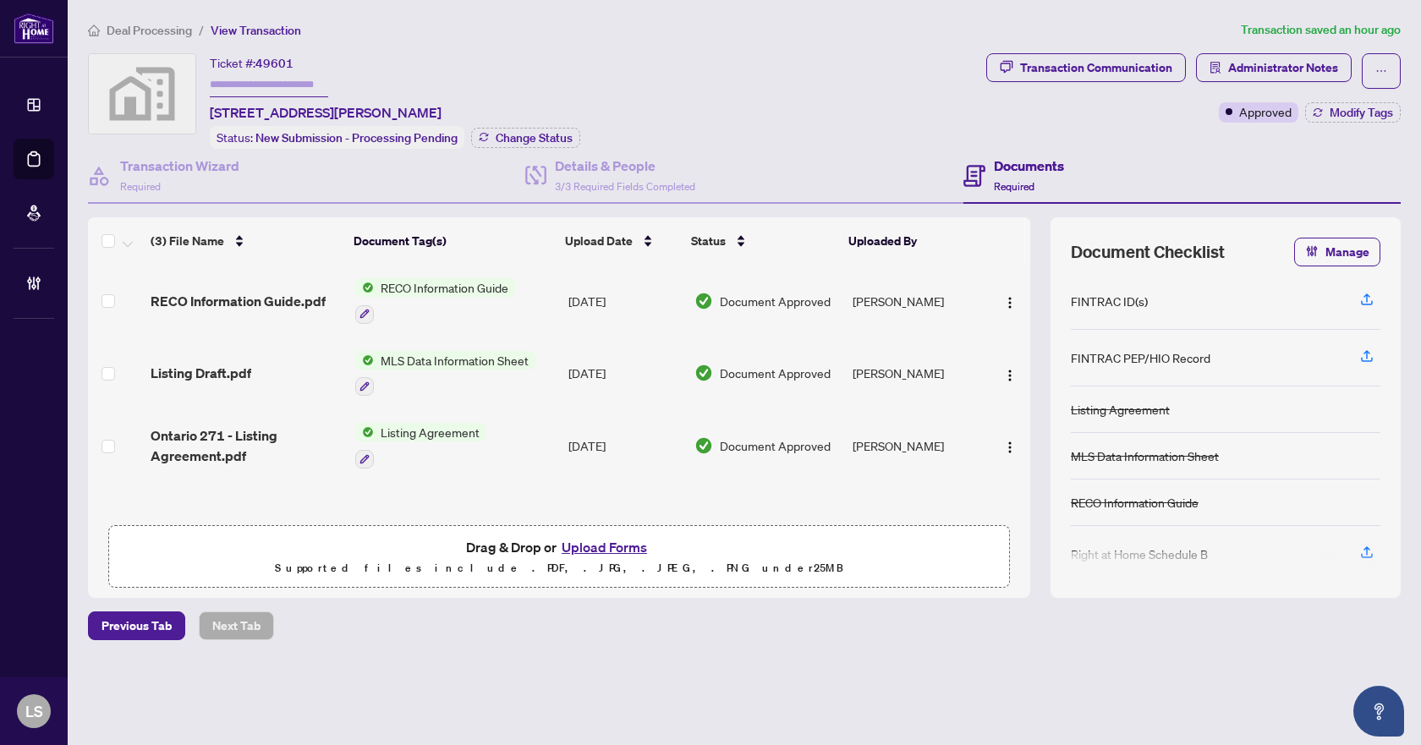
click at [237, 441] on span "Ontario 271 - Listing Agreement.pdf" at bounding box center [246, 445] width 191 height 41
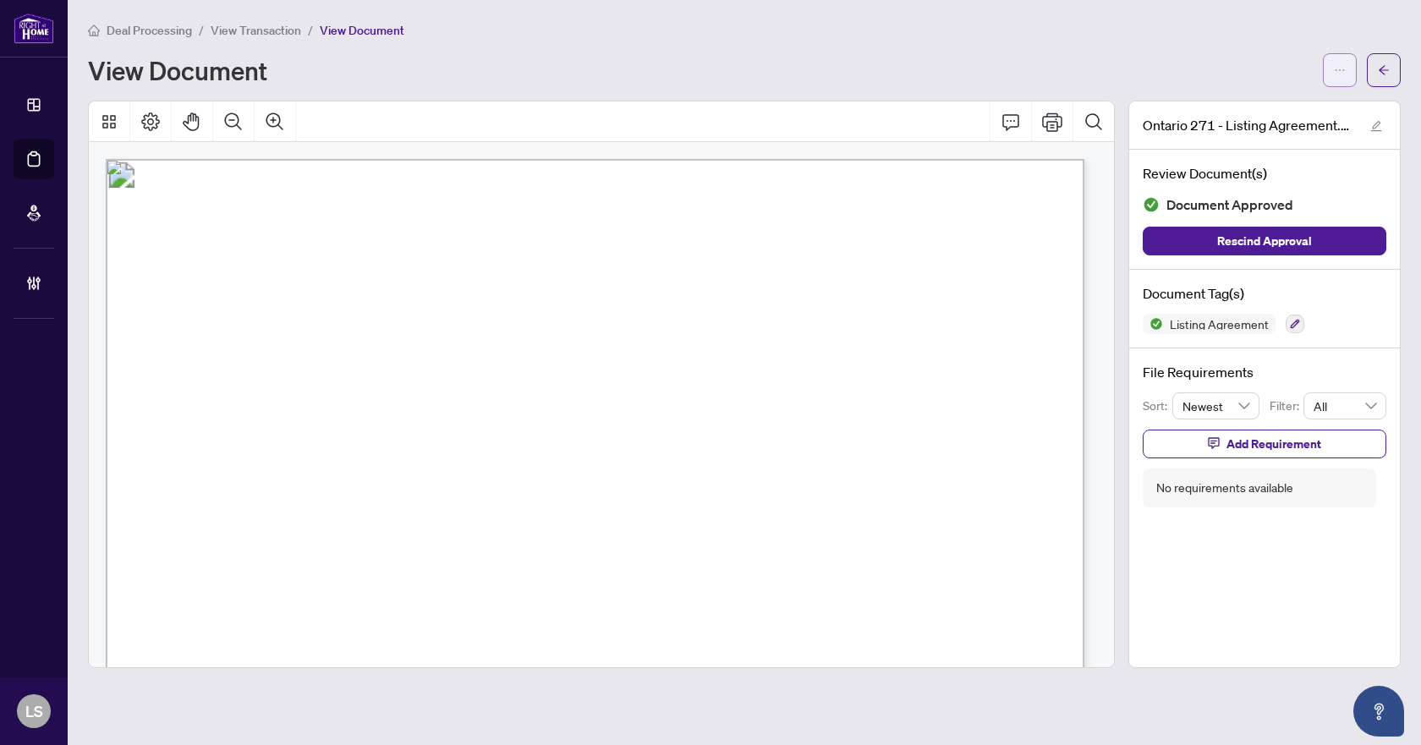
click at [1339, 64] on icon "ellipsis" at bounding box center [1340, 70] width 12 height 12
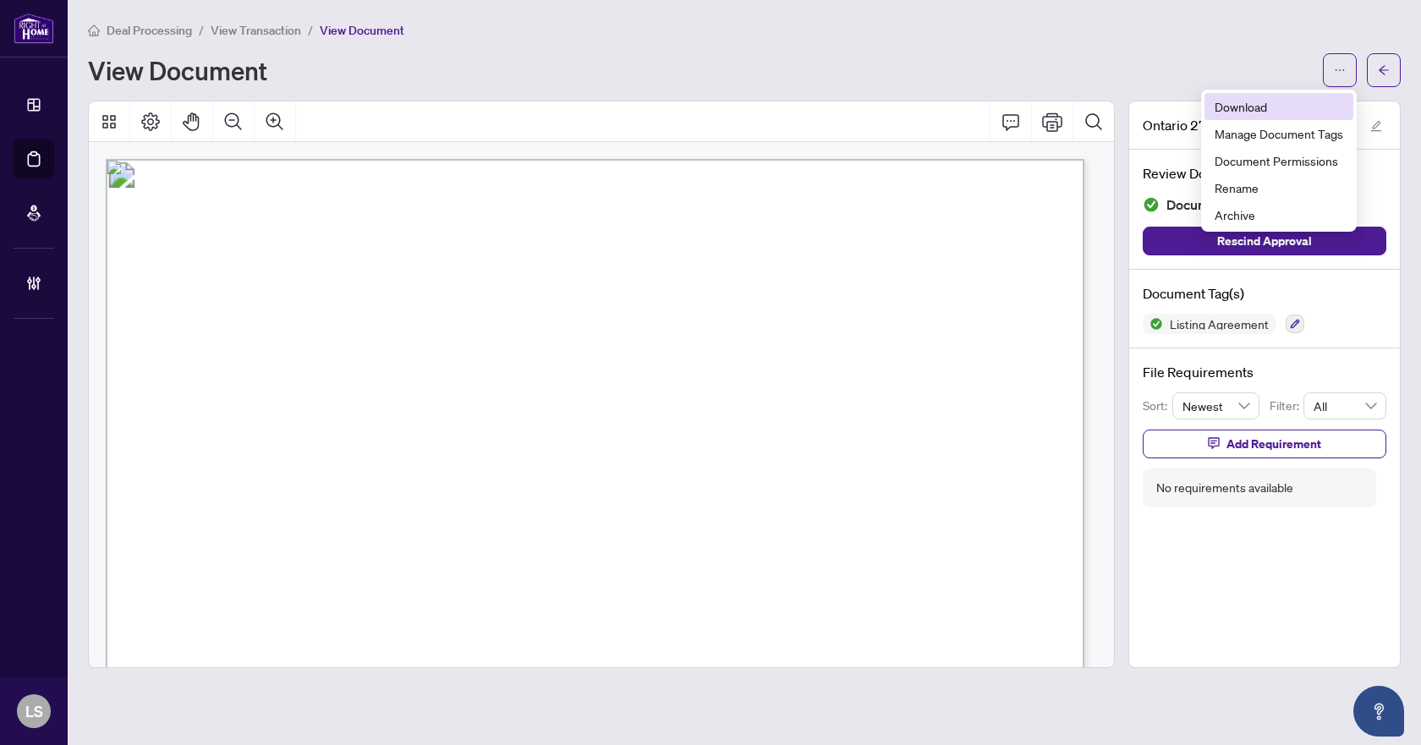
click at [1248, 110] on span "Download" at bounding box center [1278, 106] width 129 height 19
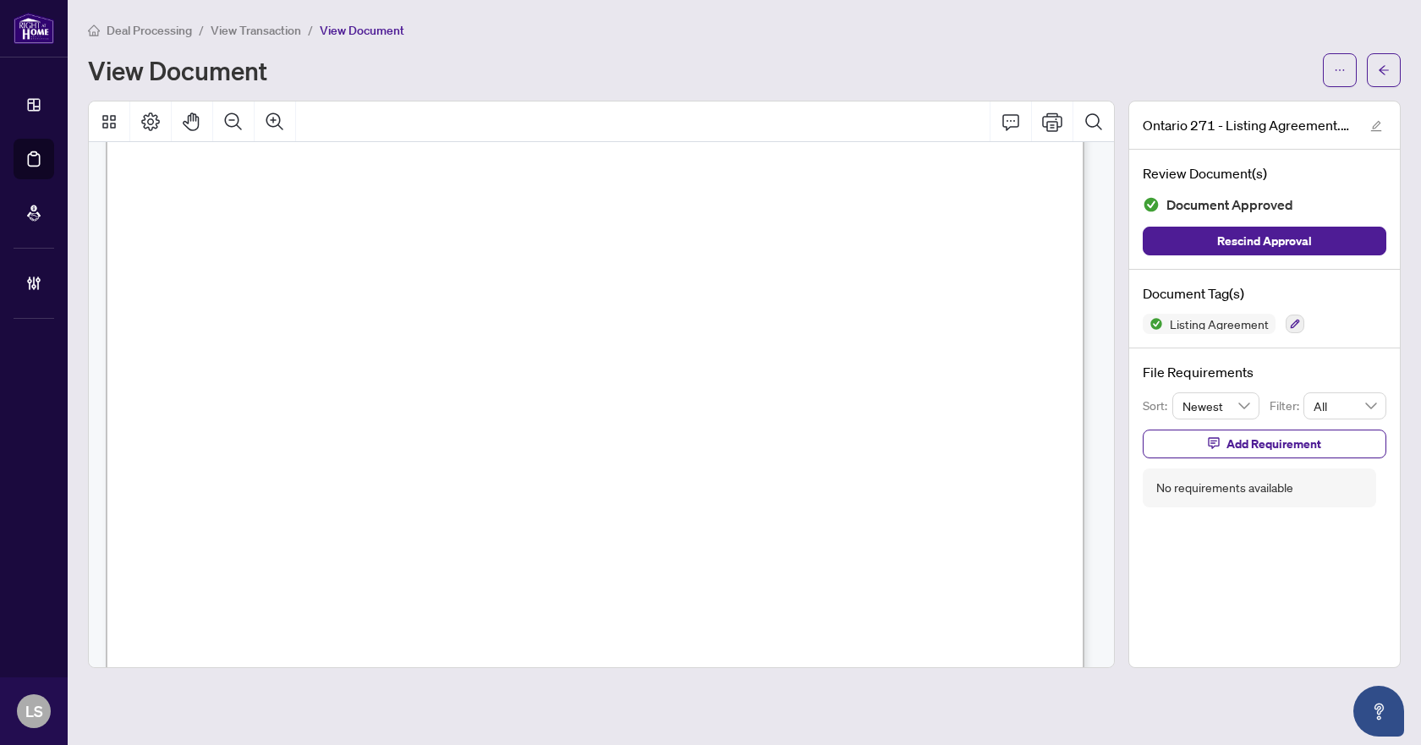
scroll to position [254, 0]
